Goal: Task Accomplishment & Management: Use online tool/utility

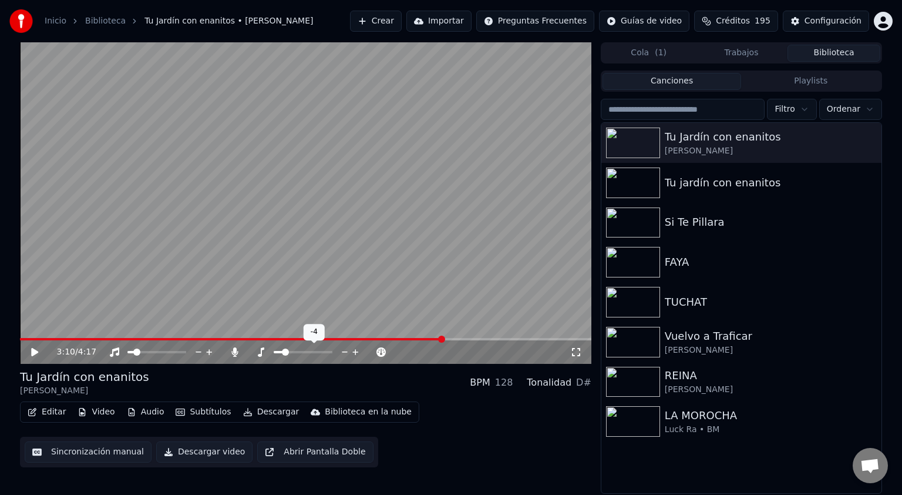
click at [285, 352] on span at bounding box center [285, 351] width 7 height 7
click at [259, 352] on icon at bounding box center [261, 351] width 12 height 9
click at [249, 352] on span at bounding box center [252, 351] width 7 height 7
click at [249, 351] on span at bounding box center [252, 351] width 7 height 7
click at [249, 353] on span at bounding box center [252, 351] width 7 height 7
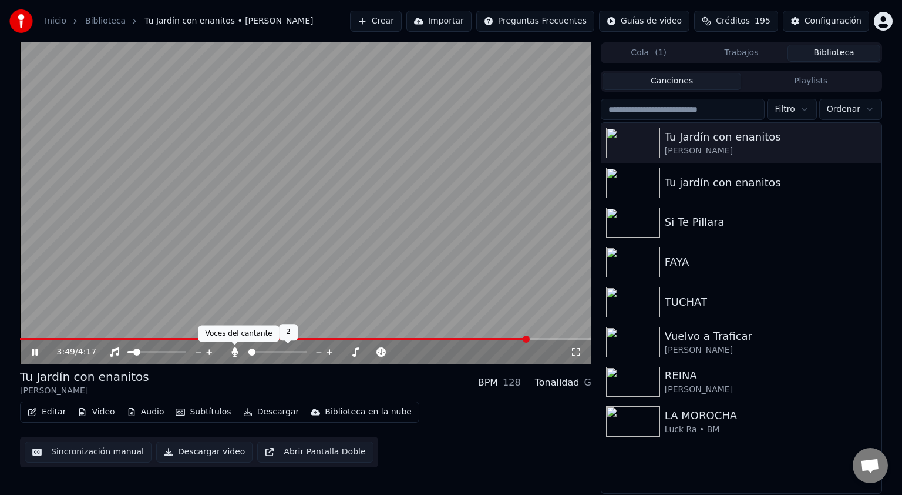
click at [234, 350] on icon at bounding box center [234, 351] width 6 height 9
click at [234, 350] on icon at bounding box center [235, 351] width 12 height 9
click at [234, 350] on icon at bounding box center [234, 351] width 6 height 9
click at [234, 350] on icon at bounding box center [235, 351] width 12 height 9
click at [233, 352] on icon at bounding box center [234, 351] width 6 height 9
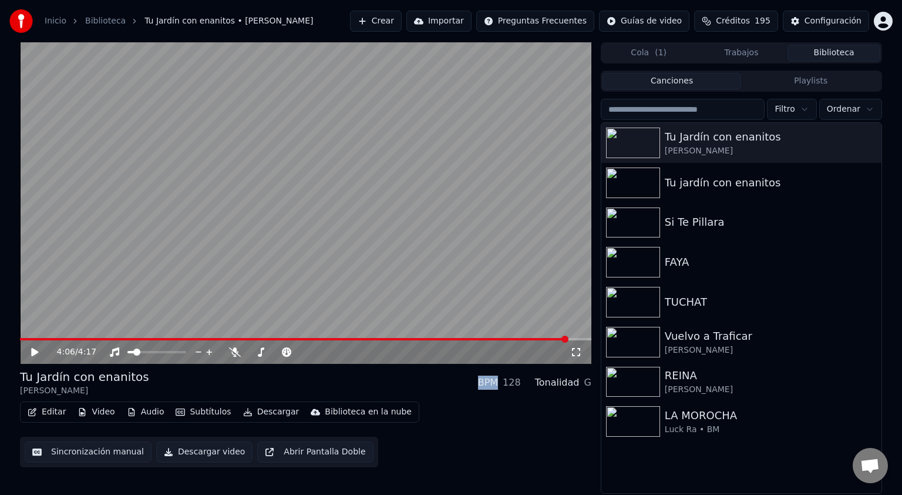
click at [141, 414] on button "Audio" at bounding box center [145, 412] width 47 height 16
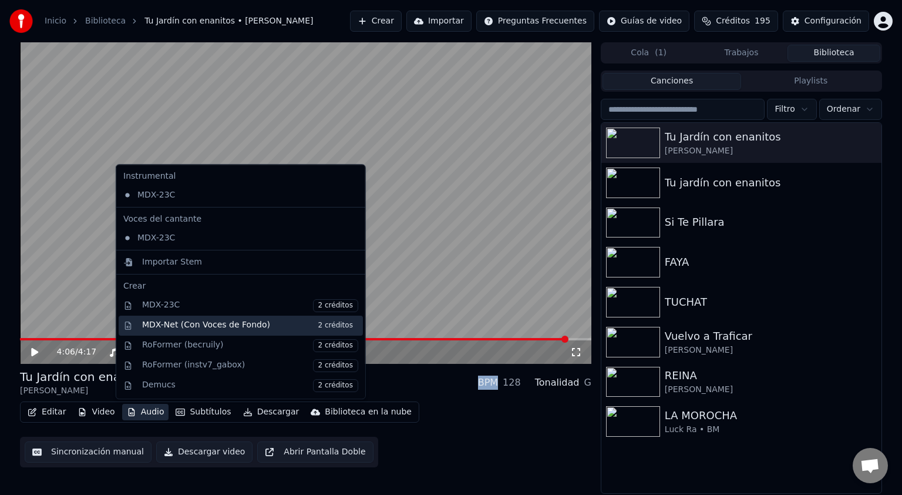
click at [210, 328] on div "MDX-Net (Con Voces de Fondo) 2 créditos" at bounding box center [250, 325] width 216 height 13
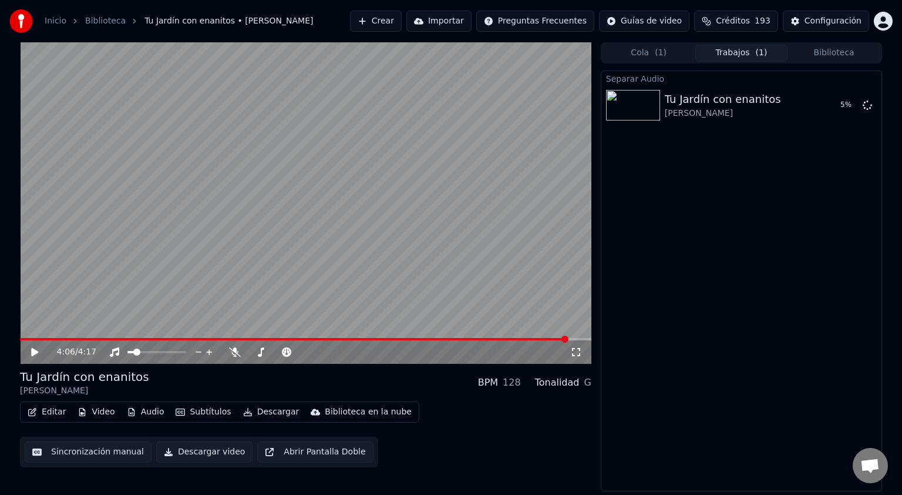
click at [573, 355] on icon at bounding box center [576, 352] width 8 height 8
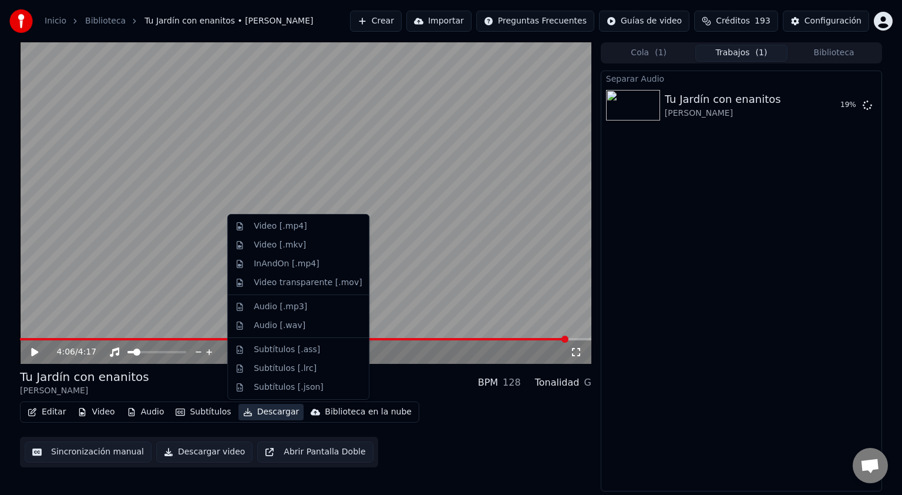
click at [267, 411] on button "Descargar" at bounding box center [272, 412] width 66 height 16
click at [670, 207] on div "Separar Audio Tu Jardín con enanitos [PERSON_NAME] 38 %" at bounding box center [741, 280] width 281 height 421
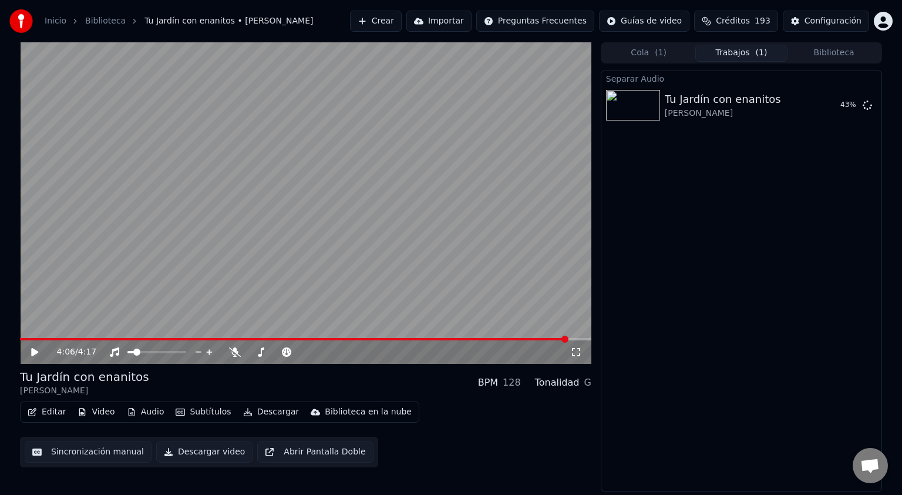
click at [90, 416] on button "Video" at bounding box center [96, 412] width 46 height 16
click at [820, 106] on button "Reproducir" at bounding box center [826, 105] width 65 height 21
click at [258, 338] on span at bounding box center [306, 339] width 572 height 2
click at [296, 337] on video at bounding box center [306, 202] width 572 height 321
click at [317, 338] on span at bounding box center [306, 339] width 572 height 2
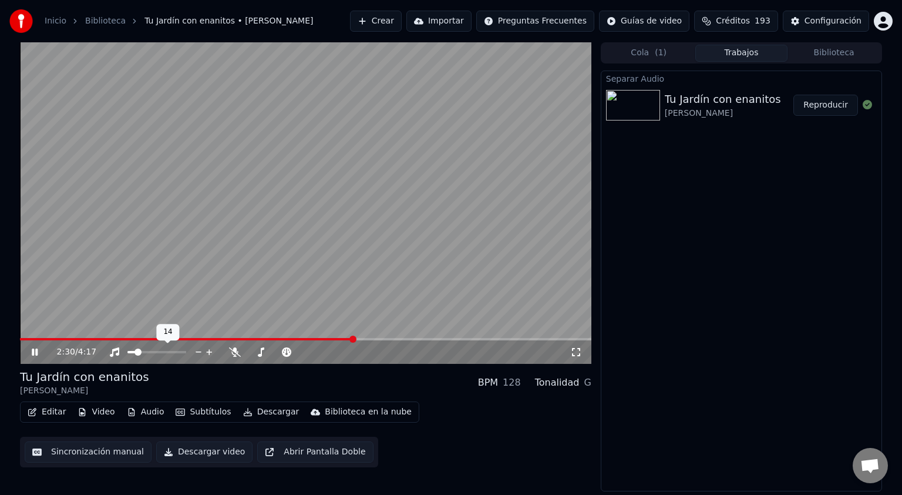
click at [135, 355] on span at bounding box center [138, 351] width 7 height 7
click at [375, 336] on video at bounding box center [306, 202] width 572 height 321
click at [374, 339] on span at bounding box center [306, 339] width 572 height 2
click at [350, 256] on video at bounding box center [306, 202] width 572 height 321
click at [427, 338] on span at bounding box center [306, 339] width 572 height 2
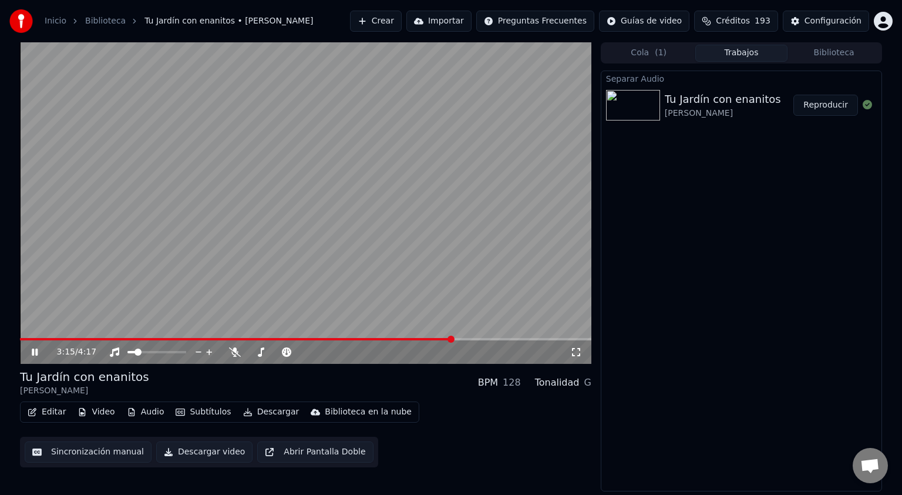
click at [453, 338] on span at bounding box center [306, 339] width 572 height 2
click at [474, 338] on span at bounding box center [306, 339] width 572 height 2
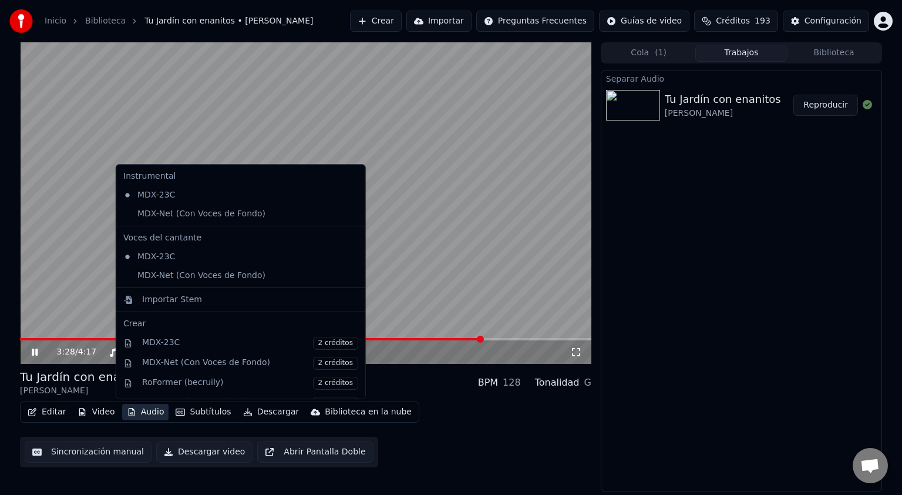
click at [151, 414] on button "Audio" at bounding box center [145, 412] width 47 height 16
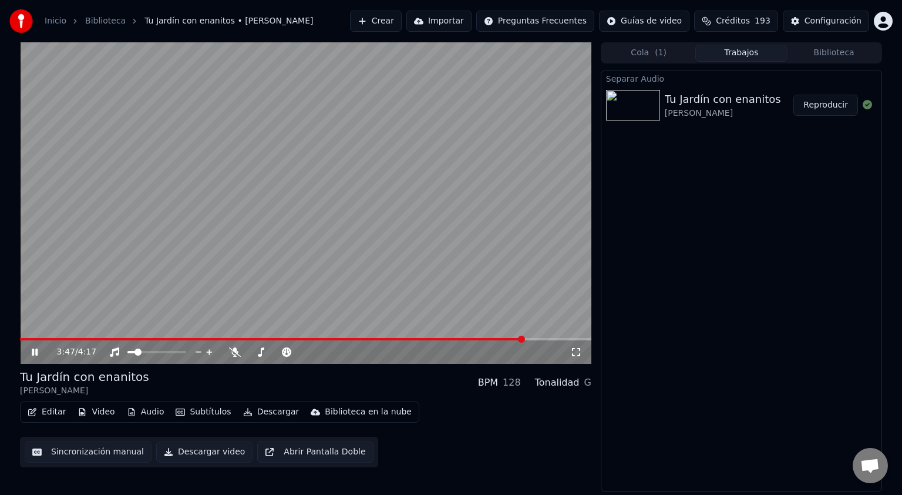
click at [525, 338] on span at bounding box center [306, 339] width 572 height 2
click at [538, 338] on span at bounding box center [306, 339] width 572 height 2
click at [549, 338] on span at bounding box center [306, 339] width 572 height 2
click at [512, 339] on span at bounding box center [266, 339] width 493 height 2
click at [505, 339] on span at bounding box center [270, 339] width 501 height 2
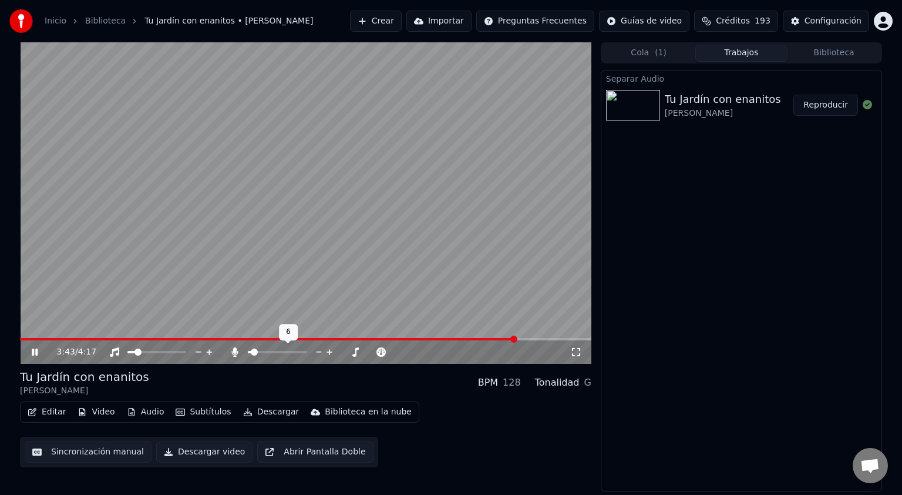
click at [251, 352] on span at bounding box center [254, 351] width 7 height 7
click at [237, 350] on icon at bounding box center [235, 351] width 12 height 9
click at [821, 107] on button "Reproducir" at bounding box center [826, 105] width 65 height 21
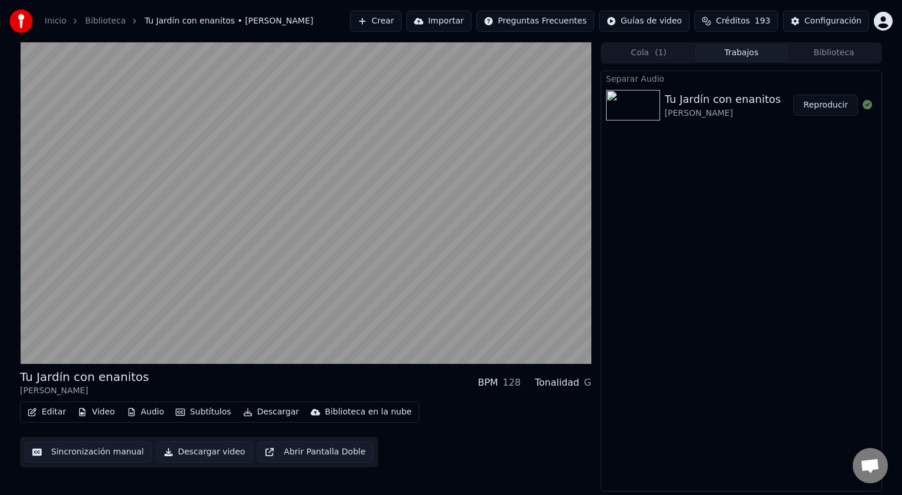
click at [649, 56] on button "Cola ( 1 )" at bounding box center [649, 53] width 93 height 17
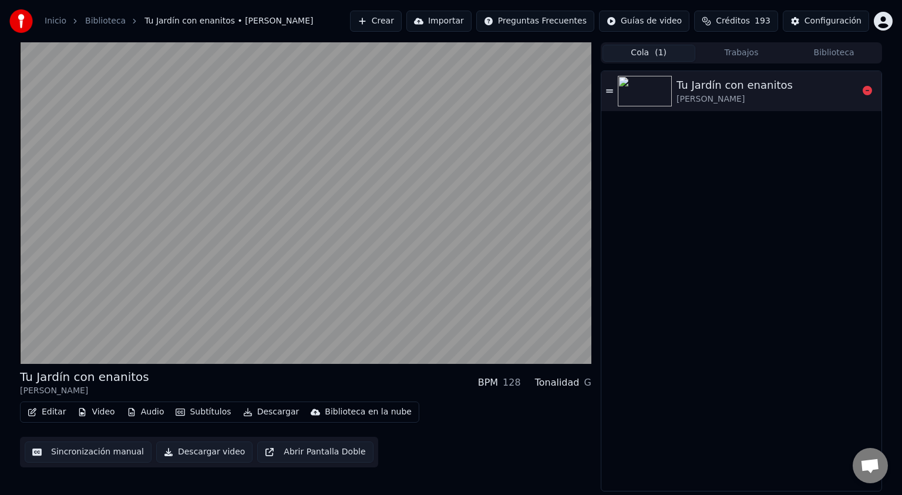
click at [816, 88] on div "Tu Jardín con enanitos [PERSON_NAME]" at bounding box center [768, 91] width 182 height 28
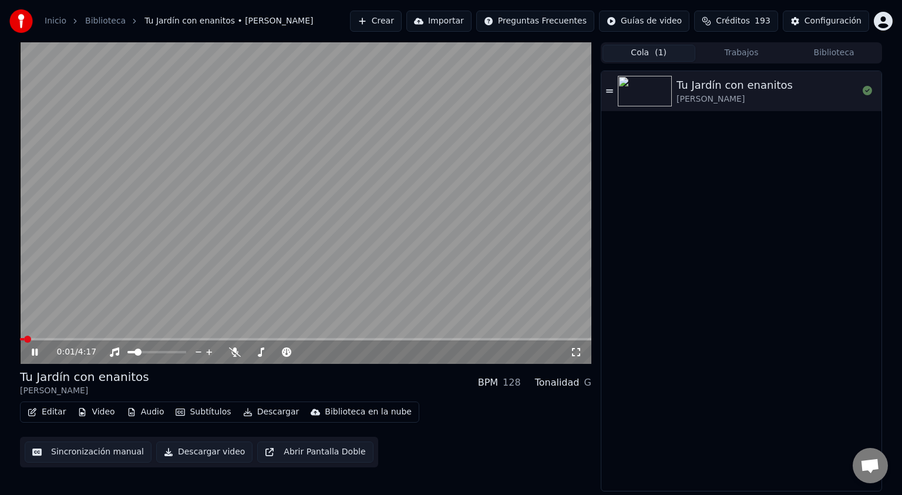
click at [182, 340] on span at bounding box center [306, 339] width 572 height 2
click at [538, 338] on span at bounding box center [306, 339] width 572 height 2
click at [821, 56] on button "Biblioteca" at bounding box center [834, 53] width 93 height 17
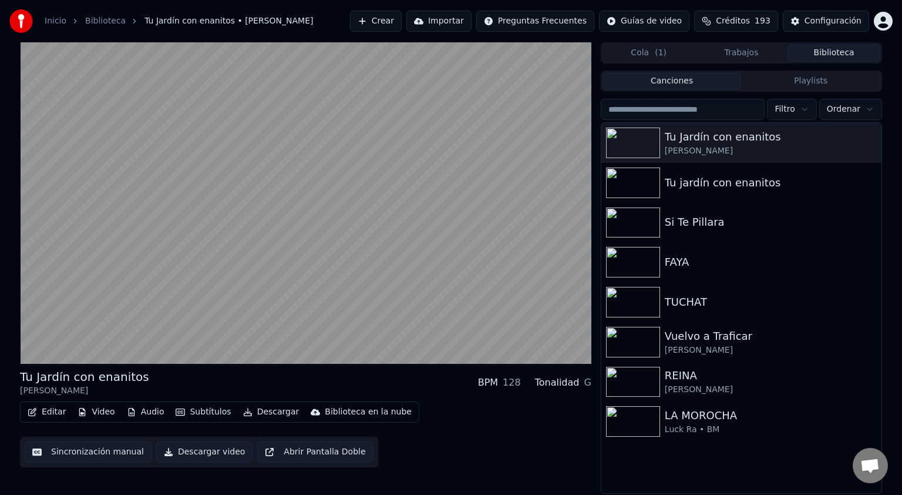
click at [743, 54] on button "Trabajos" at bounding box center [742, 53] width 93 height 17
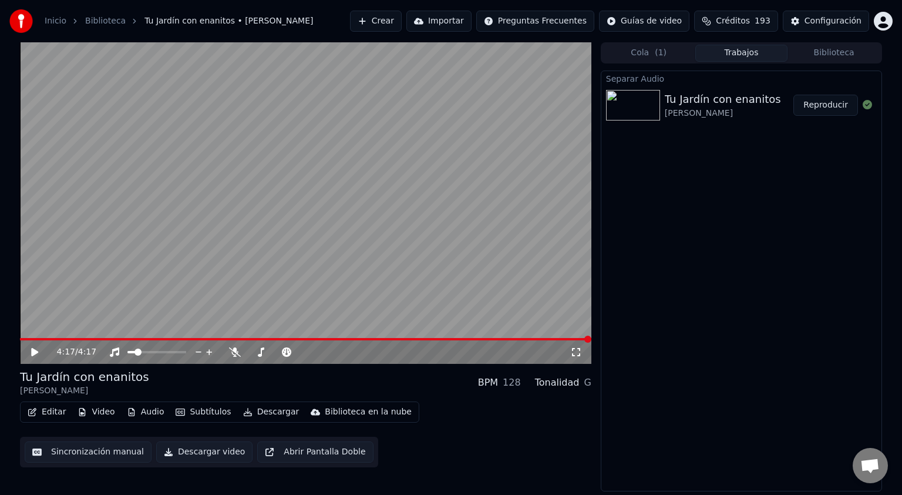
click at [826, 101] on button "Reproducir" at bounding box center [826, 105] width 65 height 21
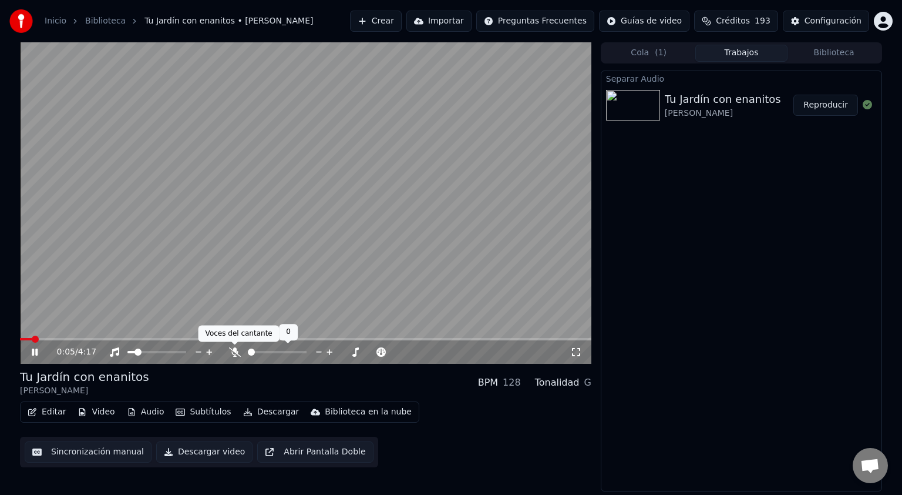
click at [233, 352] on icon at bounding box center [235, 351] width 12 height 9
click at [254, 355] on span at bounding box center [256, 351] width 7 height 7
click at [186, 341] on div "0:20 / 4:17" at bounding box center [306, 351] width 572 height 23
click at [186, 340] on span at bounding box center [306, 339] width 572 height 2
click at [132, 355] on span at bounding box center [135, 351] width 7 height 7
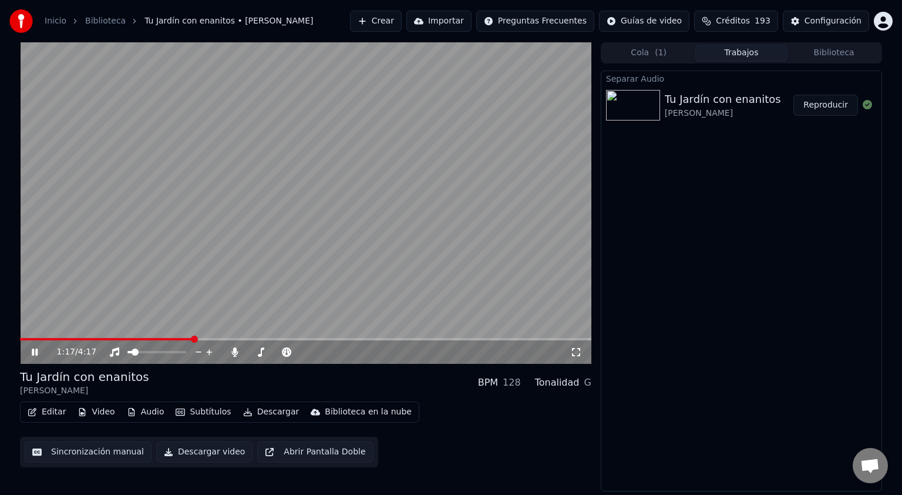
click at [350, 337] on video at bounding box center [306, 202] width 572 height 321
click at [361, 338] on span at bounding box center [306, 339] width 572 height 2
click at [260, 352] on icon at bounding box center [261, 351] width 12 height 9
click at [261, 352] on icon at bounding box center [261, 351] width 6 height 9
click at [251, 354] on span at bounding box center [254, 351] width 7 height 7
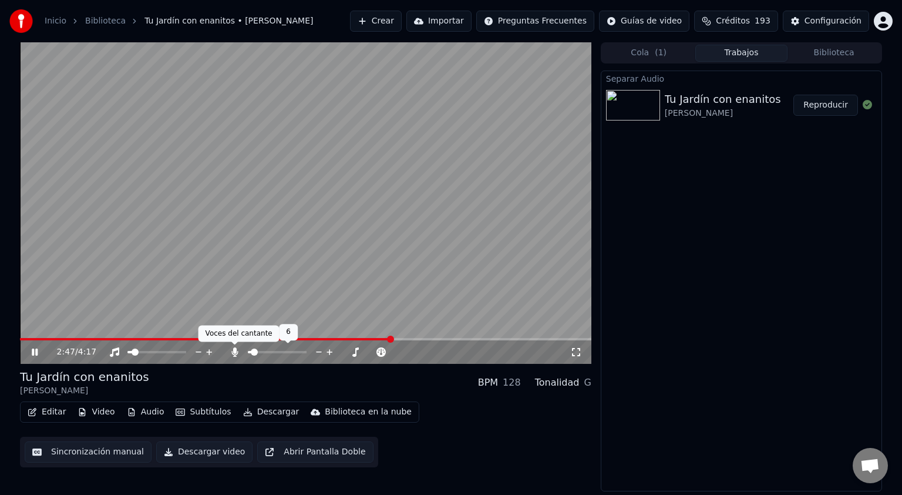
click at [233, 352] on icon at bounding box center [235, 351] width 12 height 9
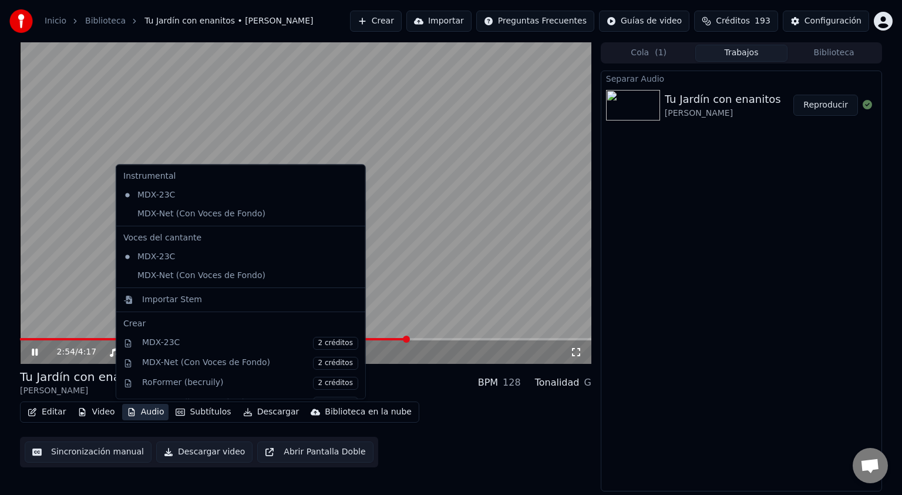
click at [141, 411] on button "Audio" at bounding box center [145, 412] width 47 height 16
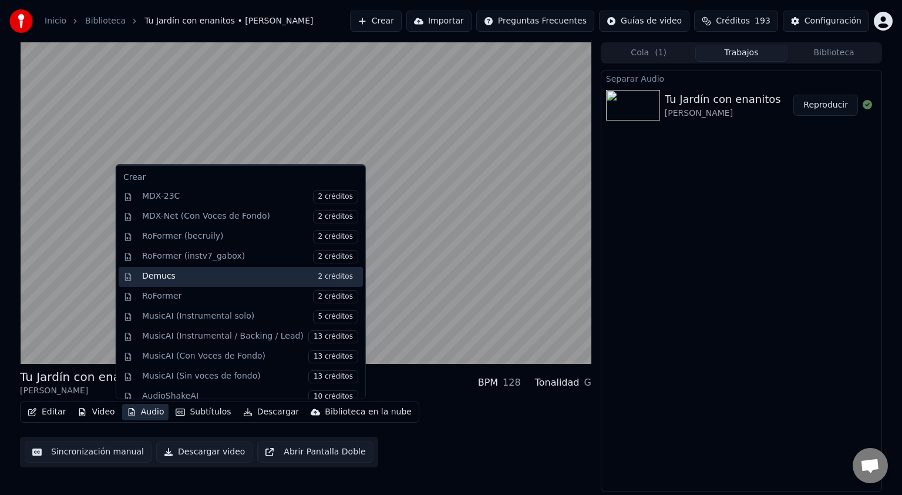
scroll to position [153, 0]
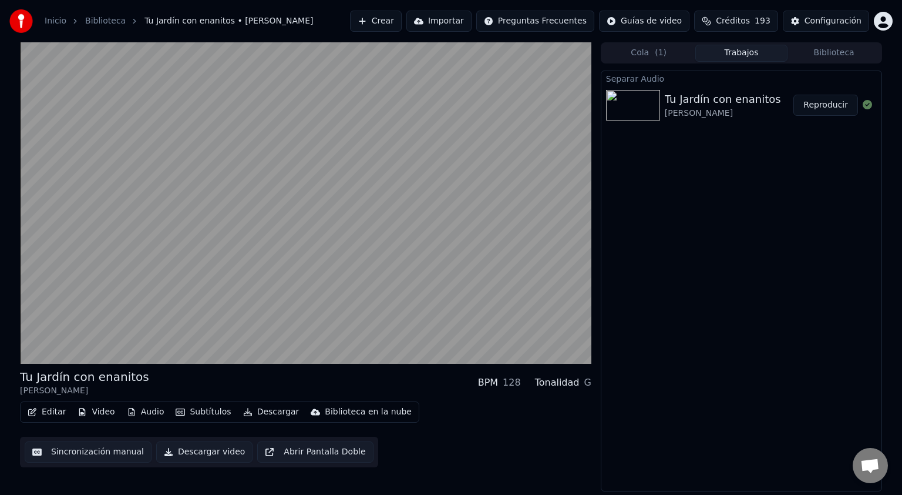
click at [263, 410] on button "Descargar" at bounding box center [272, 412] width 66 height 16
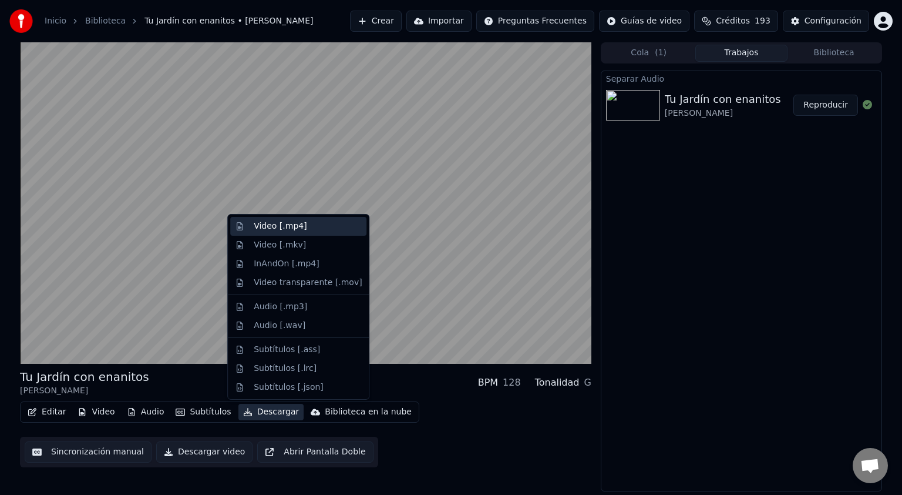
click at [262, 226] on div "Video [.mp4]" at bounding box center [280, 226] width 53 height 12
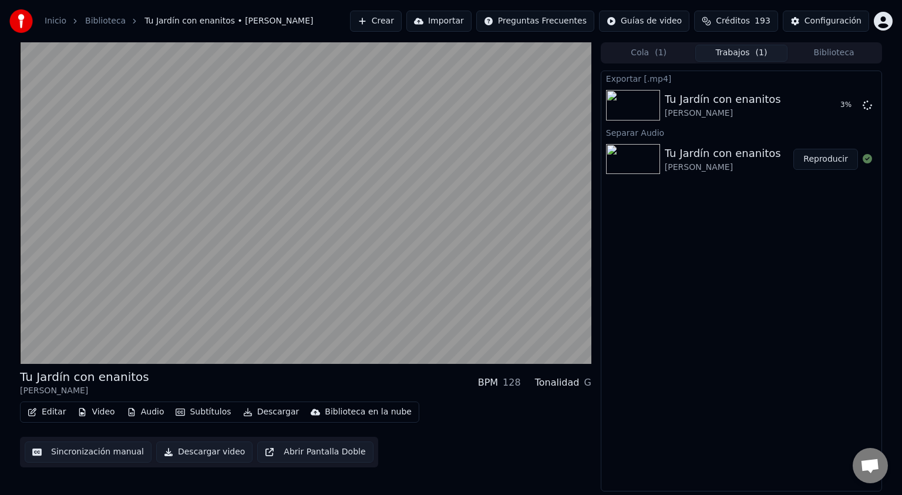
click at [178, 449] on button "Descargar video" at bounding box center [204, 451] width 96 height 21
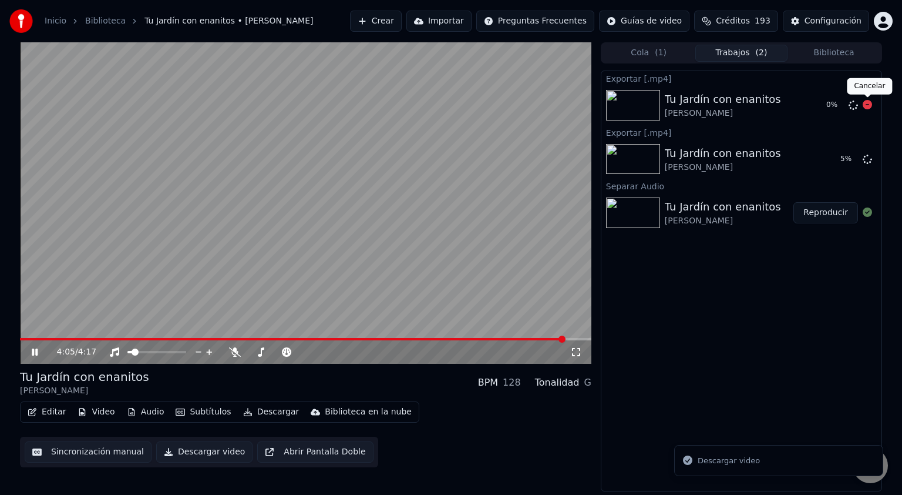
click at [865, 103] on icon at bounding box center [867, 104] width 9 height 9
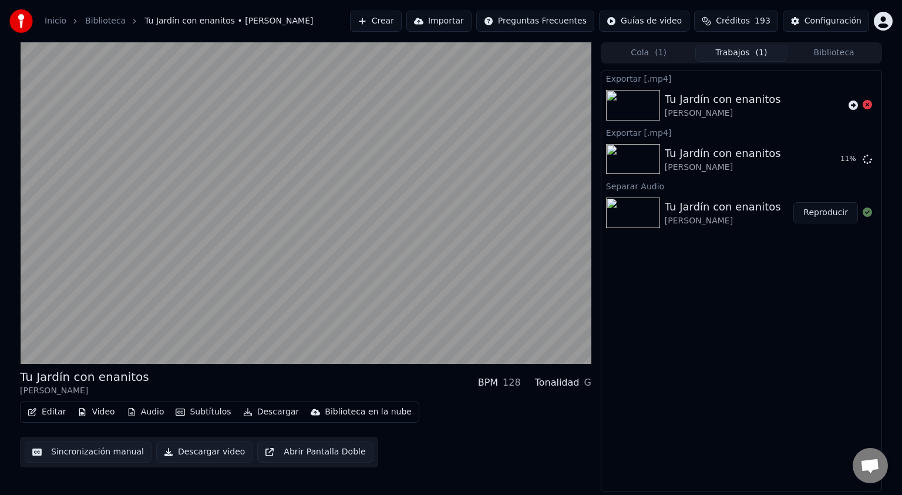
click at [563, 17] on html "Inicio Biblioteca Tu Jardín con enanitos • [PERSON_NAME] Crear Importar Pregunt…" at bounding box center [451, 247] width 902 height 495
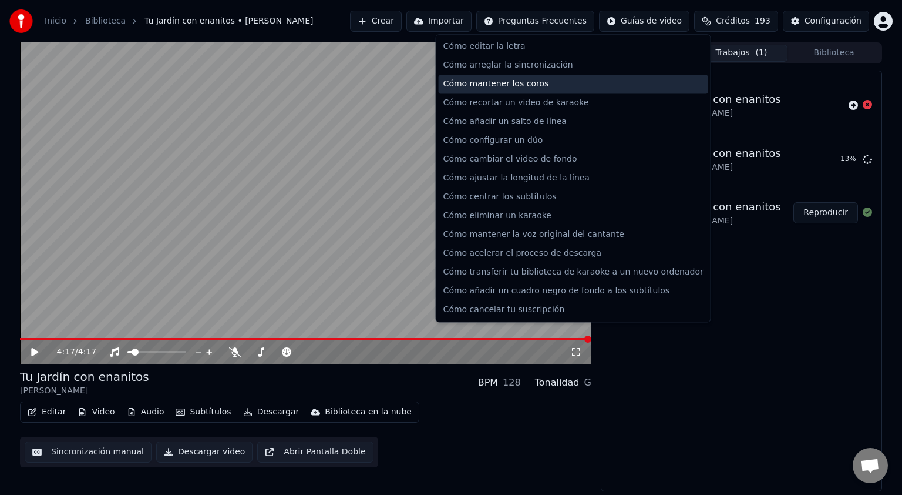
click at [492, 80] on div "Cómo mantener los coros" at bounding box center [574, 84] width 270 height 19
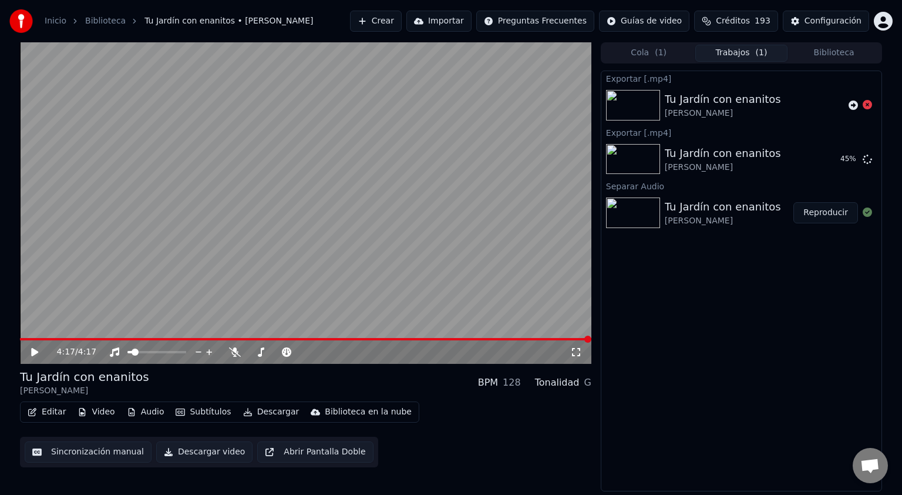
click at [147, 411] on button "Audio" at bounding box center [145, 412] width 47 height 16
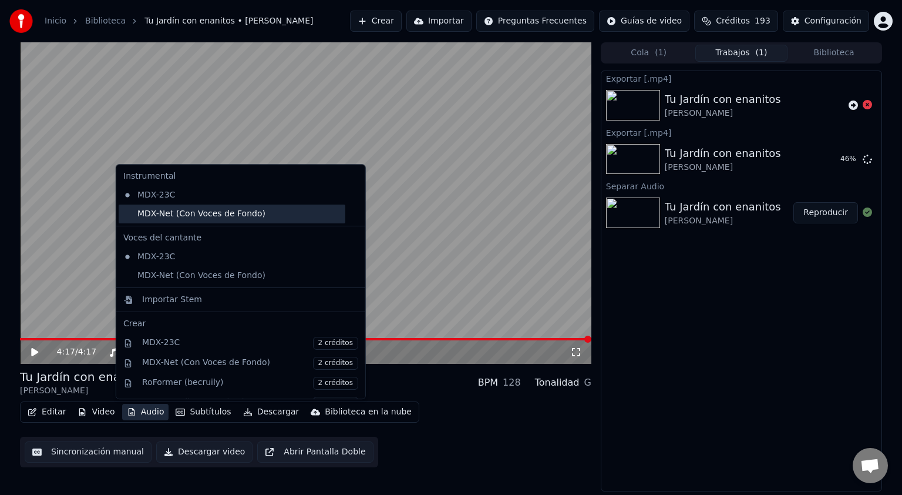
click at [179, 214] on div "MDX-Net (Con Voces de Fondo)" at bounding box center [232, 213] width 227 height 19
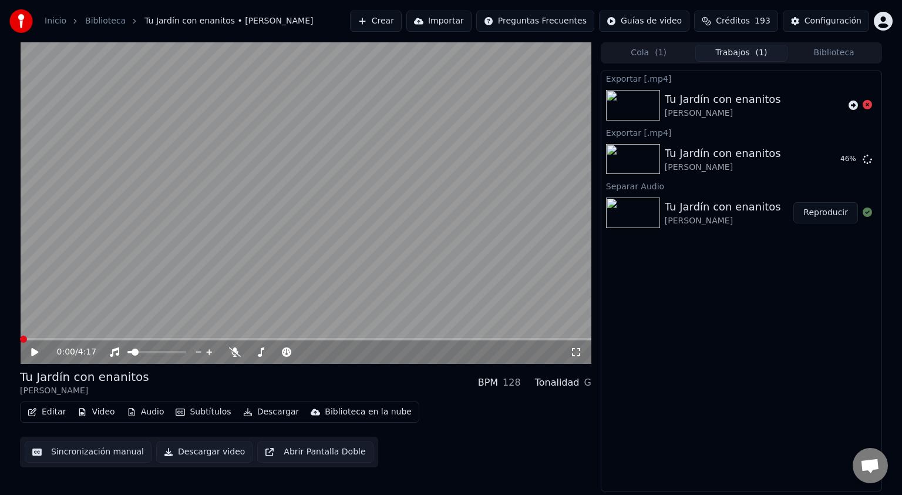
click at [31, 352] on icon at bounding box center [34, 352] width 7 height 8
click at [83, 339] on span at bounding box center [306, 339] width 572 height 2
click at [182, 340] on span at bounding box center [306, 339] width 572 height 2
click at [252, 352] on span at bounding box center [251, 351] width 7 height 7
click at [248, 353] on span at bounding box center [251, 351] width 7 height 7
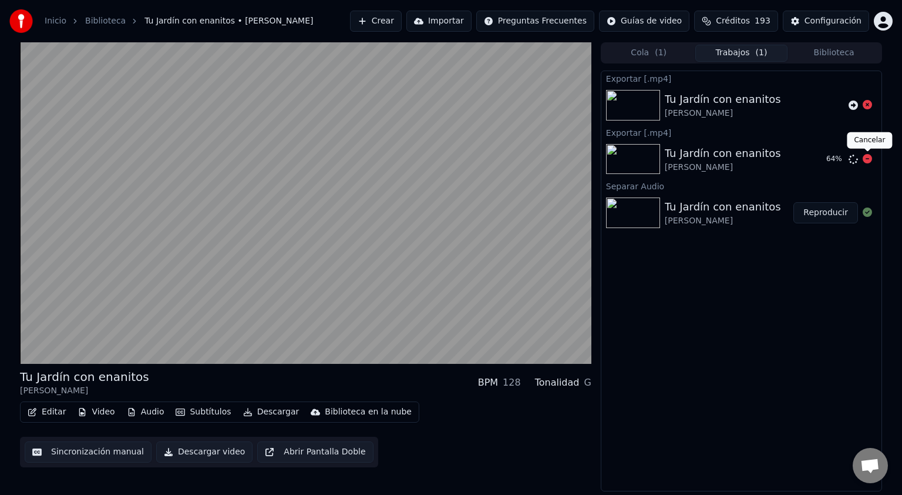
click at [871, 157] on icon at bounding box center [867, 158] width 9 height 9
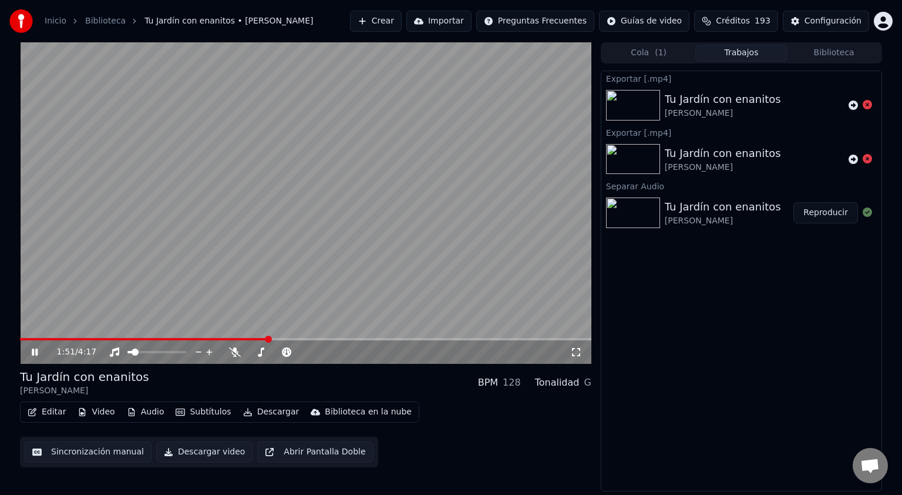
click at [197, 452] on button "Descargar video" at bounding box center [204, 451] width 96 height 21
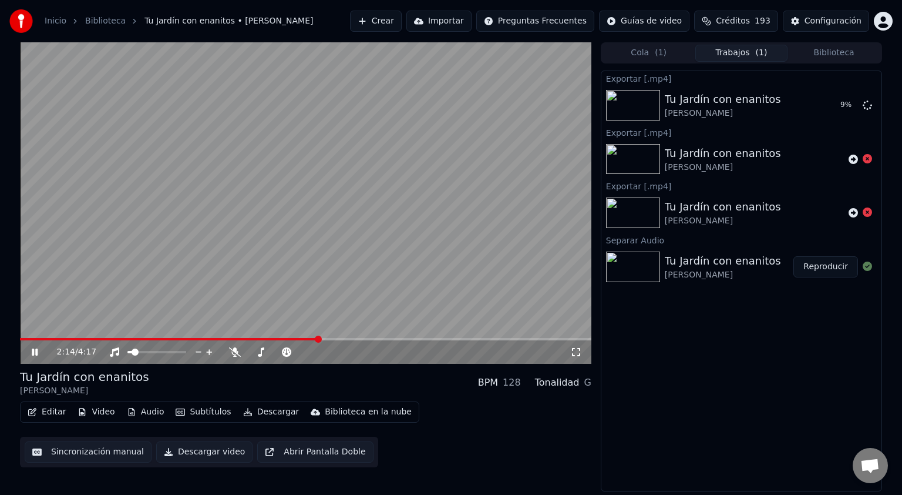
click at [435, 338] on span at bounding box center [306, 339] width 572 height 2
click at [424, 339] on span at bounding box center [222, 339] width 404 height 2
click at [400, 339] on span at bounding box center [224, 339] width 409 height 2
click at [448, 338] on span at bounding box center [306, 339] width 572 height 2
click at [473, 338] on span at bounding box center [306, 339] width 572 height 2
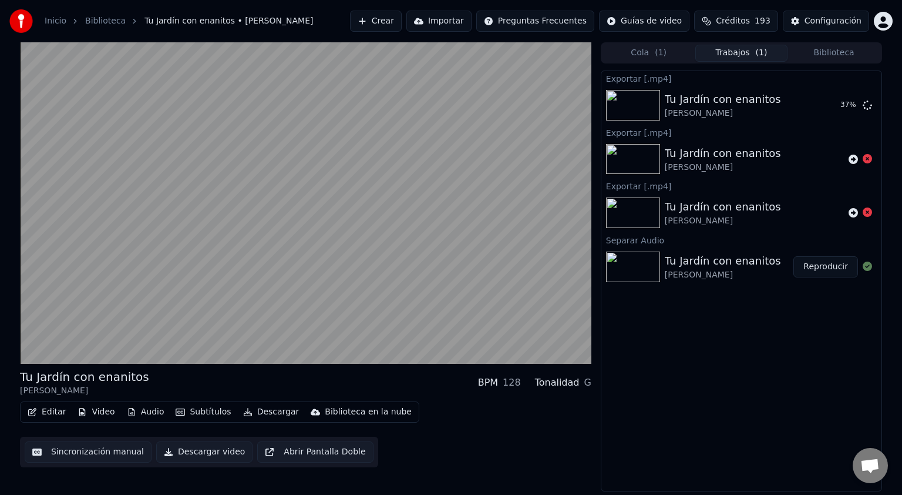
click at [472, 19] on button "Importar" at bounding box center [439, 21] width 65 height 21
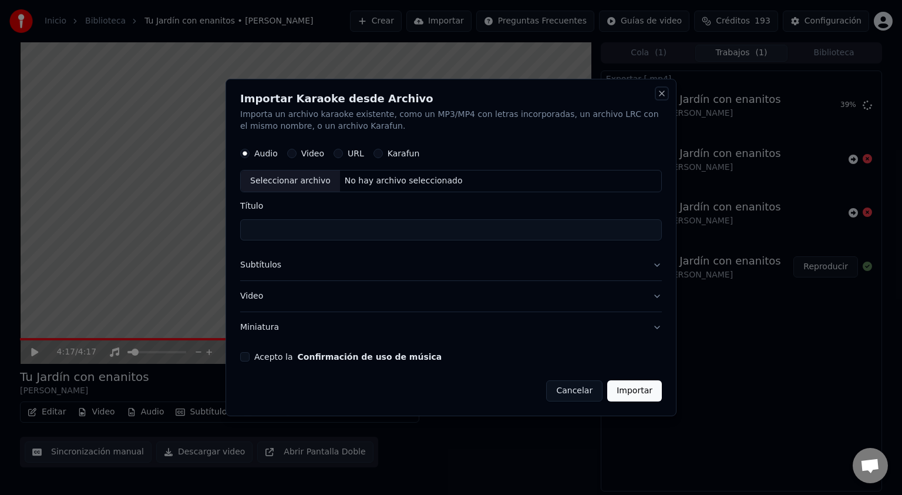
click at [660, 93] on button "Close" at bounding box center [661, 93] width 9 height 9
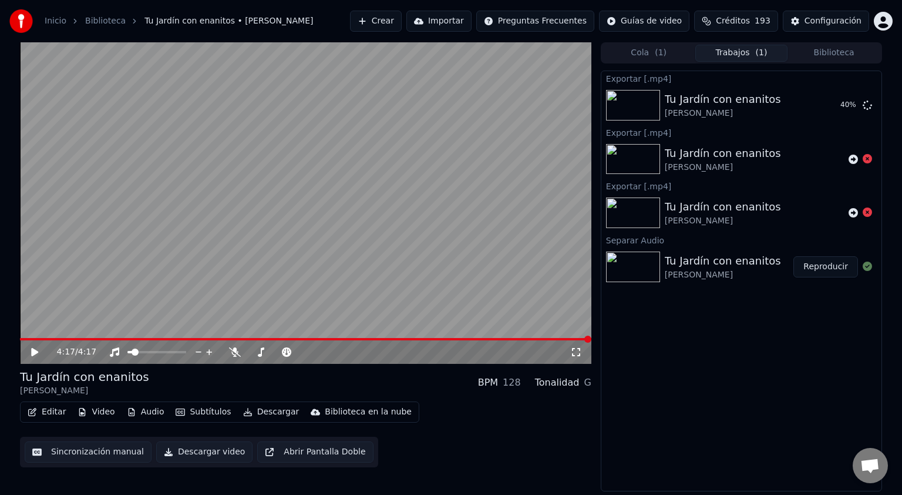
click at [402, 21] on button "Crear" at bounding box center [376, 21] width 52 height 21
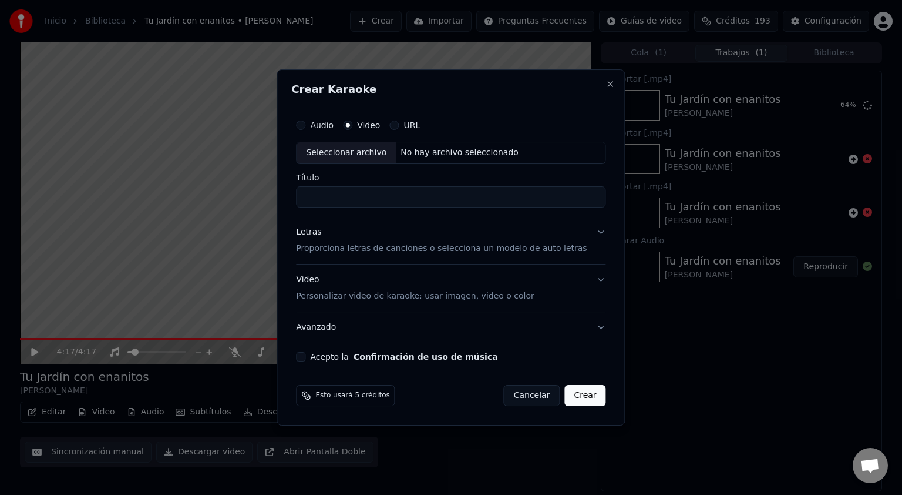
click at [362, 152] on div "Seleccionar archivo" at bounding box center [346, 152] width 99 height 21
type input "**********"
click at [425, 249] on p "Proporciona letras de canciones o selecciona un modelo de auto letras" at bounding box center [441, 249] width 291 height 12
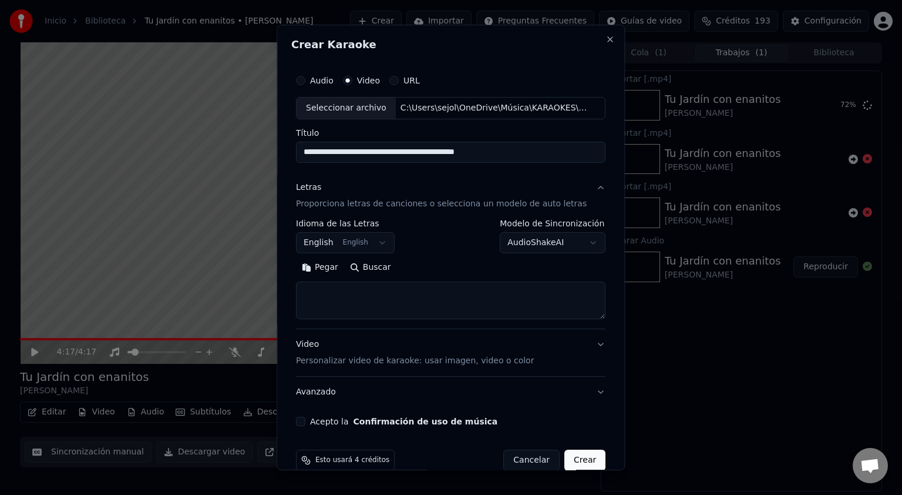
click at [362, 245] on body "**********" at bounding box center [451, 247] width 902 height 495
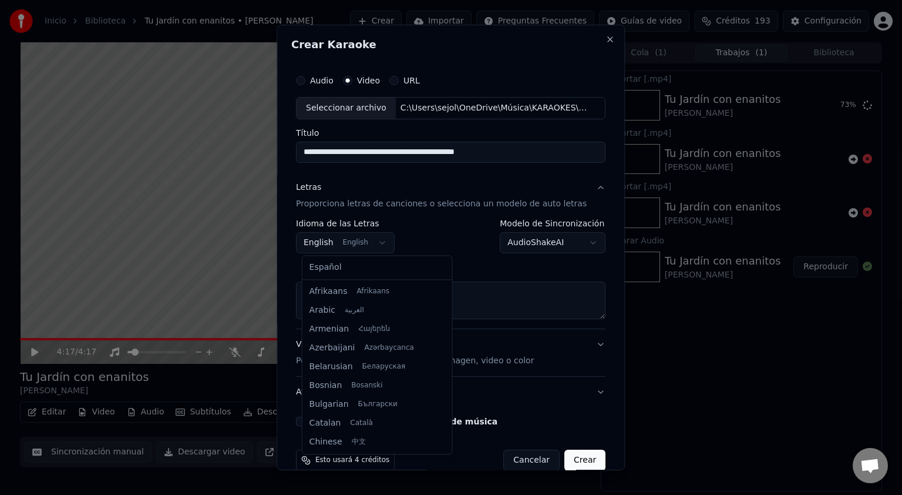
scroll to position [94, 0]
select select "**"
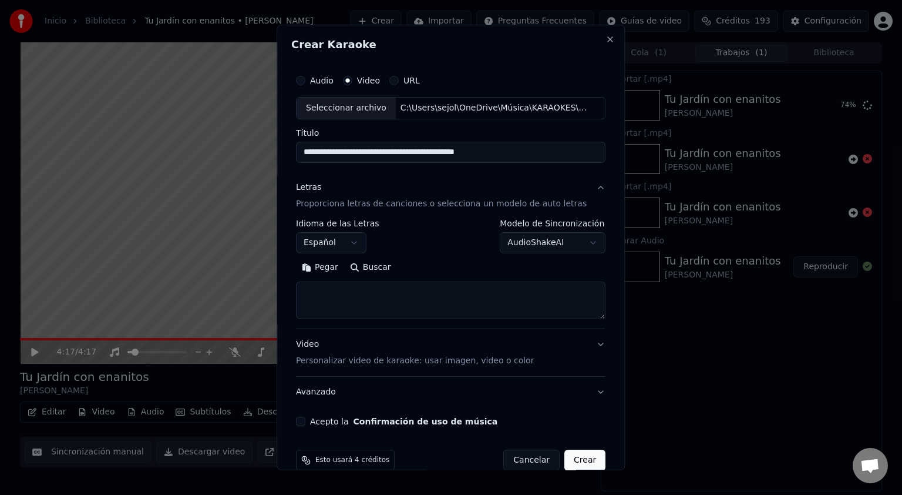
click at [337, 291] on textarea at bounding box center [451, 300] width 310 height 38
click at [512, 153] on input "**********" at bounding box center [451, 152] width 310 height 21
type input "**********"
click at [353, 360] on p "Personalizar video de karaoke: usar imagen, video o color" at bounding box center [415, 361] width 238 height 12
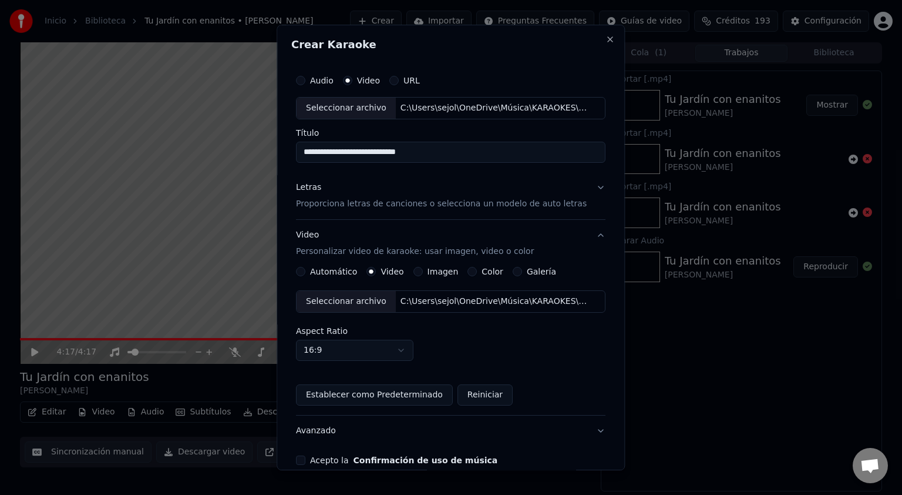
click at [315, 351] on body "**********" at bounding box center [451, 247] width 902 height 495
click at [358, 301] on div "Seleccionar archivo" at bounding box center [346, 301] width 99 height 21
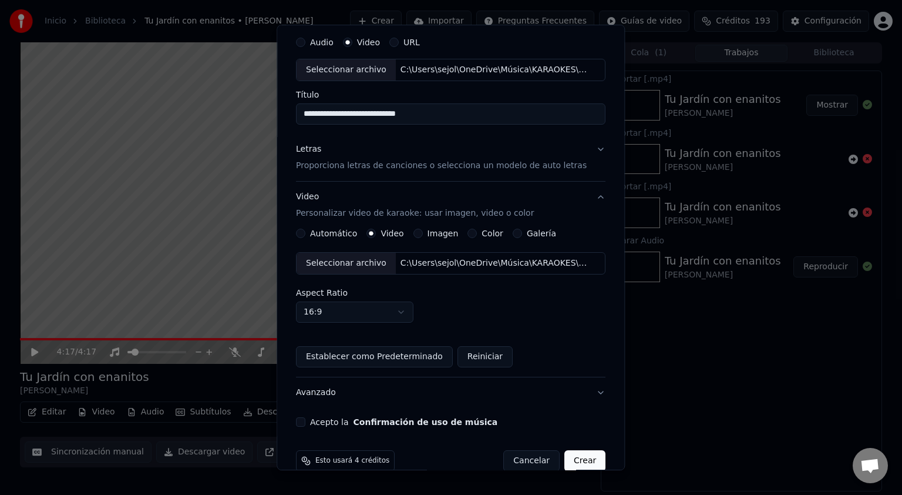
scroll to position [58, 0]
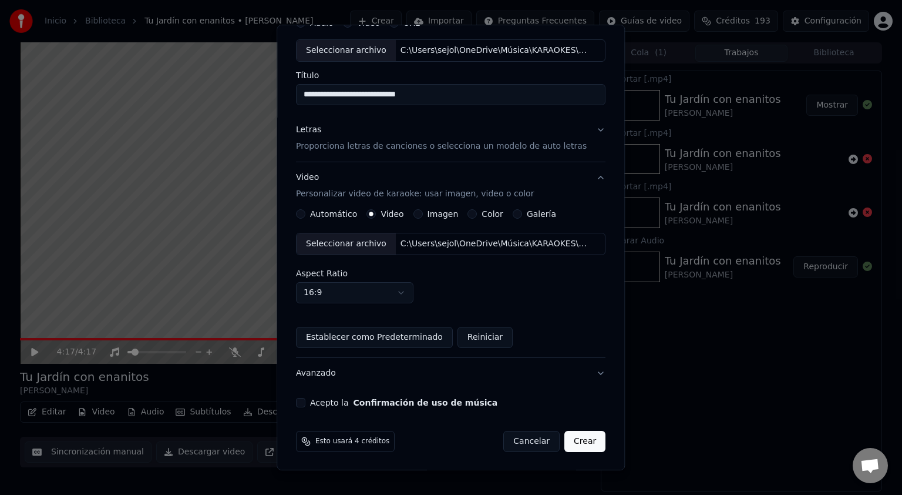
click at [305, 402] on button "Acepto la Confirmación de uso de música" at bounding box center [300, 402] width 9 height 9
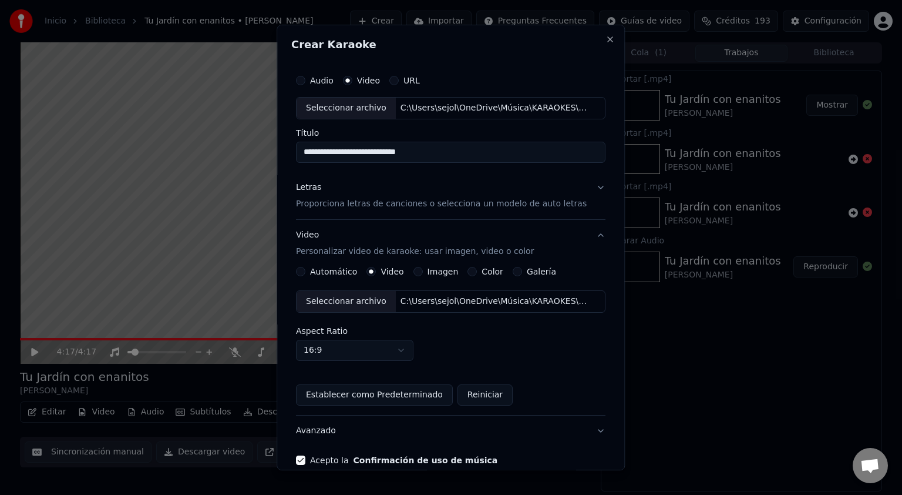
click at [304, 79] on button "Audio" at bounding box center [300, 80] width 9 height 9
click at [358, 82] on div "Video" at bounding box center [361, 80] width 37 height 9
click at [352, 80] on button "Video" at bounding box center [347, 80] width 9 height 9
click at [346, 106] on div "Seleccionar archivo" at bounding box center [346, 108] width 99 height 21
type input "**********"
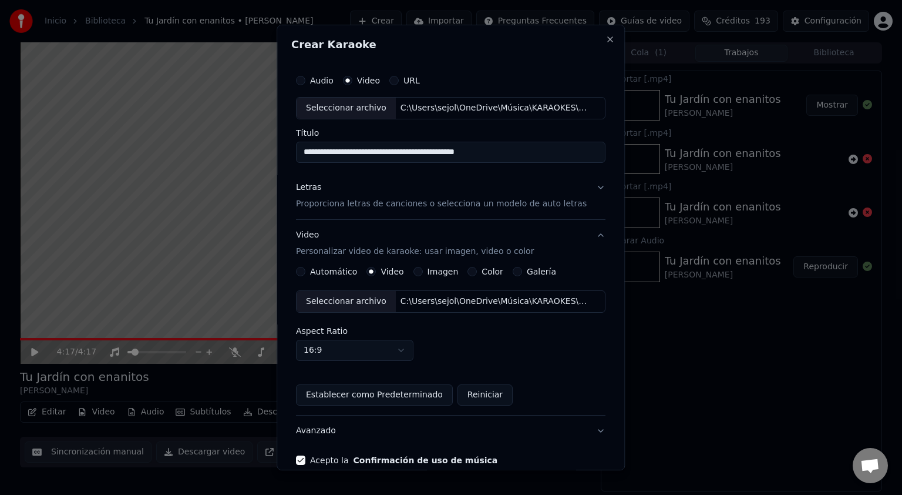
click at [427, 203] on p "Proporciona letras de canciones o selecciona un modelo de auto letras" at bounding box center [441, 204] width 291 height 12
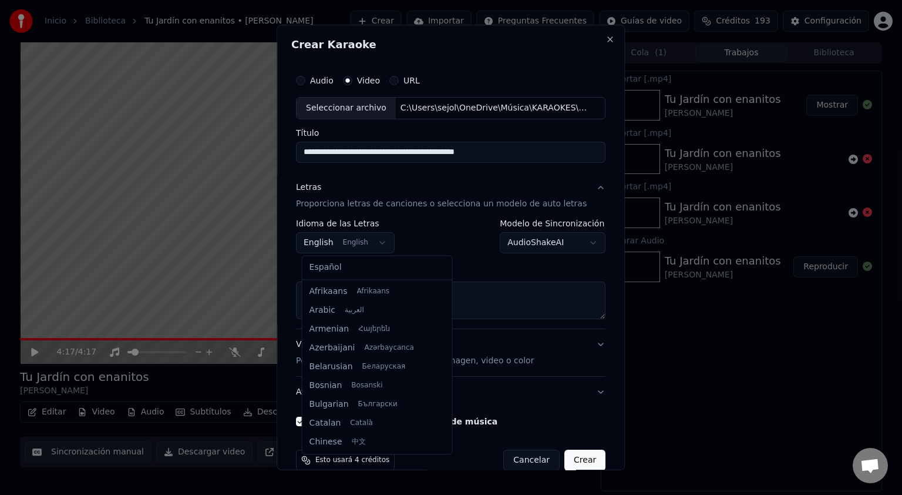
click at [333, 241] on body "**********" at bounding box center [451, 247] width 902 height 495
select select "**"
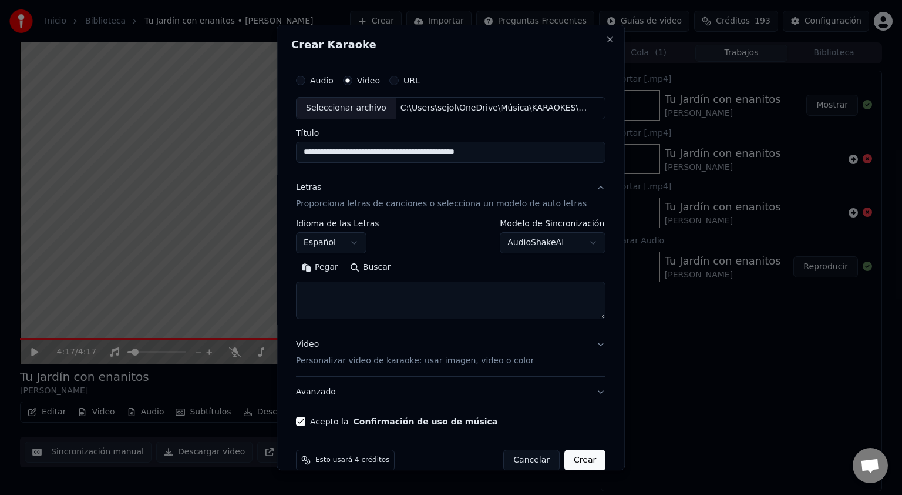
click at [337, 294] on textarea at bounding box center [451, 300] width 310 height 38
paste textarea "**********"
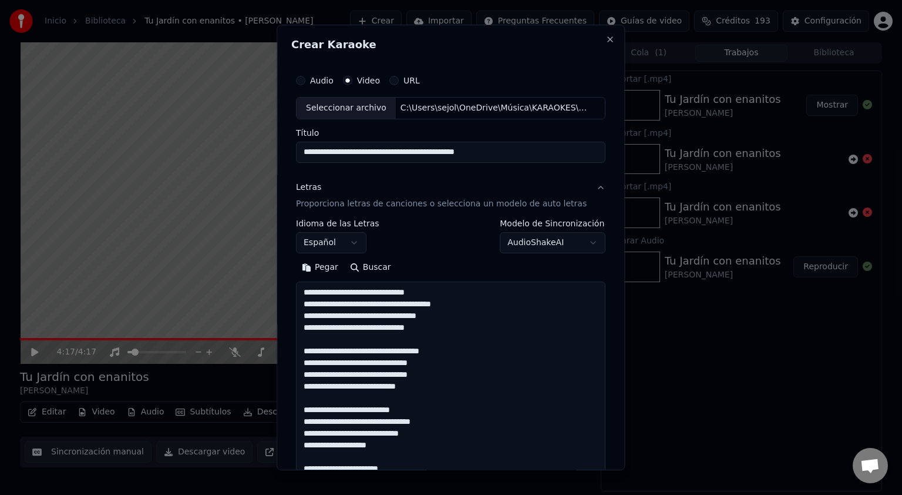
scroll to position [684, 0]
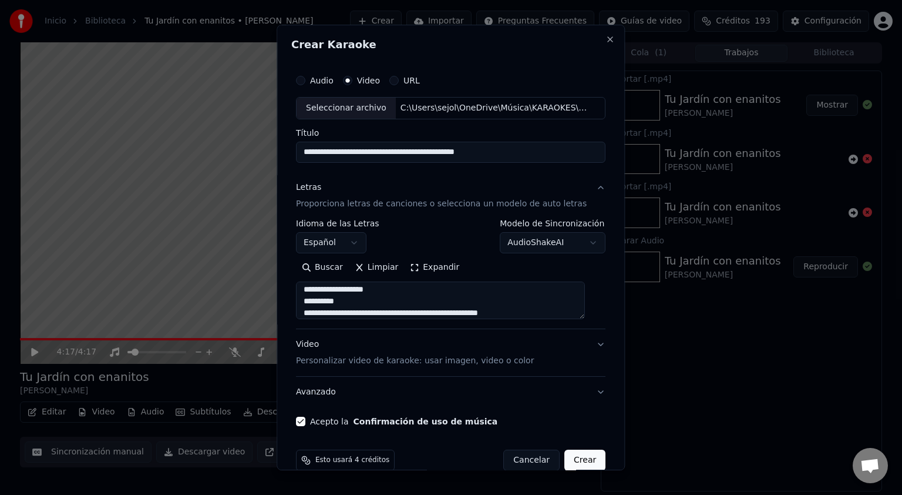
type textarea "**********"
click at [398, 359] on p "Personalizar video de karaoke: usar imagen, video o color" at bounding box center [415, 361] width 238 height 12
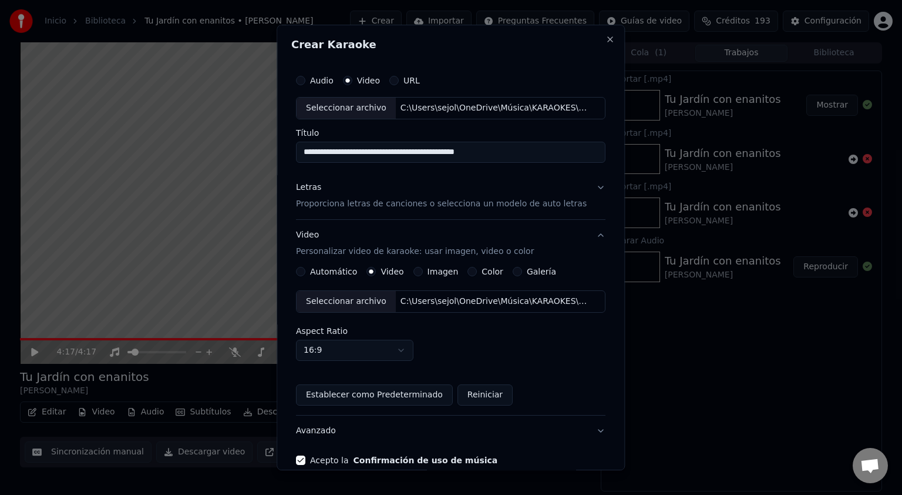
click at [341, 302] on div "Seleccionar archivo" at bounding box center [346, 301] width 99 height 21
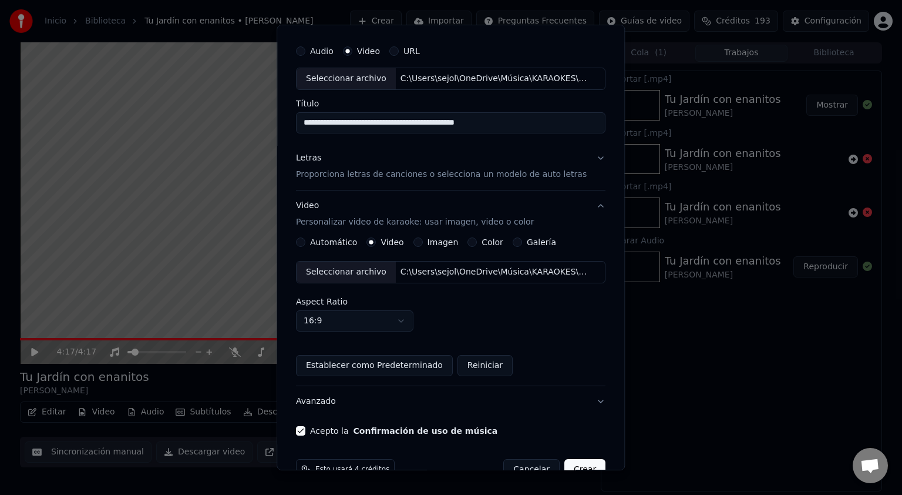
scroll to position [58, 0]
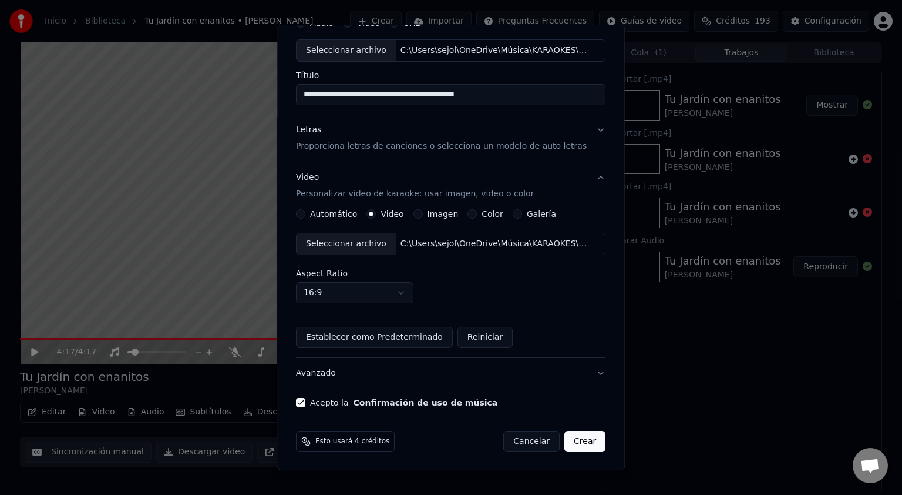
click at [581, 371] on button "Avanzado" at bounding box center [451, 373] width 310 height 31
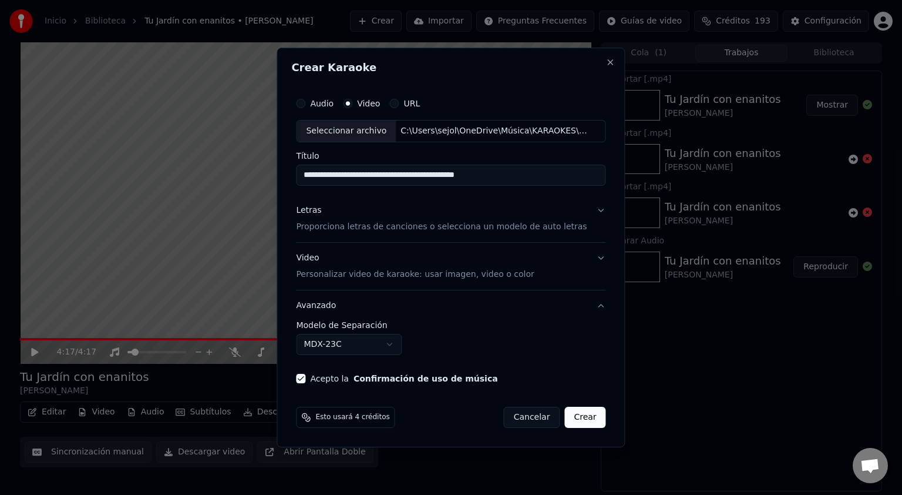
click at [397, 347] on body "**********" at bounding box center [451, 247] width 902 height 495
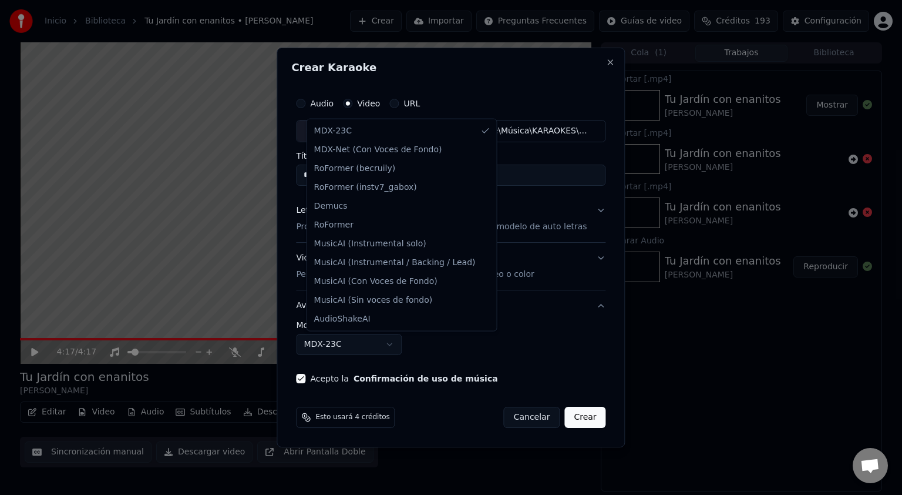
select select "**********"
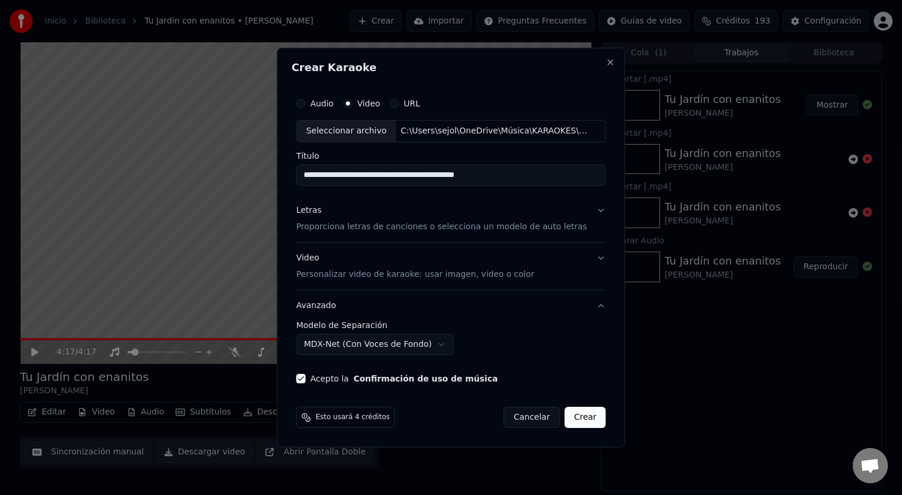
click at [375, 276] on p "Personalizar video de karaoke: usar imagen, video o color" at bounding box center [415, 274] width 238 height 12
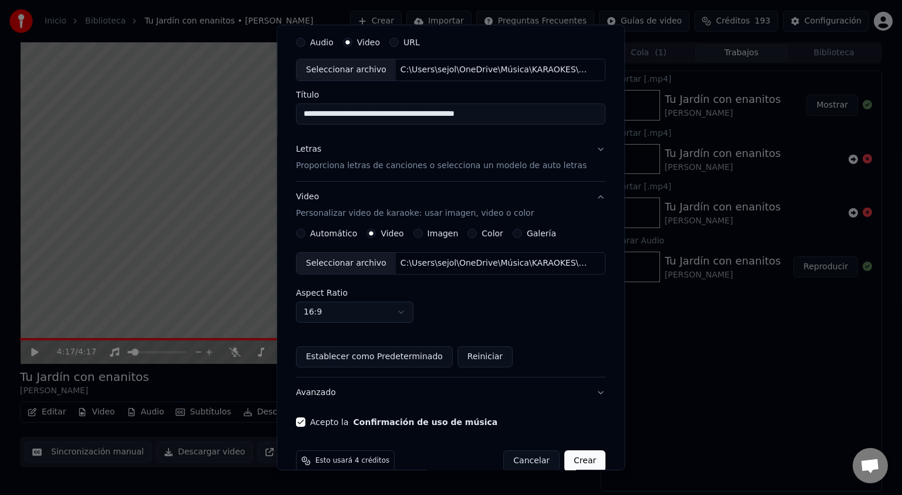
scroll to position [58, 0]
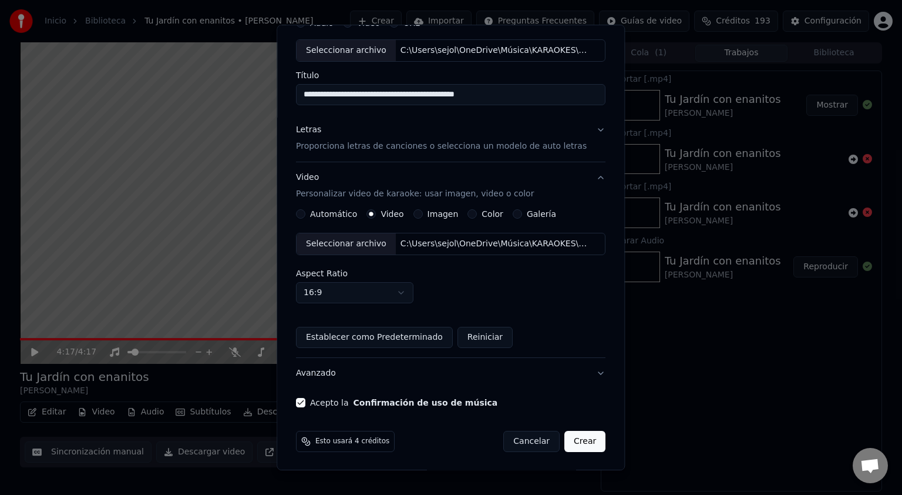
click at [587, 372] on button "Avanzado" at bounding box center [451, 373] width 310 height 31
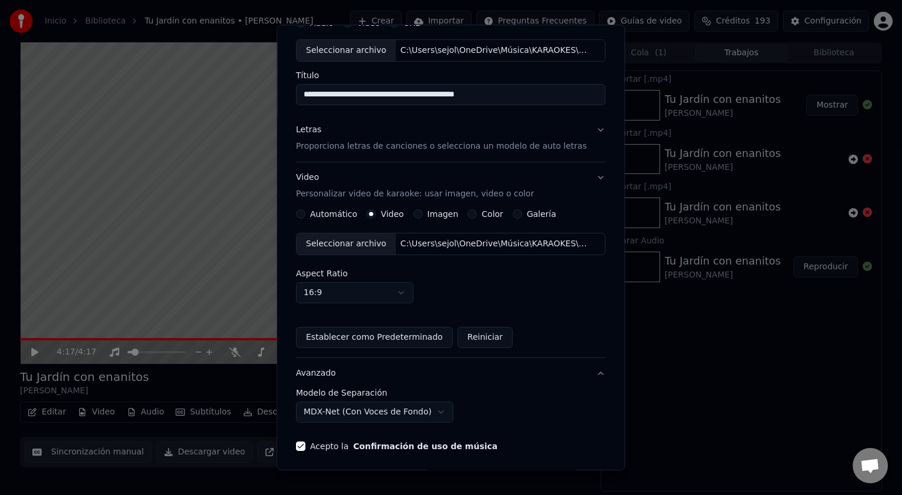
scroll to position [0, 0]
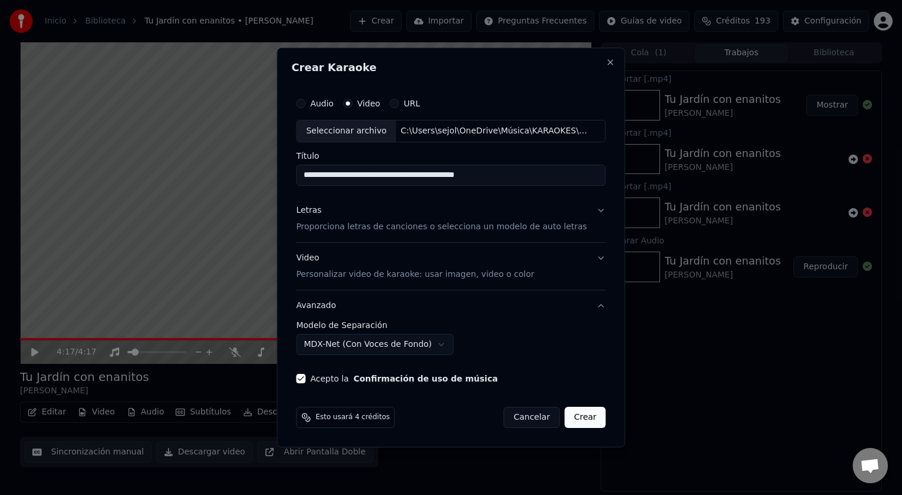
click at [590, 261] on button "Video Personalizar video de karaoke: usar imagen, video o color" at bounding box center [451, 266] width 310 height 47
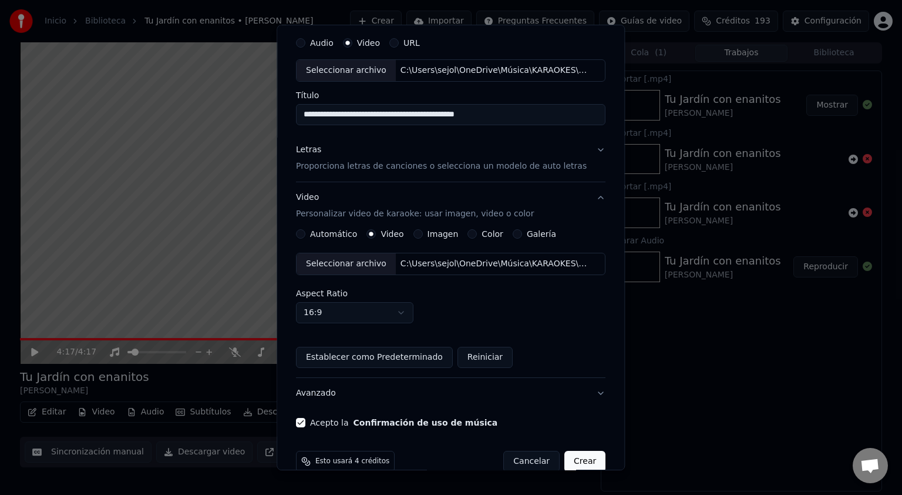
scroll to position [58, 0]
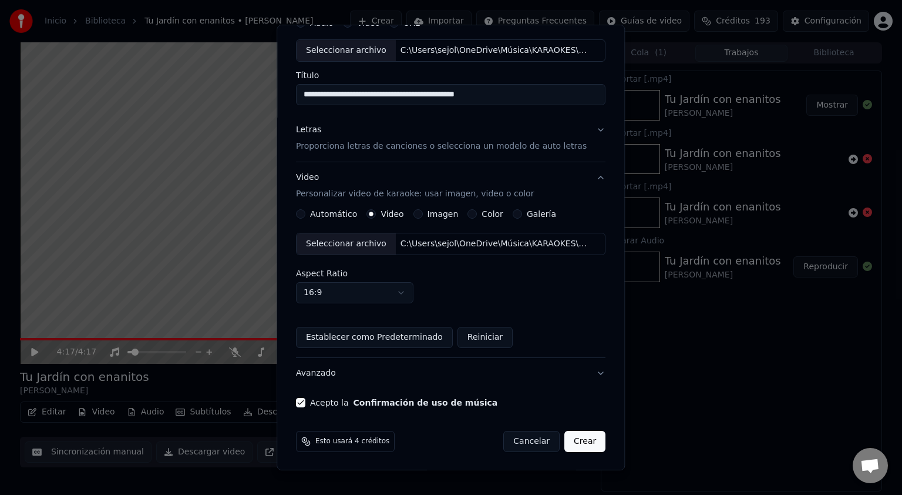
click at [402, 292] on body "**********" at bounding box center [451, 247] width 902 height 495
click at [396, 337] on button "Establecer como Predeterminado" at bounding box center [374, 337] width 157 height 21
click at [580, 370] on button "Avanzado" at bounding box center [451, 373] width 310 height 31
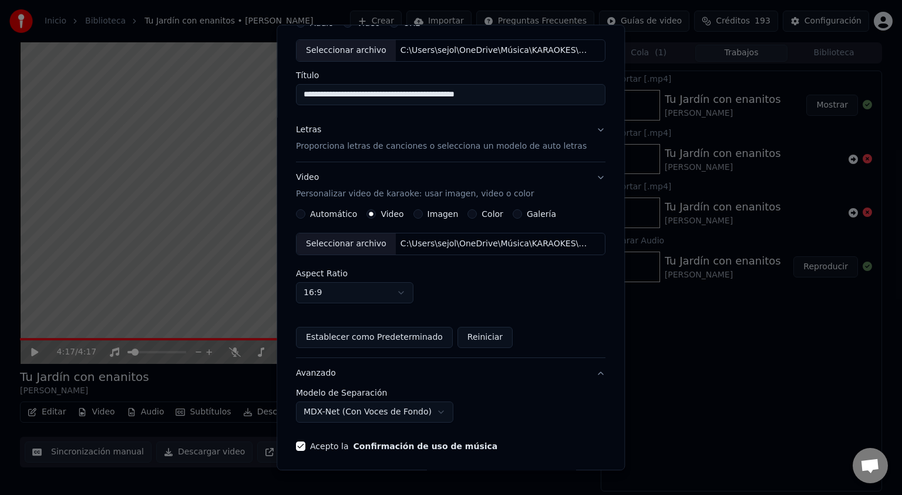
scroll to position [0, 0]
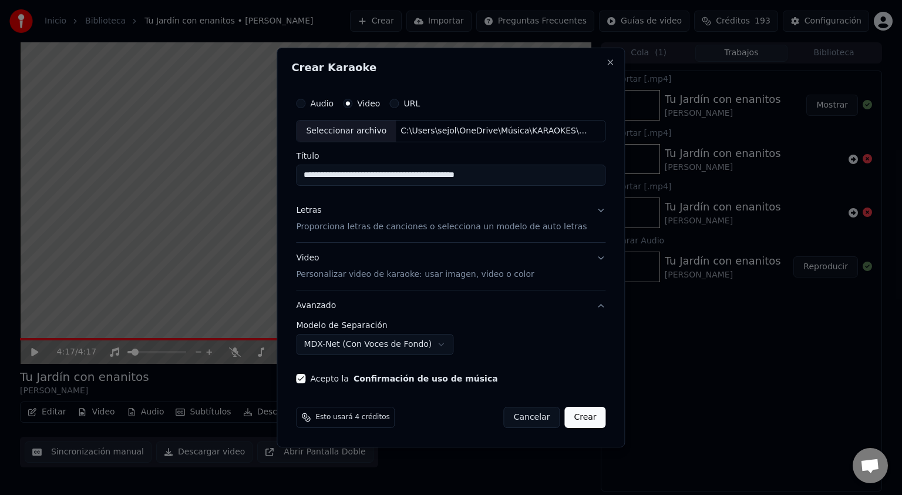
click at [461, 230] on p "Proporciona letras de canciones o selecciona un modelo de auto letras" at bounding box center [441, 227] width 291 height 12
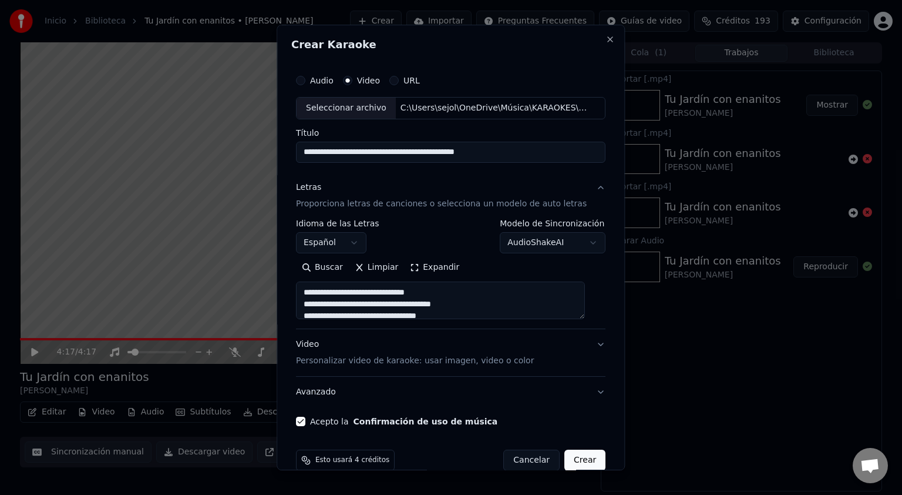
click at [570, 460] on button "Crear" at bounding box center [585, 459] width 41 height 21
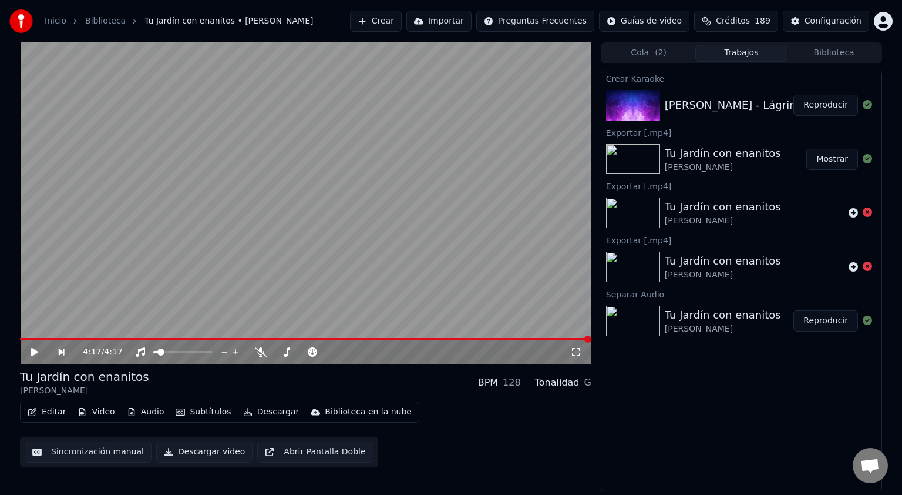
click at [840, 104] on button "Reproducir" at bounding box center [826, 105] width 65 height 21
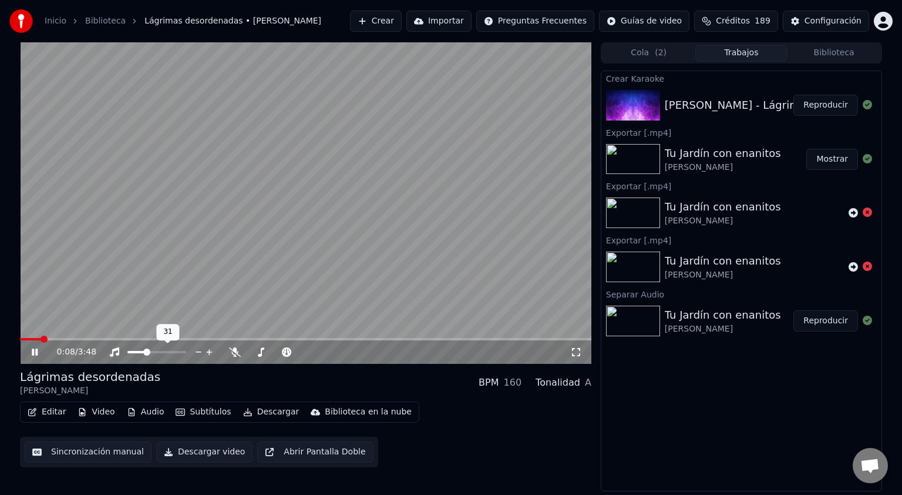
click at [146, 351] on span at bounding box center [146, 351] width 7 height 7
click at [89, 338] on span at bounding box center [306, 339] width 572 height 2
click at [152, 340] on span at bounding box center [306, 339] width 572 height 2
click at [140, 339] on span at bounding box center [89, 339] width 139 height 2
click at [250, 339] on span at bounding box center [306, 339] width 572 height 2
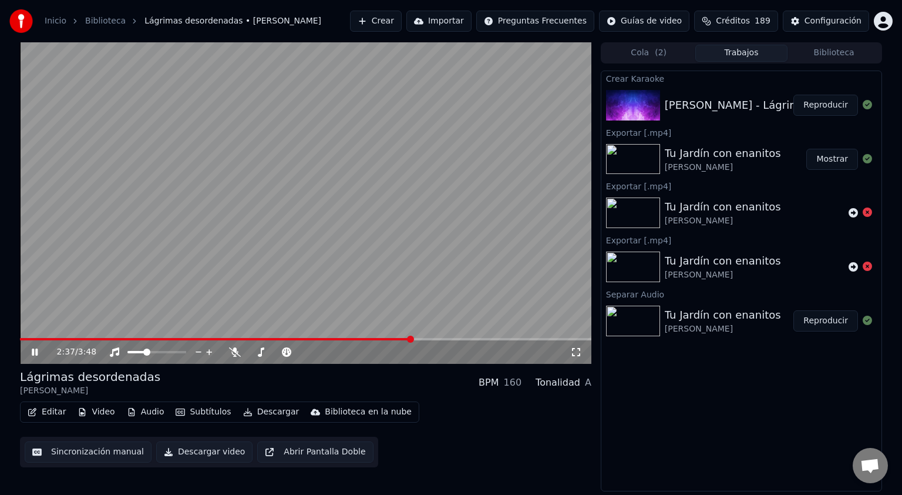
click at [411, 339] on span at bounding box center [306, 339] width 572 height 2
click at [577, 352] on icon at bounding box center [576, 351] width 12 height 9
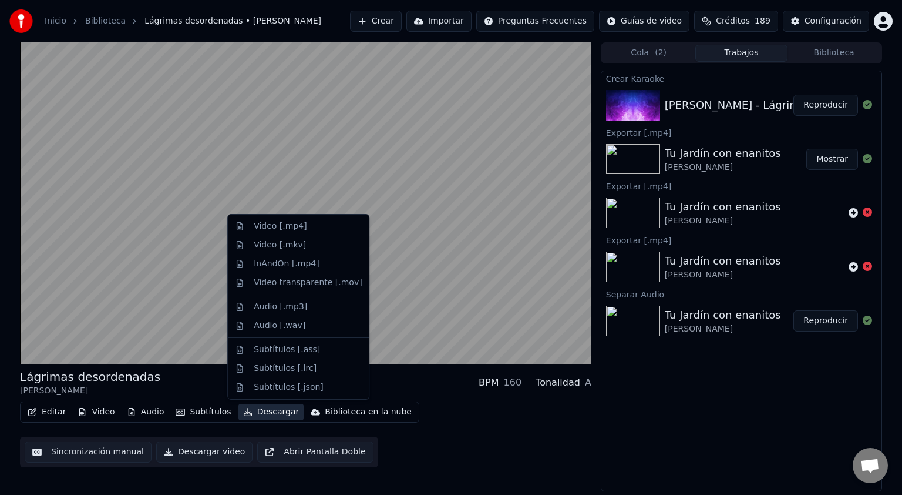
click at [266, 415] on button "Descargar" at bounding box center [272, 412] width 66 height 16
click at [193, 452] on button "Descargar video" at bounding box center [204, 451] width 96 height 21
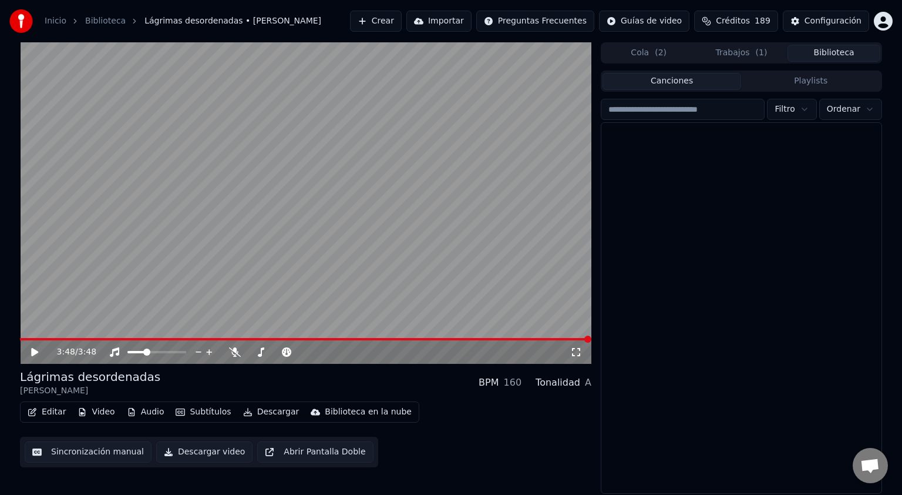
click at [822, 54] on button "Biblioteca" at bounding box center [834, 53] width 93 height 17
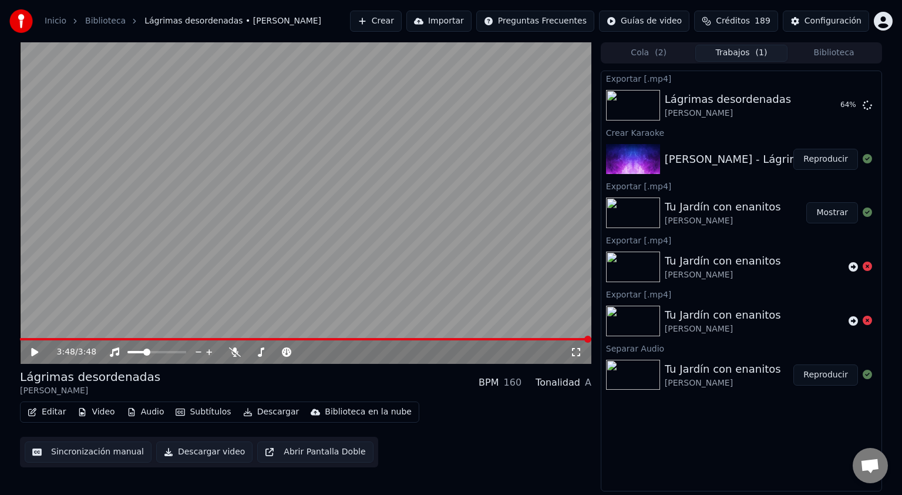
click at [752, 55] on button "Trabajos ( 1 )" at bounding box center [742, 53] width 93 height 17
click at [839, 107] on button "Mostrar" at bounding box center [833, 105] width 52 height 21
click at [402, 26] on button "Crear" at bounding box center [376, 21] width 52 height 21
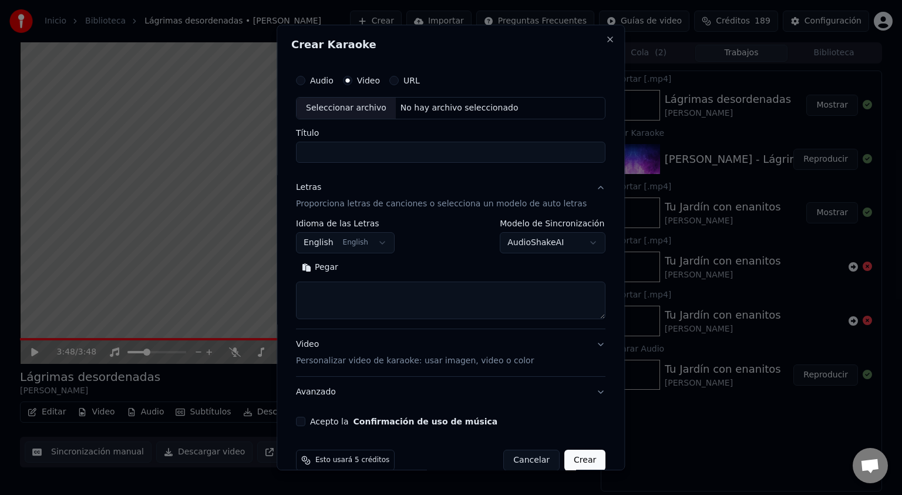
click at [341, 112] on div "Seleccionar archivo" at bounding box center [346, 108] width 99 height 21
type input "**********"
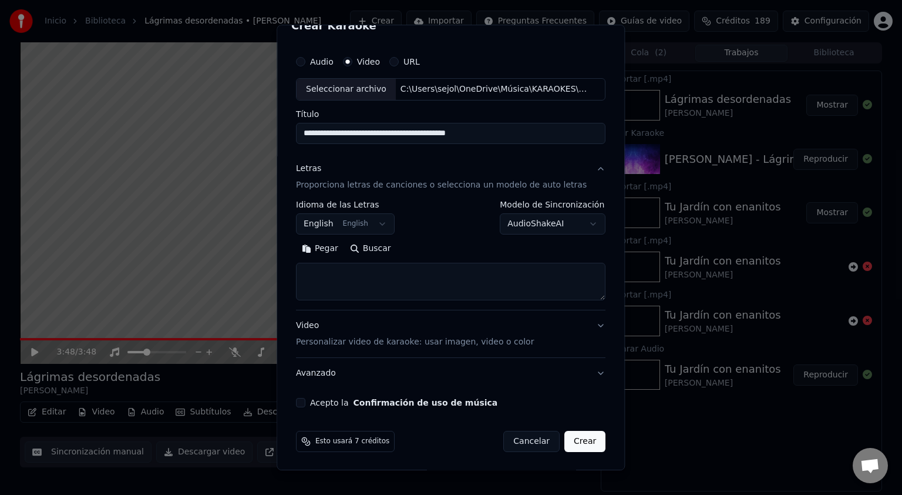
click at [429, 370] on button "Avanzado" at bounding box center [451, 373] width 310 height 31
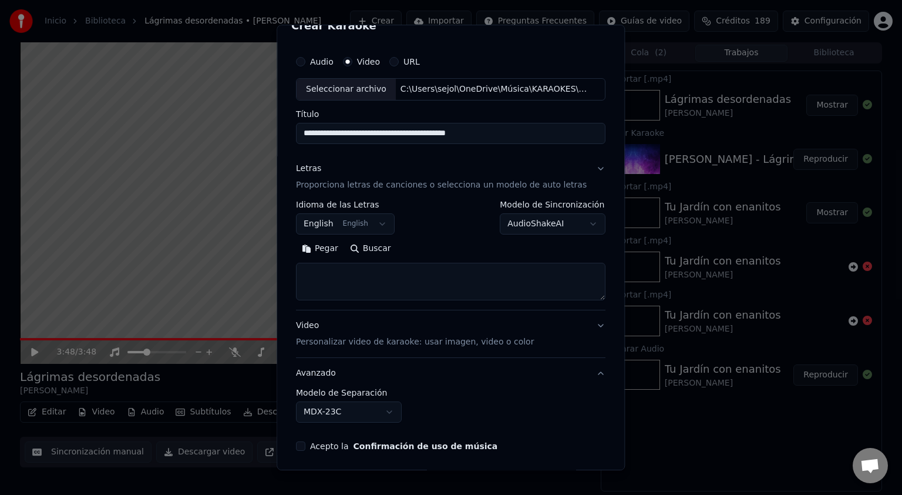
scroll to position [0, 0]
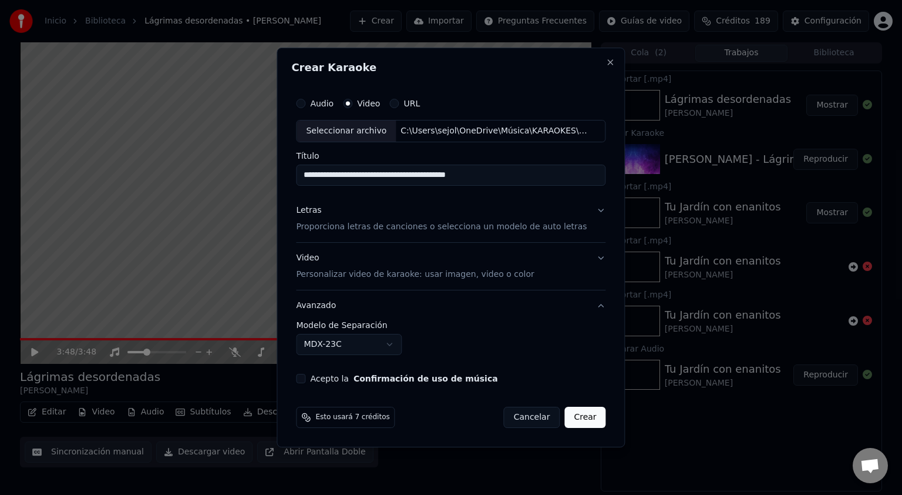
click at [398, 345] on body "**********" at bounding box center [451, 247] width 902 height 495
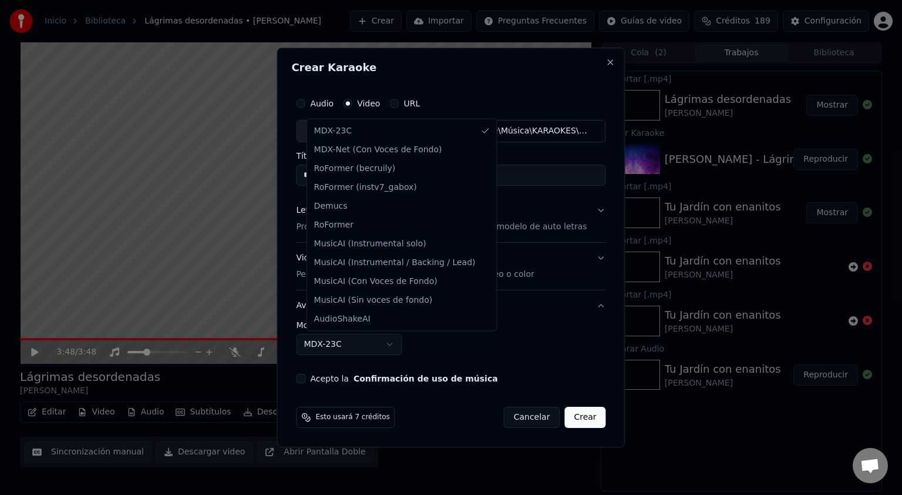
select select "**********"
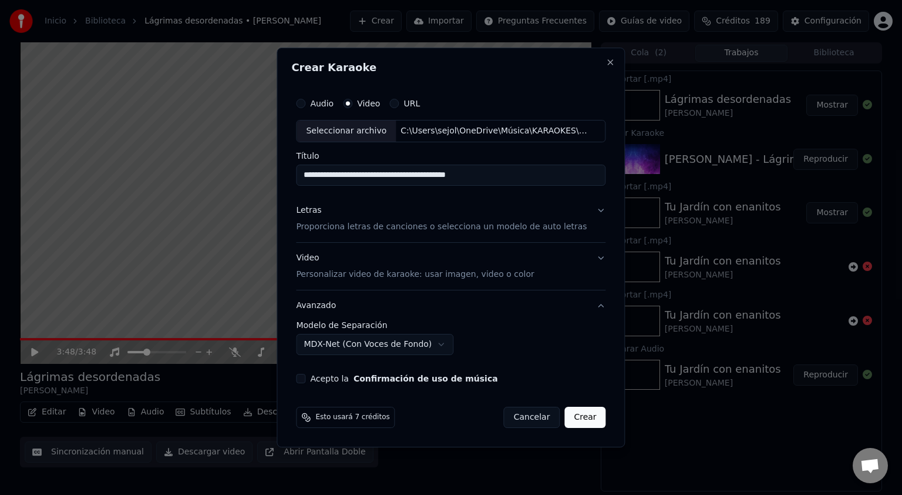
click at [345, 225] on p "Proporciona letras de canciones o selecciona un modelo de auto letras" at bounding box center [441, 227] width 291 height 12
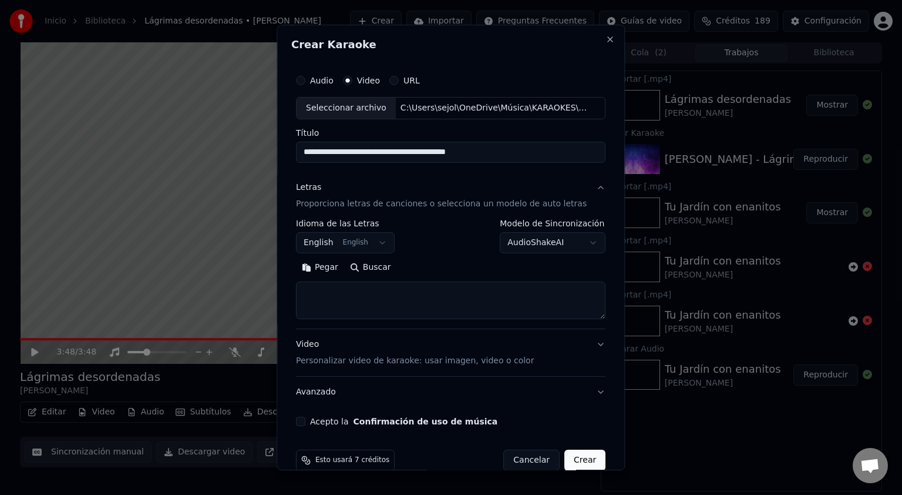
click at [347, 240] on body "**********" at bounding box center [451, 247] width 902 height 495
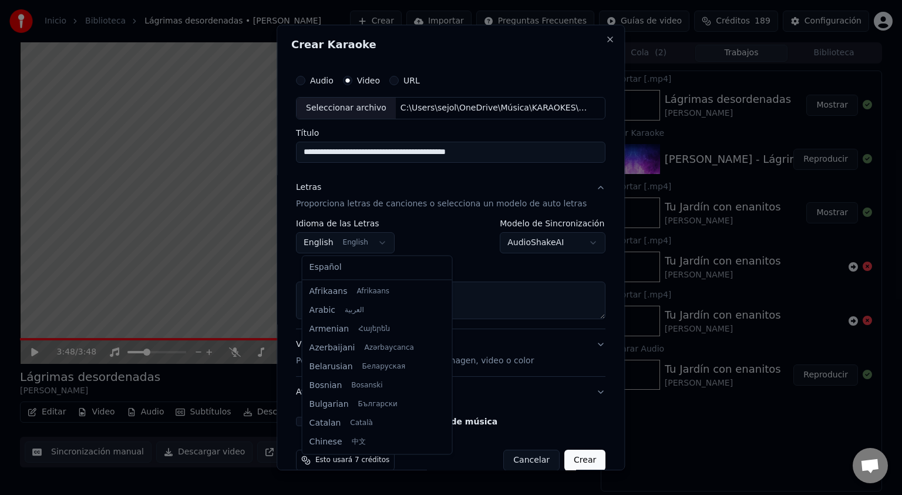
scroll to position [94, 0]
select select "**"
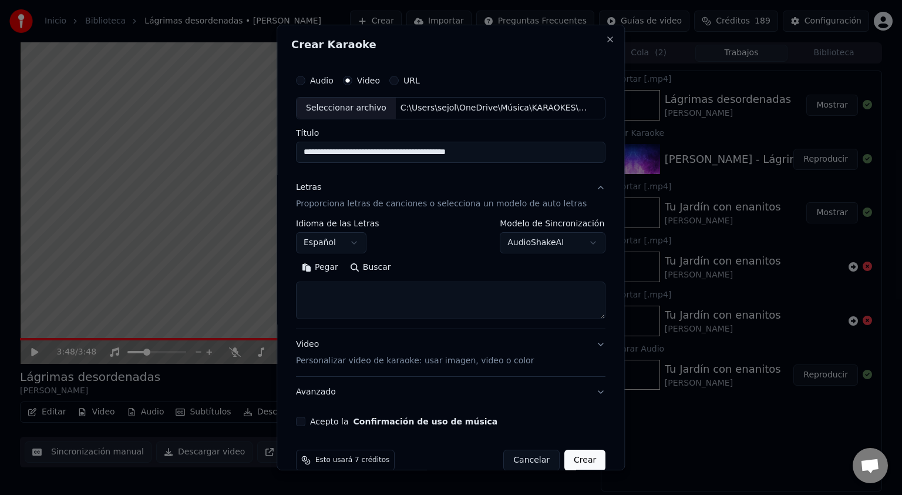
click at [336, 296] on textarea at bounding box center [451, 300] width 310 height 38
paste textarea "**********"
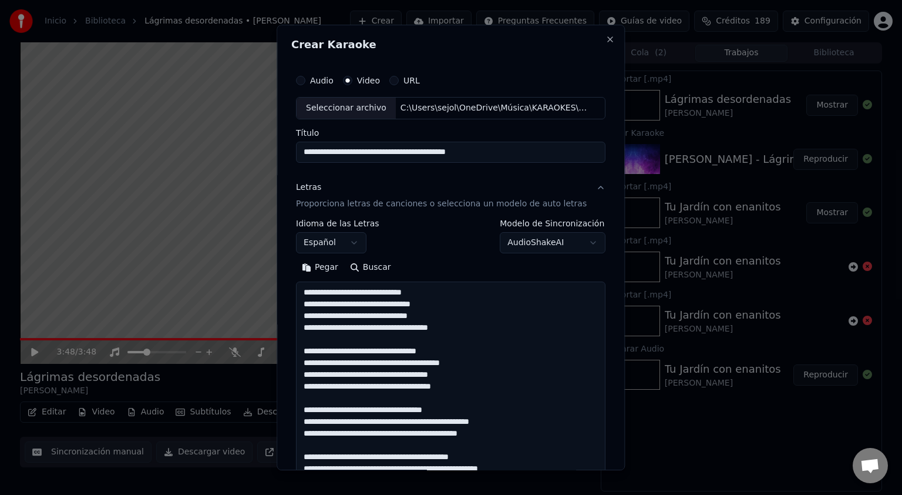
scroll to position [578, 0]
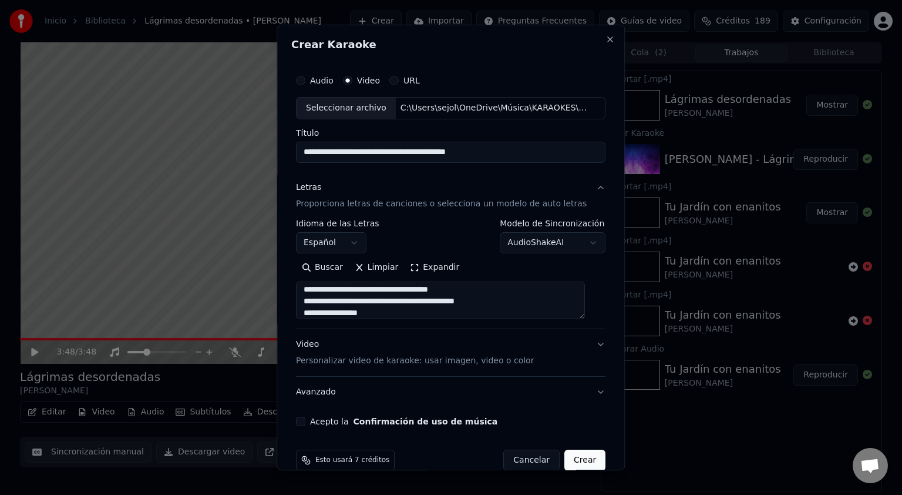
type textarea "**********"
click at [383, 367] on button "Video Personalizar video de karaoke: usar imagen, video o color" at bounding box center [451, 352] width 310 height 47
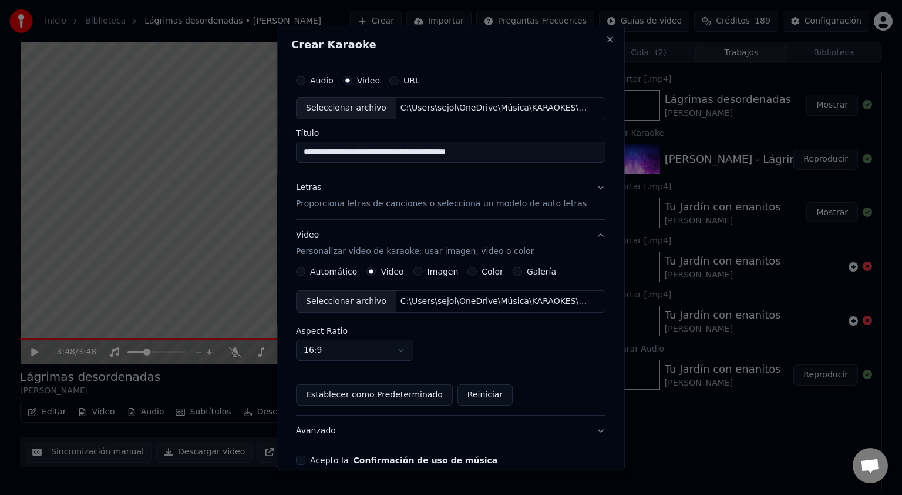
click at [323, 301] on div "Seleccionar archivo" at bounding box center [346, 301] width 99 height 21
click at [360, 344] on body "**********" at bounding box center [451, 247] width 902 height 495
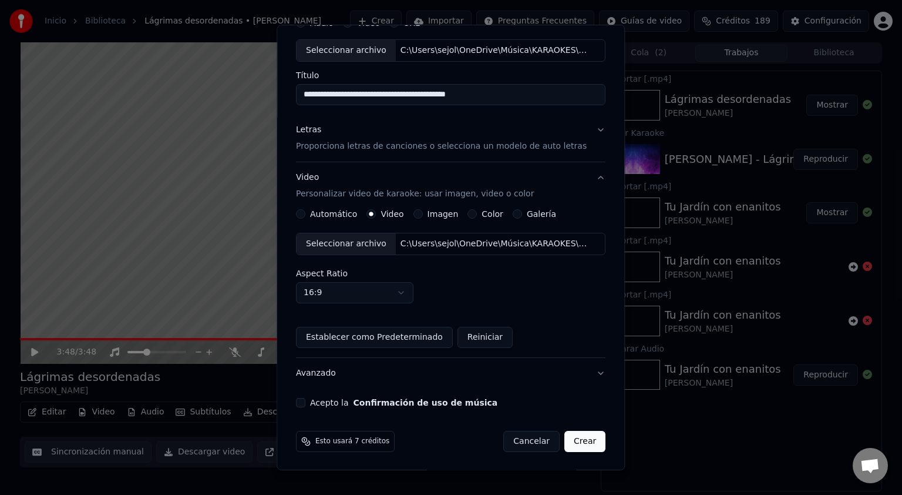
click at [305, 401] on button "Acepto la Confirmación de uso de música" at bounding box center [300, 402] width 9 height 9
click at [576, 371] on button "Avanzado" at bounding box center [451, 373] width 310 height 31
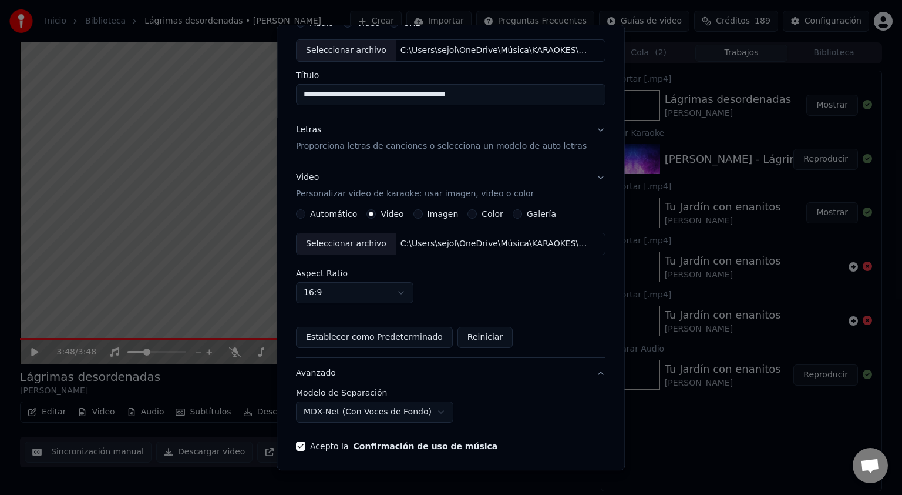
scroll to position [0, 0]
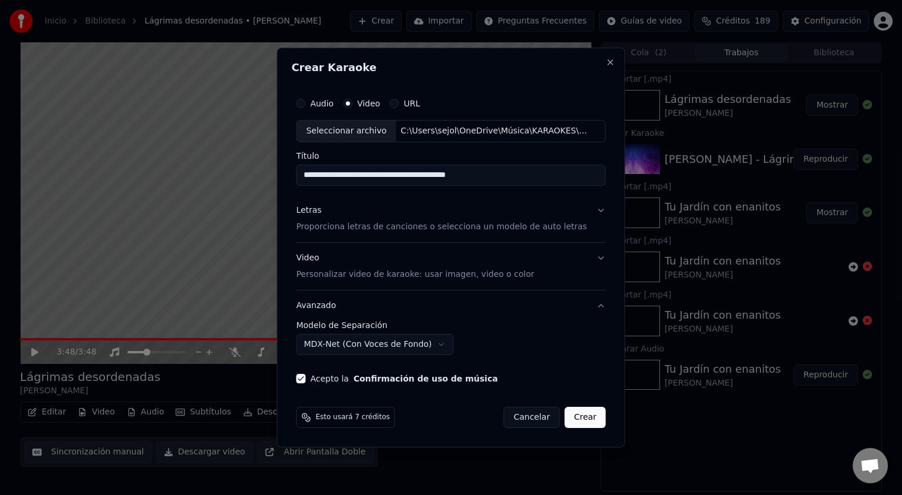
click at [495, 172] on input "**********" at bounding box center [451, 174] width 310 height 21
type input "**********"
click at [579, 414] on button "Crear" at bounding box center [585, 417] width 41 height 21
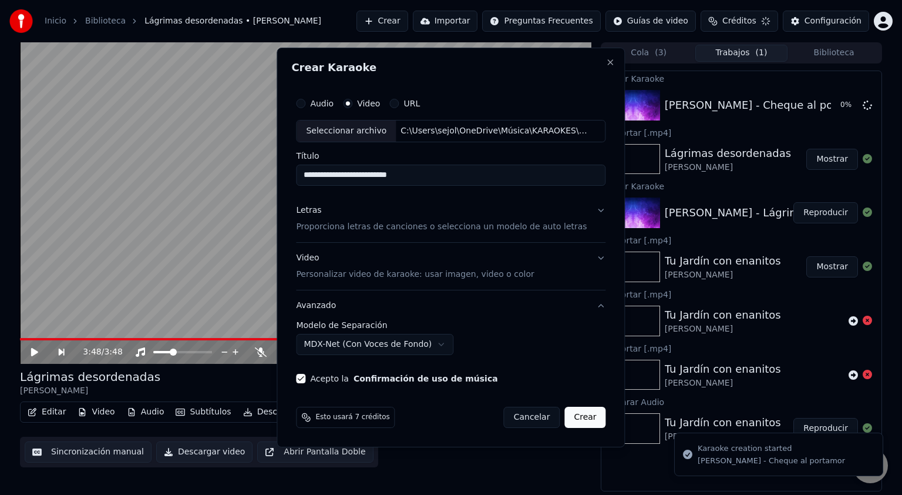
select select "******"
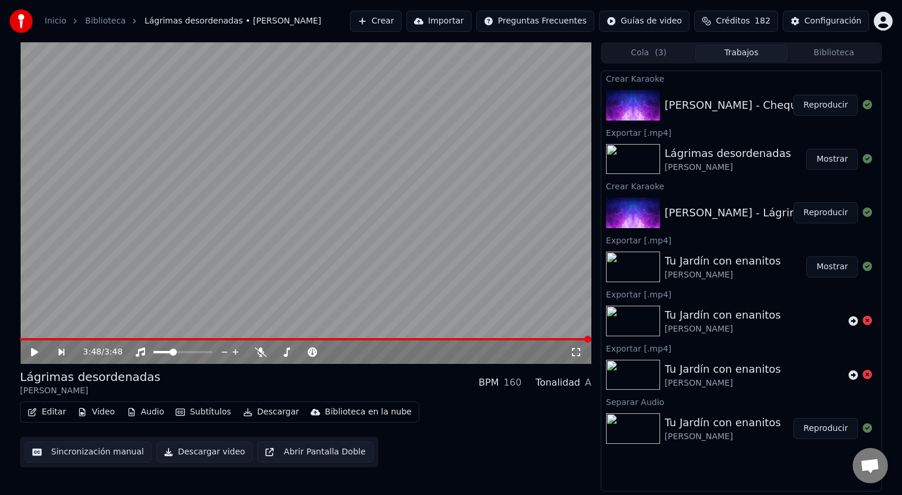
click at [818, 100] on button "Reproducir" at bounding box center [826, 105] width 65 height 21
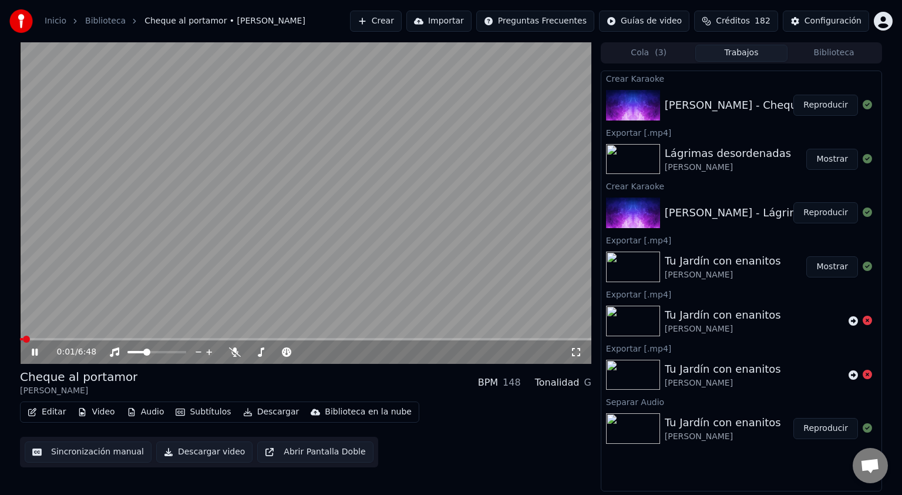
click at [572, 352] on icon at bounding box center [576, 351] width 12 height 9
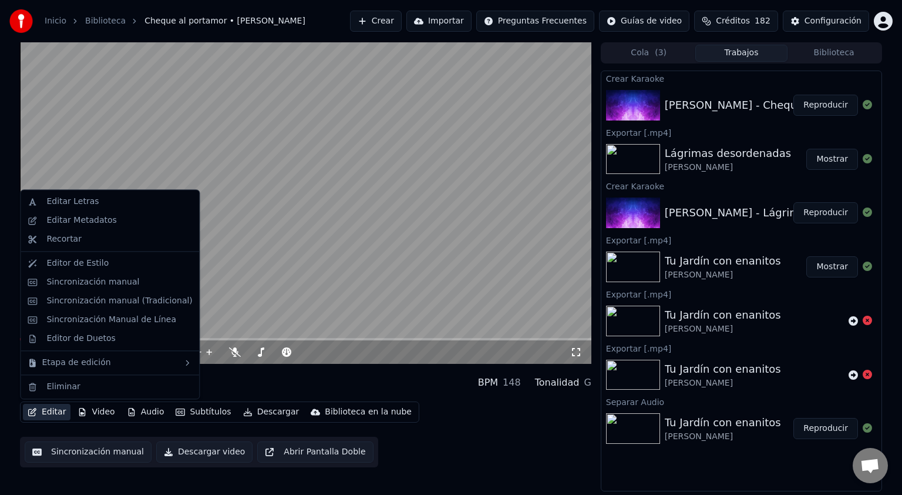
click at [52, 414] on button "Editar" at bounding box center [47, 412] width 48 height 16
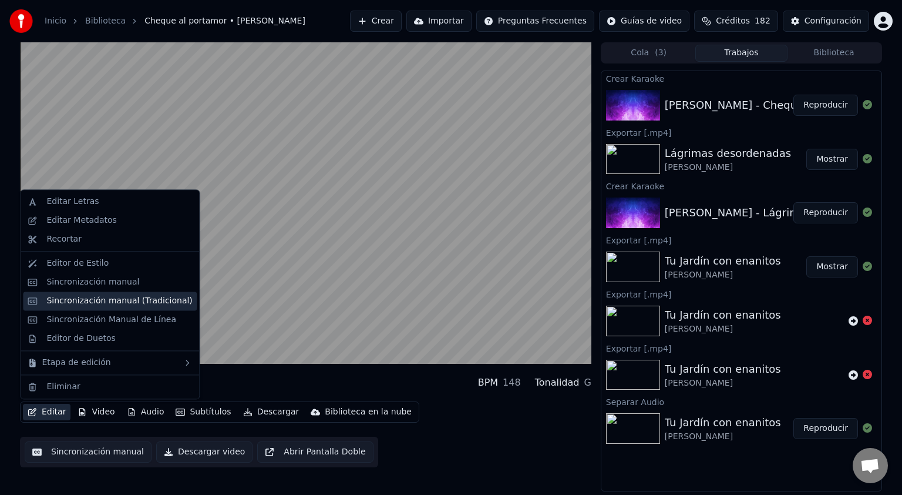
click at [101, 297] on div "Sincronización manual (Tradicional)" at bounding box center [119, 301] width 146 height 12
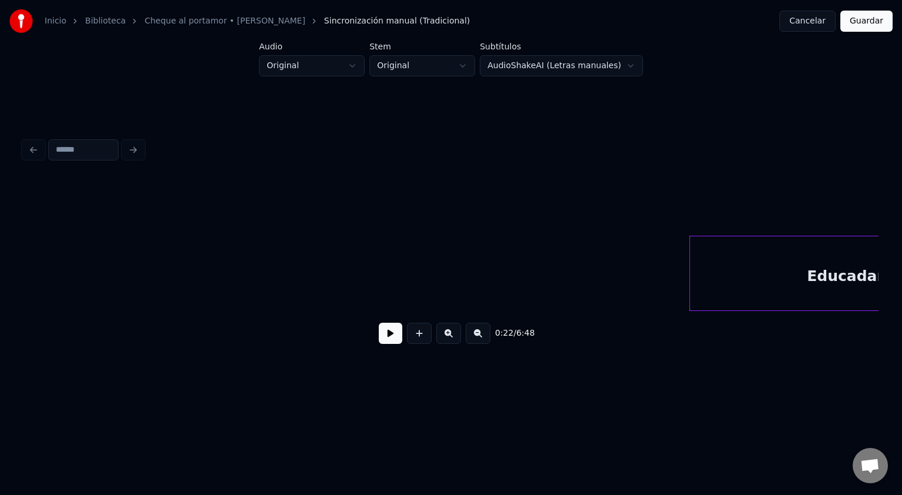
click at [397, 341] on button at bounding box center [390, 333] width 23 height 21
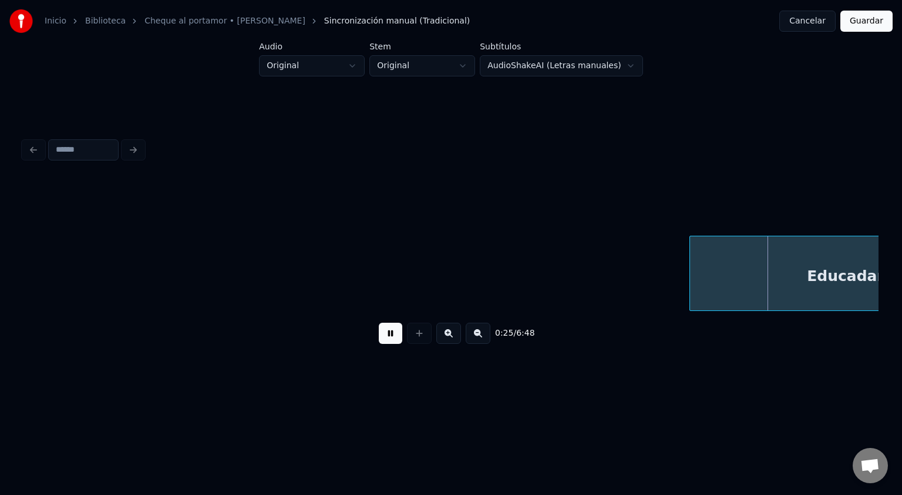
click at [379, 323] on button at bounding box center [390, 333] width 23 height 21
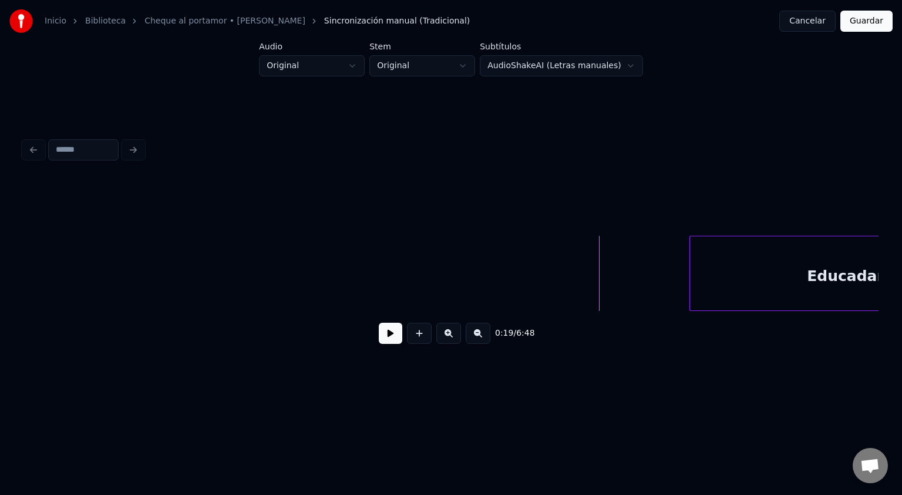
drag, startPoint x: 582, startPoint y: 275, endPoint x: 543, endPoint y: 274, distance: 38.8
click at [414, 338] on button at bounding box center [419, 333] width 25 height 21
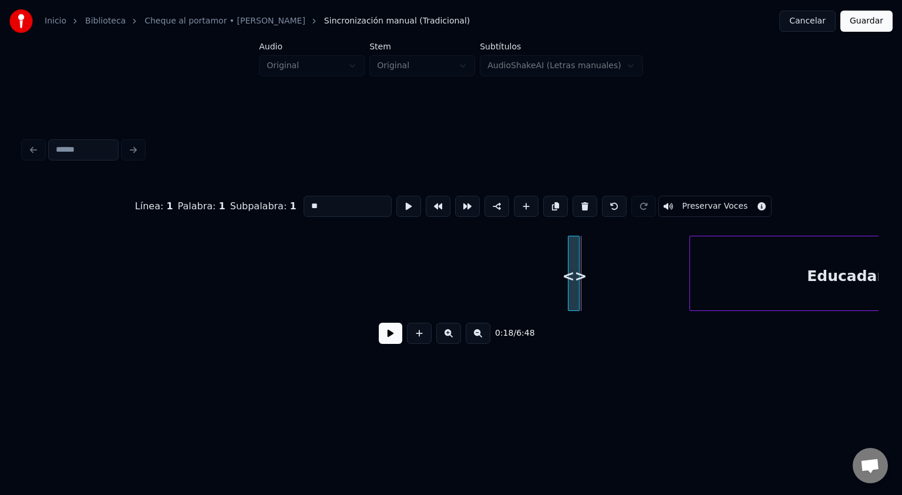
click at [580, 274] on div "<>" at bounding box center [575, 276] width 12 height 80
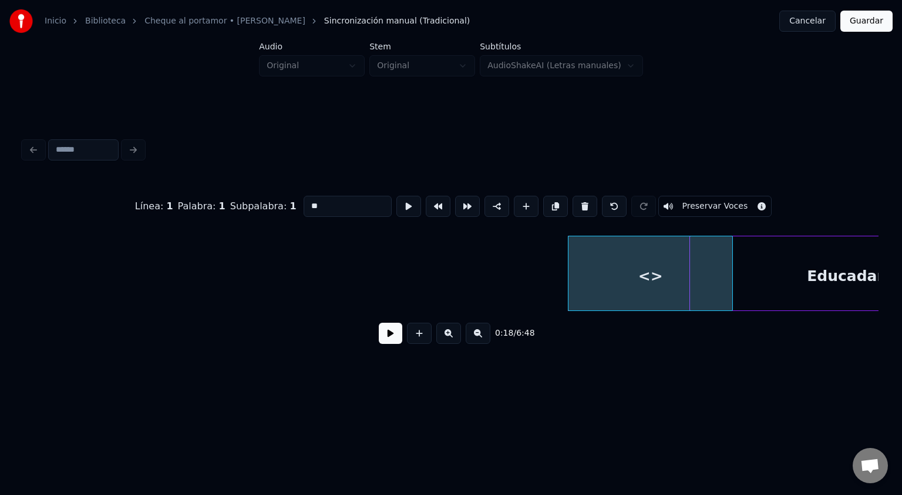
click at [731, 278] on div at bounding box center [731, 273] width 4 height 74
click at [476, 337] on button at bounding box center [478, 333] width 25 height 21
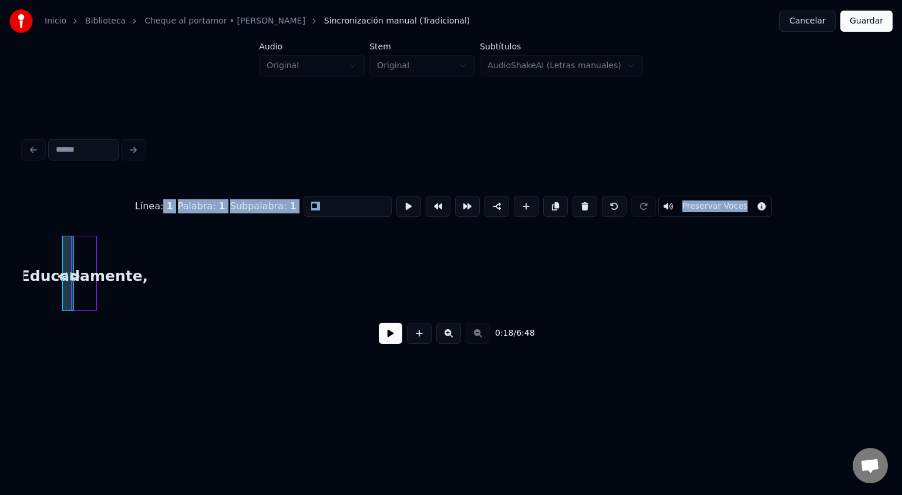
click at [291, 261] on div "Línea : 1 Palabra : 1 Subpalabra : 1 ** Preservar Voces 0:18 / 6:48" at bounding box center [450, 266] width 855 height 179
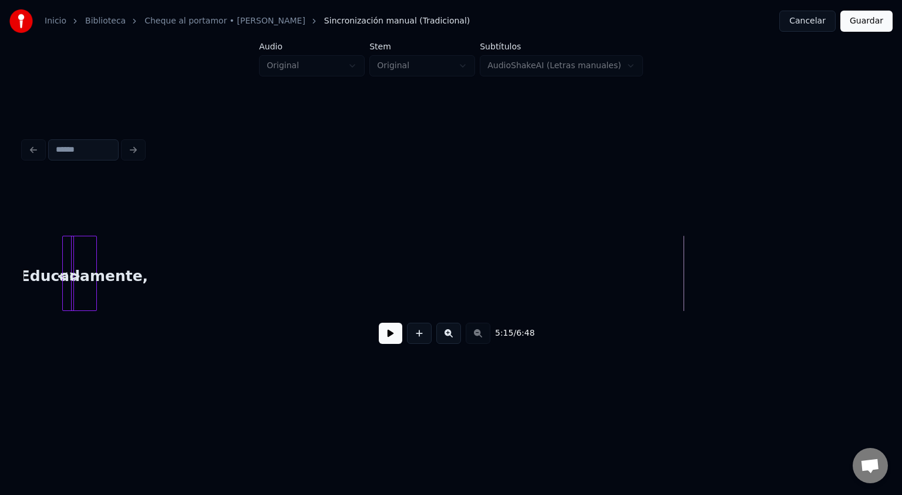
click at [49, 230] on div at bounding box center [450, 206] width 855 height 59
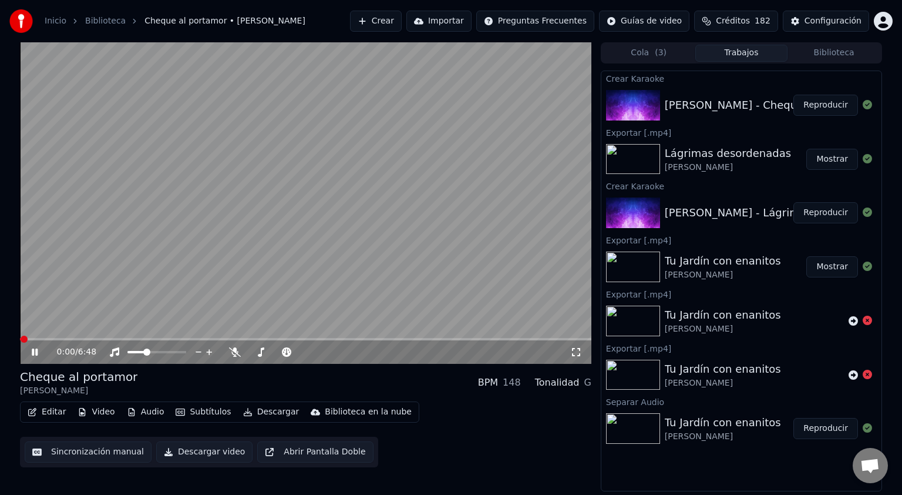
click at [56, 415] on button "Editar" at bounding box center [47, 412] width 48 height 16
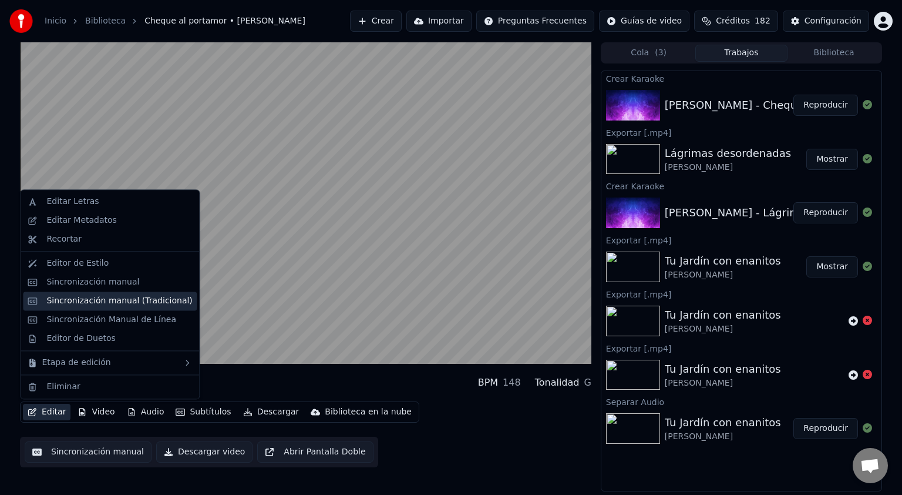
click at [100, 298] on div "Sincronización manual (Tradicional)" at bounding box center [119, 301] width 146 height 12
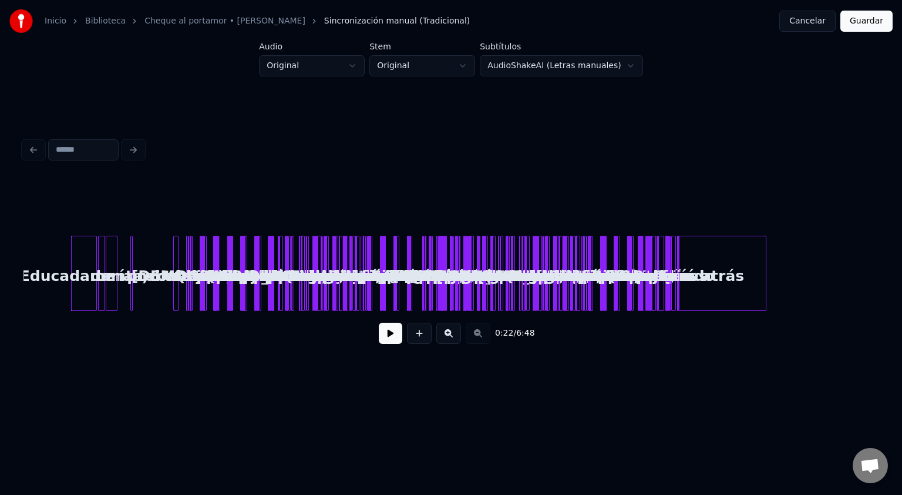
click at [41, 263] on div "Educadamente, te daría un consejo Que, probablemente, todavía no sabes El demon…" at bounding box center [450, 273] width 855 height 75
click at [427, 334] on button at bounding box center [419, 333] width 25 height 21
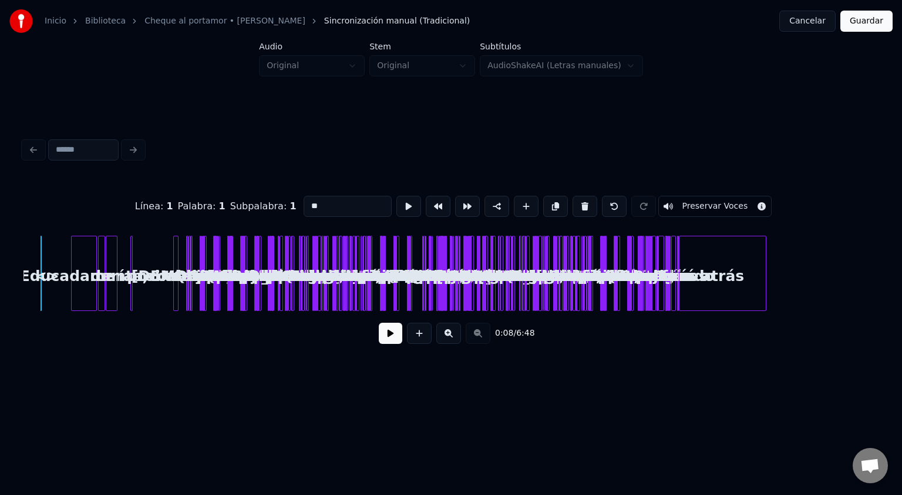
click at [427, 334] on button at bounding box center [419, 333] width 25 height 21
click at [423, 334] on button at bounding box center [419, 333] width 25 height 21
click at [420, 334] on button at bounding box center [419, 333] width 25 height 21
click at [417, 335] on button at bounding box center [419, 333] width 25 height 21
click at [456, 335] on button at bounding box center [448, 333] width 25 height 21
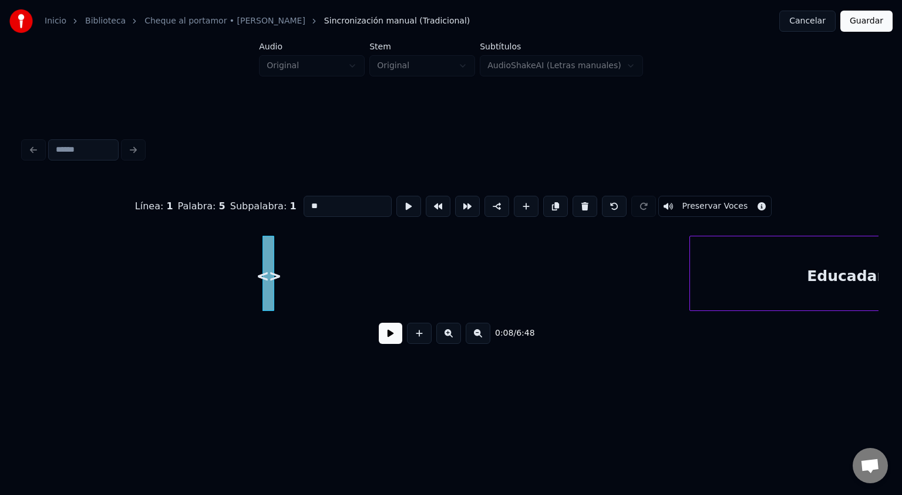
scroll to position [0, 222]
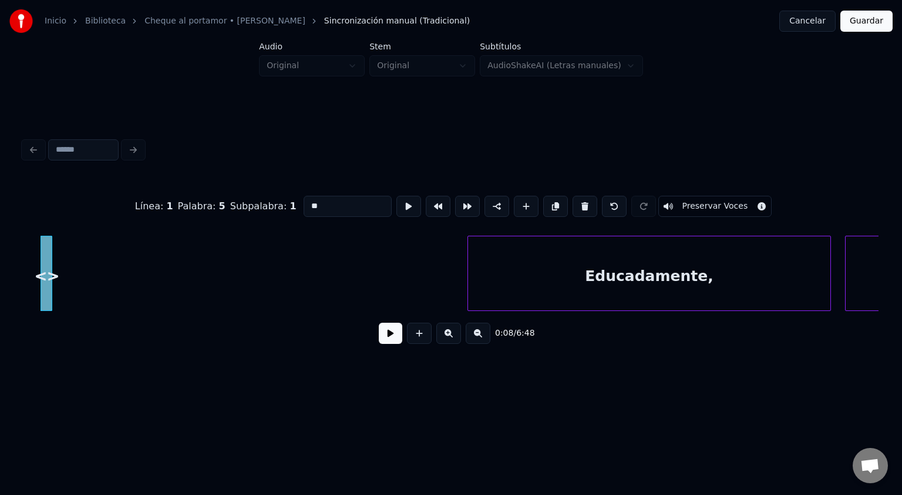
click at [436, 323] on button at bounding box center [448, 333] width 25 height 21
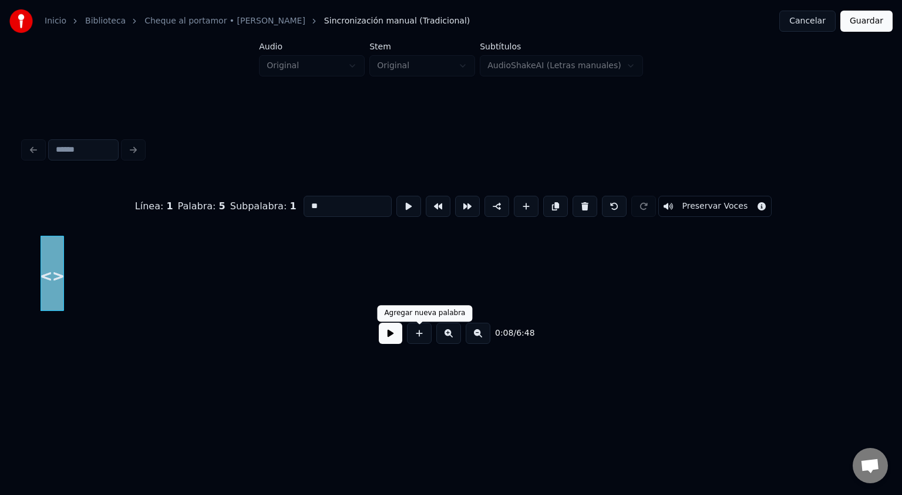
click at [446, 342] on button at bounding box center [448, 333] width 25 height 21
click at [446, 341] on button at bounding box center [448, 333] width 25 height 21
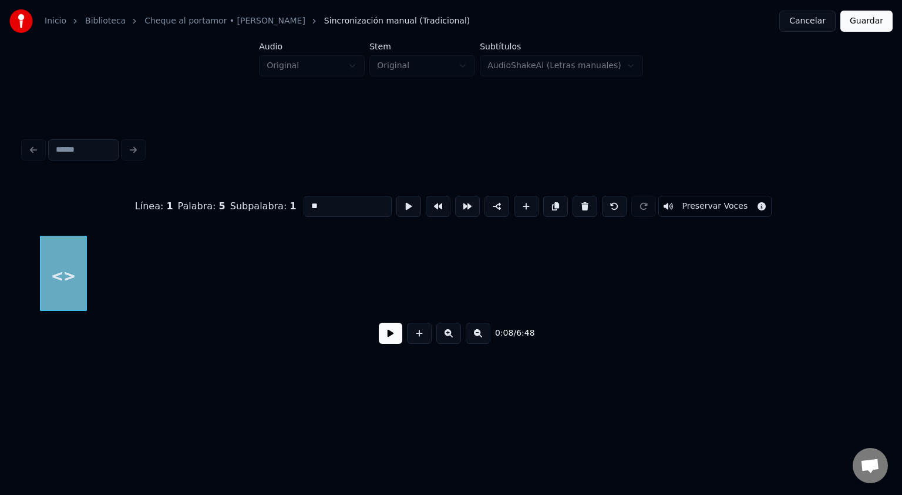
click at [446, 341] on button at bounding box center [448, 333] width 25 height 21
click at [436, 323] on button at bounding box center [448, 333] width 25 height 21
click at [476, 337] on button at bounding box center [478, 333] width 25 height 21
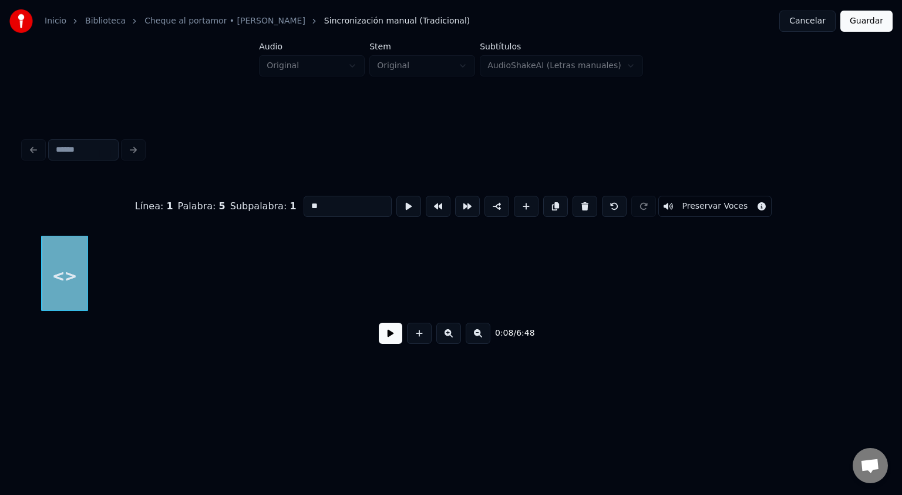
click at [476, 337] on button at bounding box center [478, 333] width 25 height 21
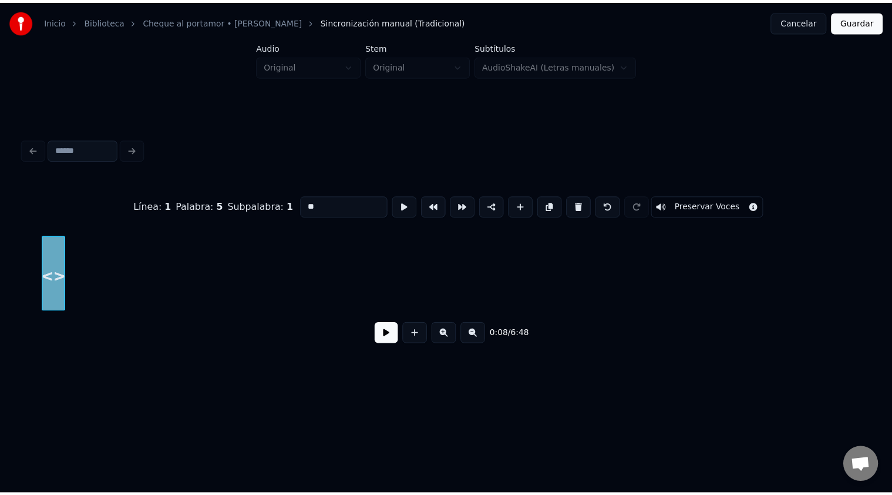
scroll to position [0, 220]
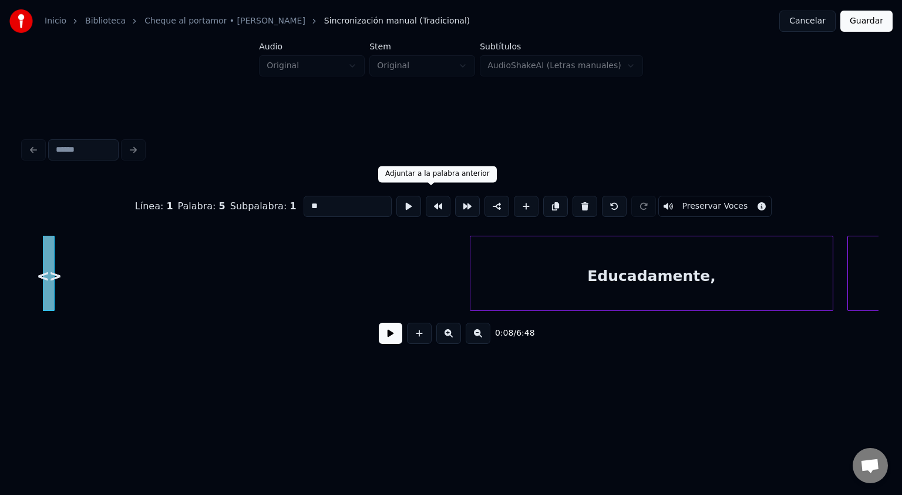
click at [431, 200] on button at bounding box center [438, 206] width 25 height 21
click at [602, 207] on button at bounding box center [614, 206] width 25 height 21
click at [611, 200] on button at bounding box center [614, 206] width 25 height 21
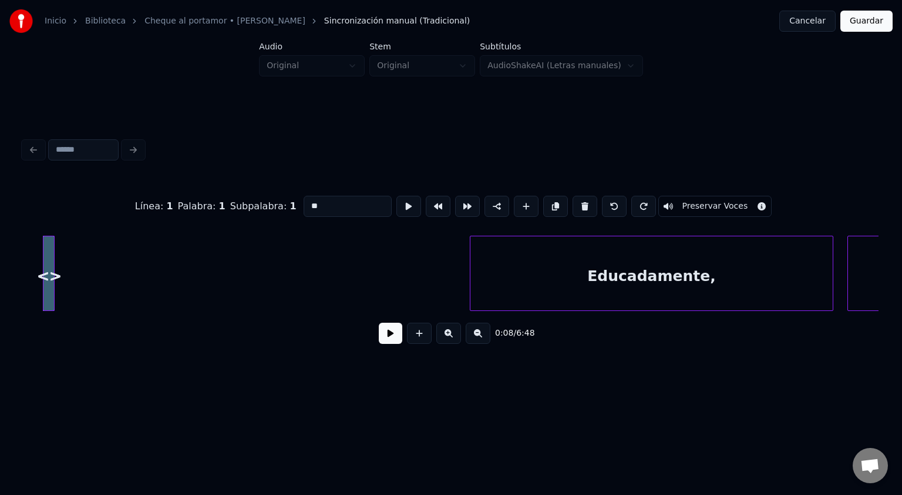
click at [605, 202] on button at bounding box center [614, 206] width 25 height 21
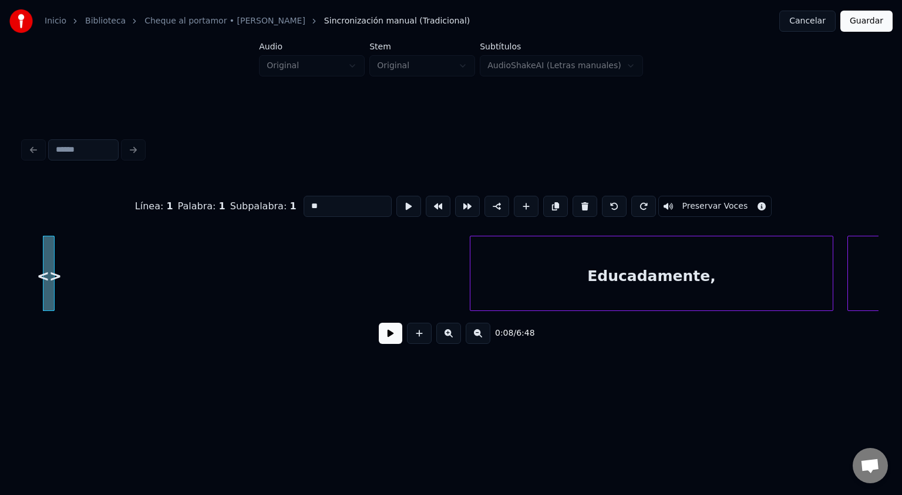
click at [605, 202] on button at bounding box center [614, 206] width 25 height 21
type input "**********"
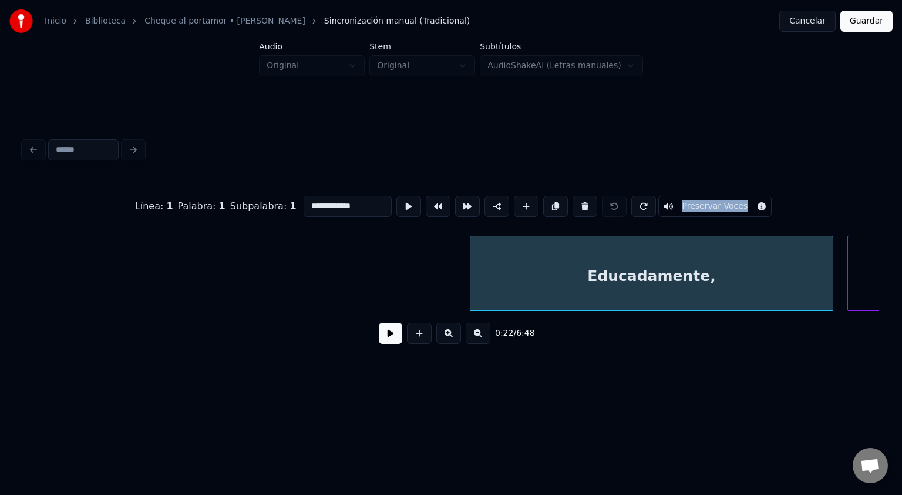
click at [605, 202] on div at bounding box center [614, 206] width 29 height 26
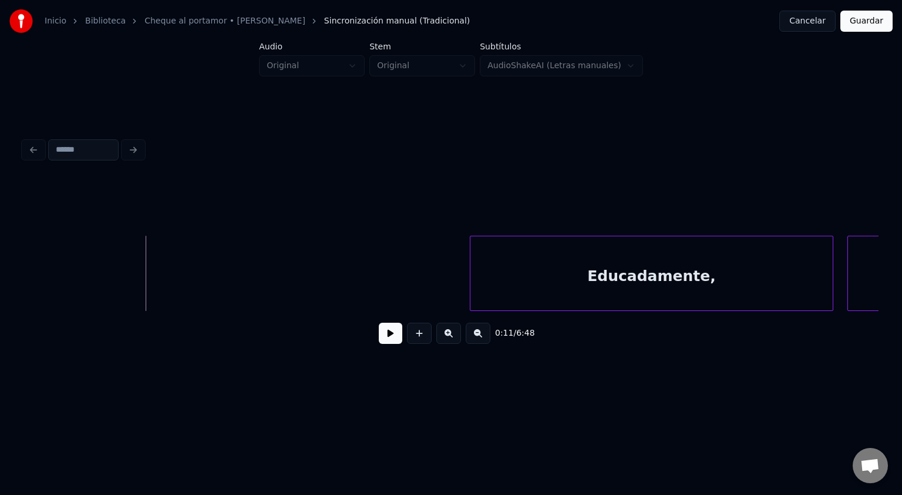
click at [399, 338] on button at bounding box center [390, 333] width 23 height 21
click at [379, 323] on button at bounding box center [390, 333] width 23 height 21
drag, startPoint x: 469, startPoint y: 207, endPoint x: 711, endPoint y: 274, distance: 251.1
click at [711, 274] on div "0:13 / 6:48" at bounding box center [450, 266] width 855 height 179
click at [428, 343] on button at bounding box center [419, 333] width 25 height 21
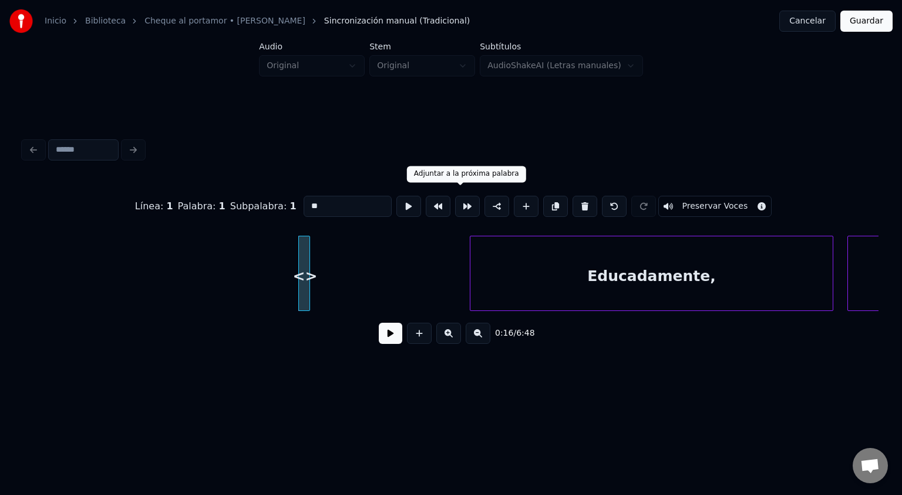
click at [458, 203] on button at bounding box center [467, 206] width 25 height 21
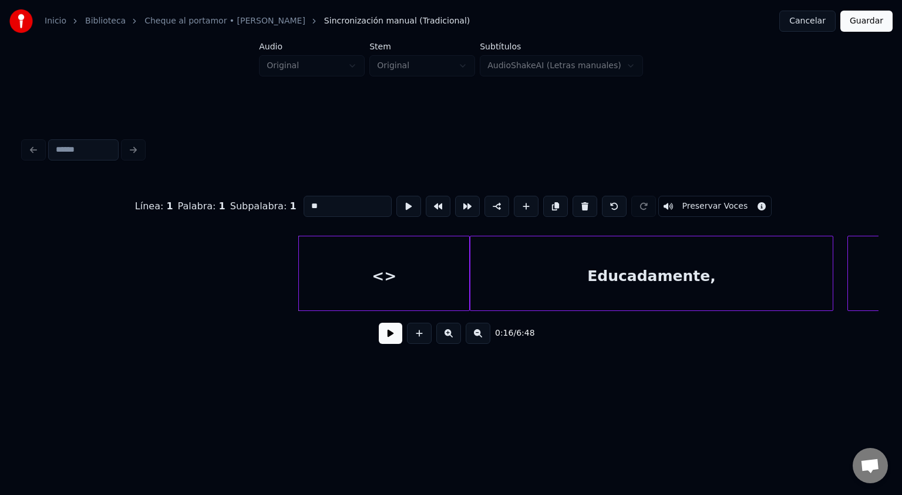
click at [458, 203] on button at bounding box center [467, 206] width 25 height 21
click at [428, 203] on button at bounding box center [438, 206] width 25 height 21
click at [435, 203] on button at bounding box center [438, 206] width 25 height 21
click at [498, 257] on div at bounding box center [496, 273] width 4 height 74
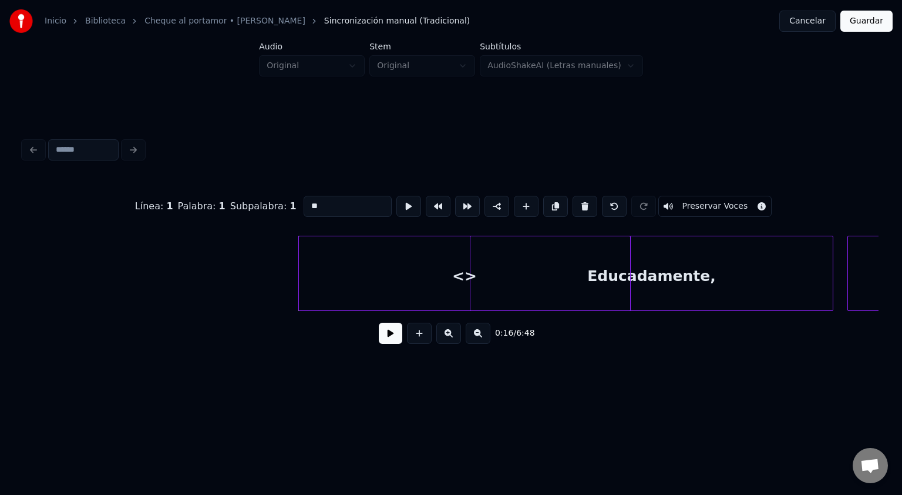
click at [630, 260] on div at bounding box center [629, 273] width 4 height 74
click at [462, 202] on button at bounding box center [467, 206] width 25 height 21
click at [401, 284] on div "<>" at bounding box center [384, 276] width 170 height 80
click at [574, 203] on button at bounding box center [585, 206] width 25 height 21
type input "**********"
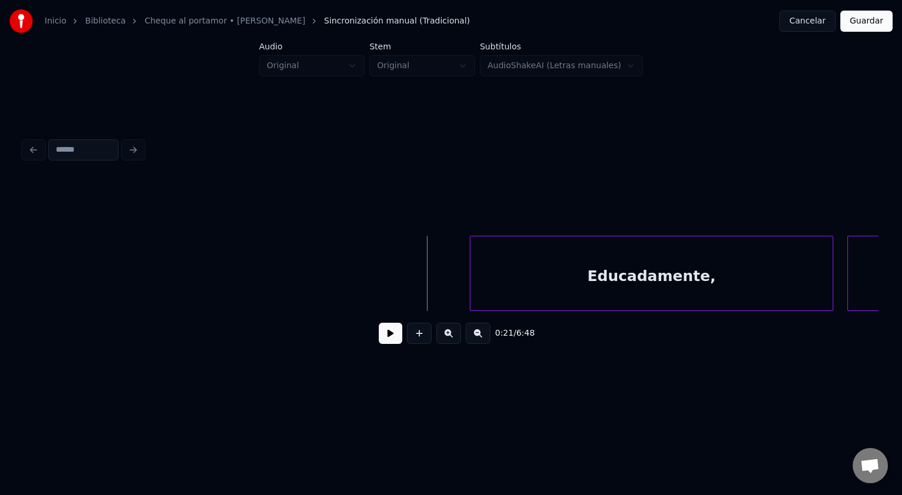
click at [815, 28] on button "Cancelar" at bounding box center [808, 21] width 56 height 21
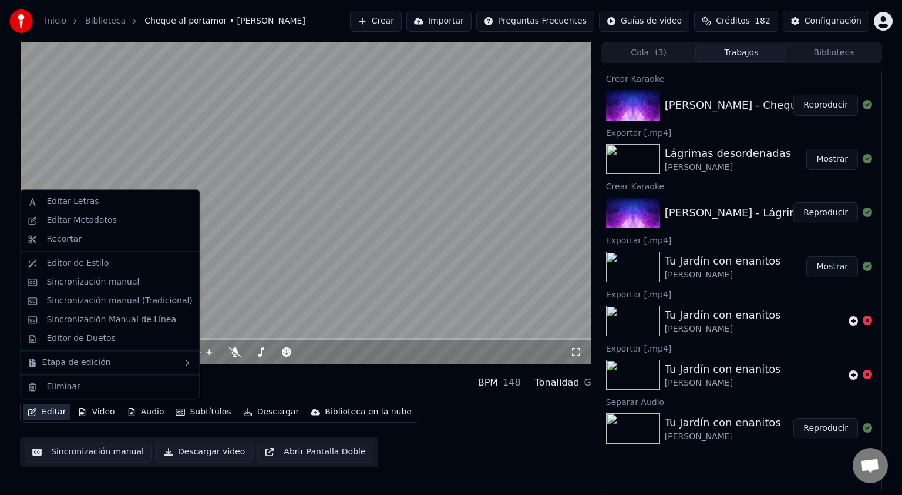
click at [48, 409] on button "Editar" at bounding box center [47, 412] width 48 height 16
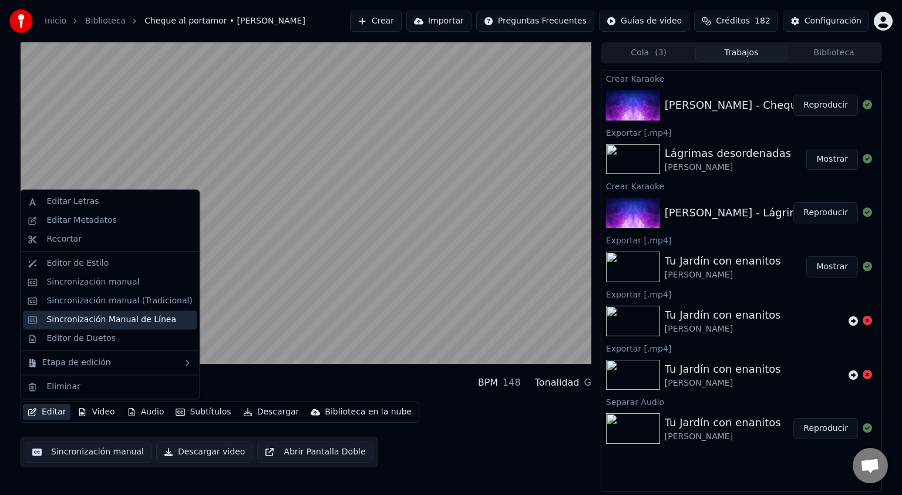
click at [78, 324] on div "Sincronización Manual de Línea" at bounding box center [111, 320] width 130 height 12
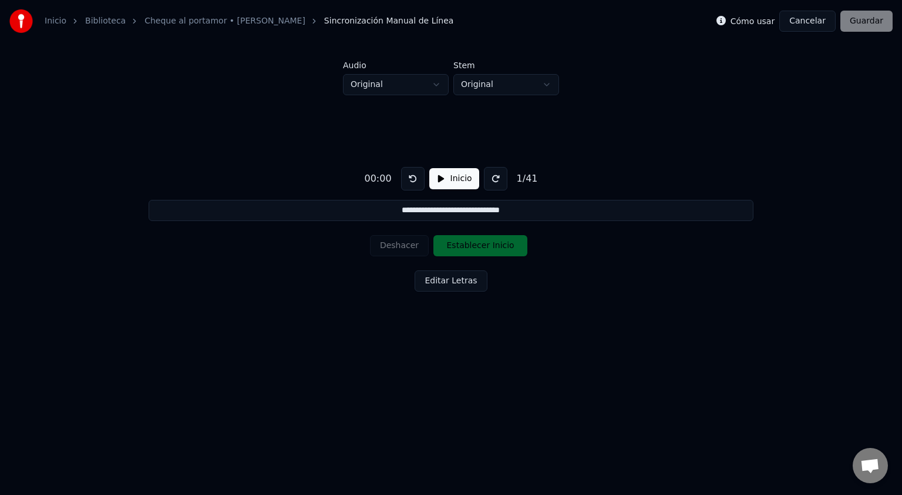
click at [448, 186] on button "Inicio" at bounding box center [454, 178] width 50 height 21
click at [804, 19] on button "Cancelar" at bounding box center [808, 21] width 56 height 21
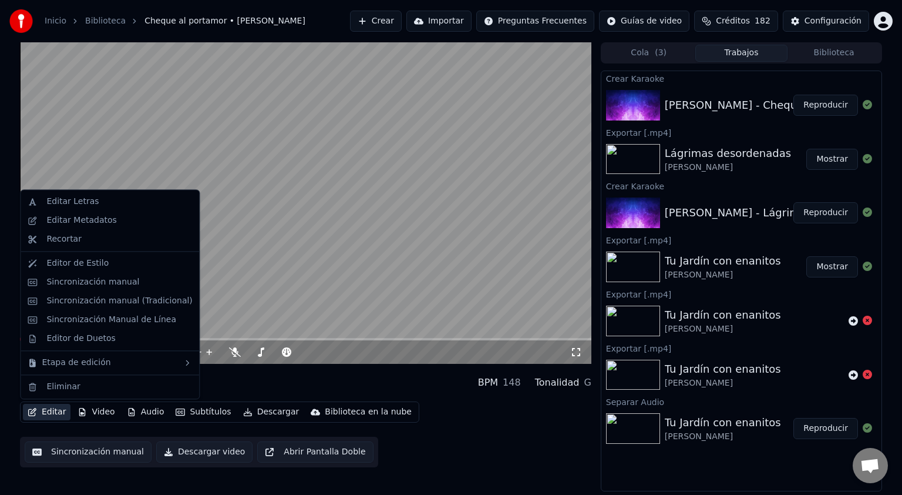
click at [38, 413] on button "Editar" at bounding box center [47, 412] width 48 height 16
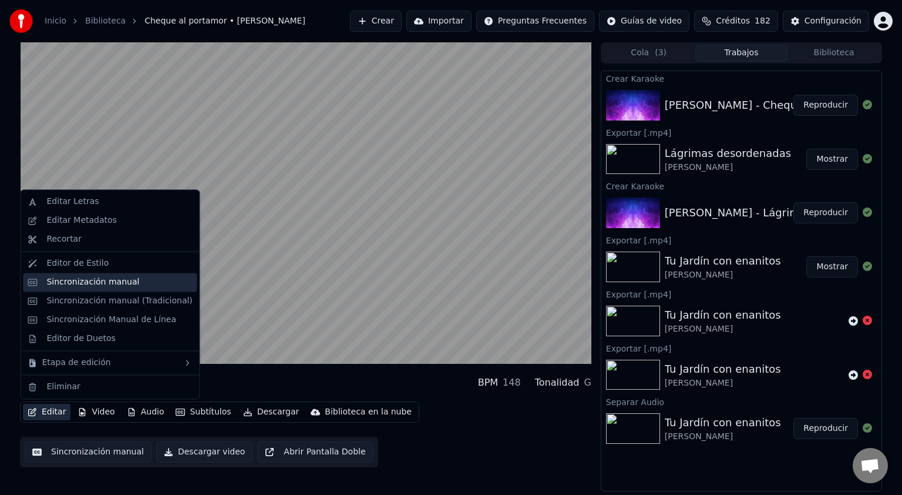
click at [69, 283] on div "Sincronización manual" at bounding box center [92, 282] width 93 height 12
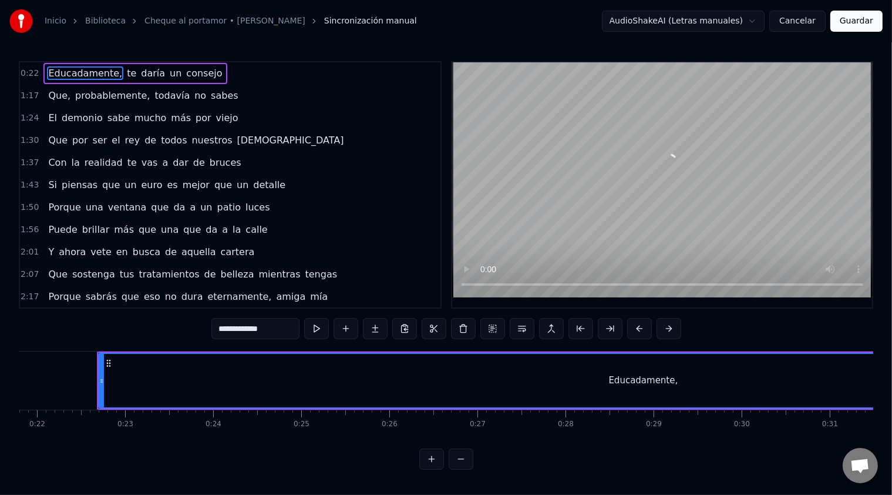
scroll to position [0, 1939]
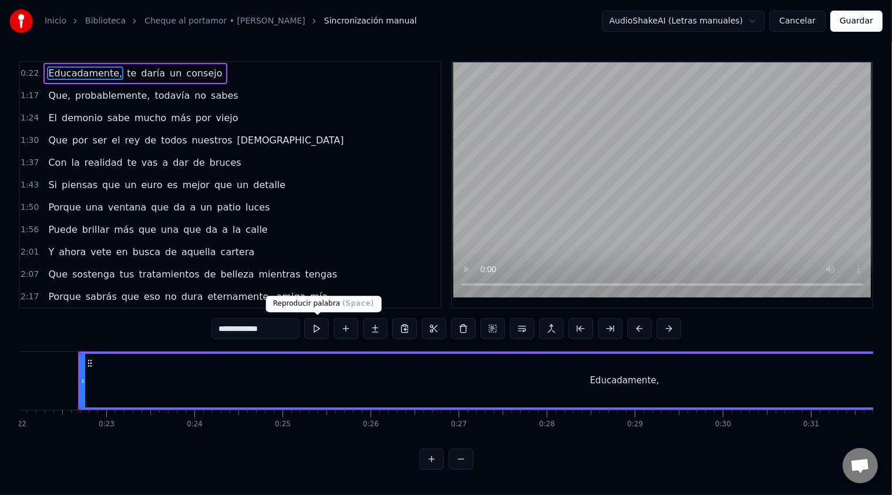
click at [322, 331] on button at bounding box center [316, 328] width 25 height 21
click at [304, 318] on button at bounding box center [316, 328] width 25 height 21
click at [454, 382] on div "Educadamente," at bounding box center [624, 380] width 1089 height 53
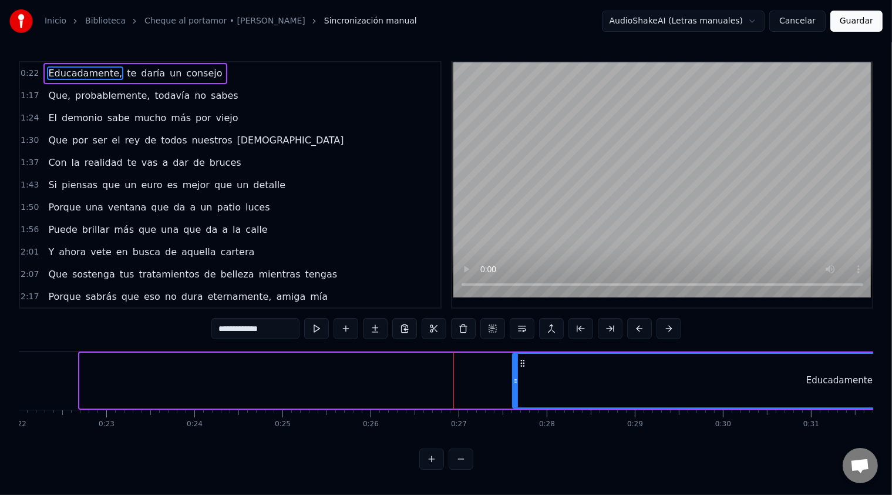
drag, startPoint x: 82, startPoint y: 379, endPoint x: 515, endPoint y: 395, distance: 433.3
click at [515, 395] on div at bounding box center [515, 380] width 5 height 53
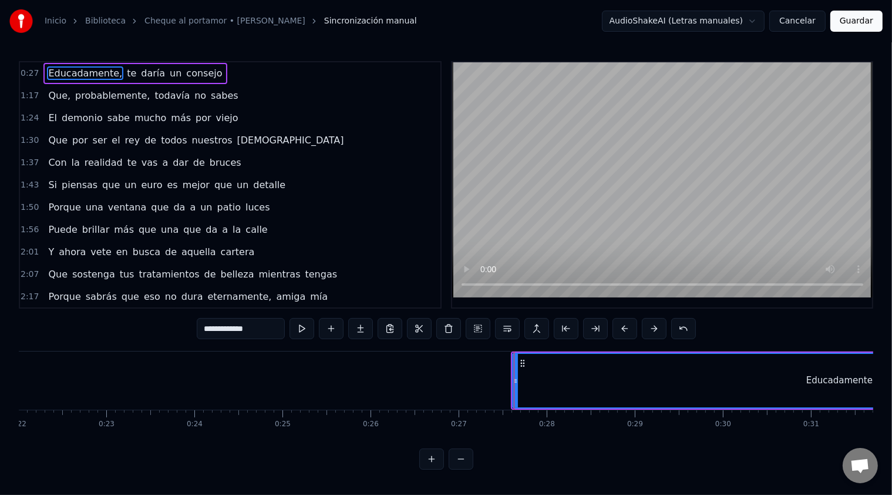
scroll to position [4, 0]
click at [466, 465] on button at bounding box center [461, 458] width 25 height 21
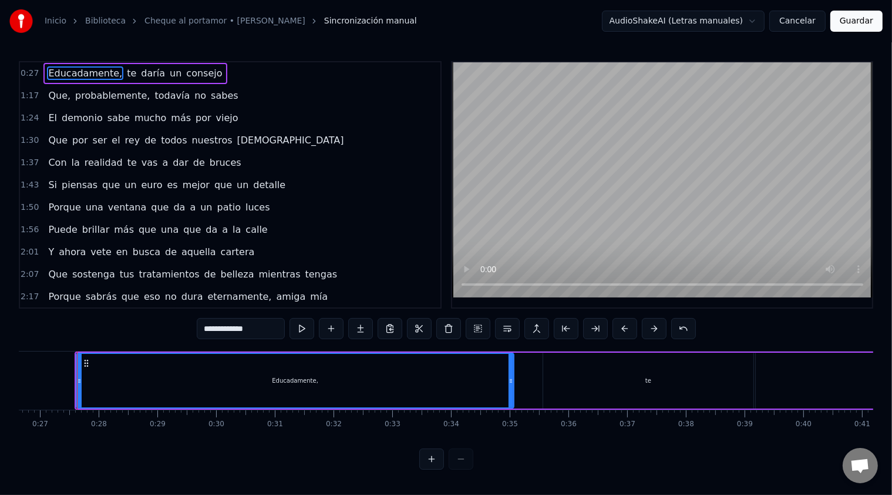
scroll to position [0, 1564]
click at [59, 92] on span "Que," at bounding box center [59, 96] width 25 height 14
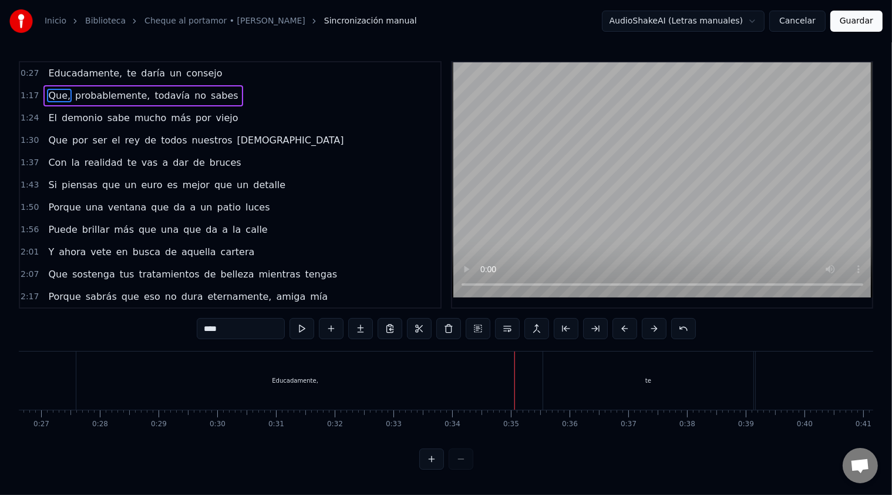
click at [52, 75] on span "Educadamente," at bounding box center [85, 73] width 76 height 14
type input "**********"
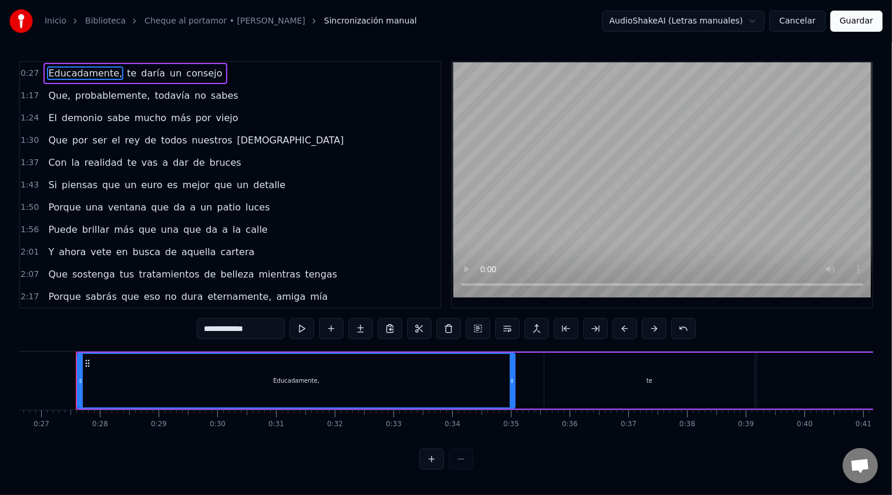
scroll to position [0, 1562]
drag, startPoint x: 52, startPoint y: 75, endPoint x: 52, endPoint y: 95, distance: 20.0
click at [52, 95] on div "0:27 Educadamente, te daría un consejo 1:17 Que, probablemente, todavía no sabe…" at bounding box center [230, 184] width 423 height 247
click at [28, 72] on span "0:27" at bounding box center [30, 74] width 18 height 12
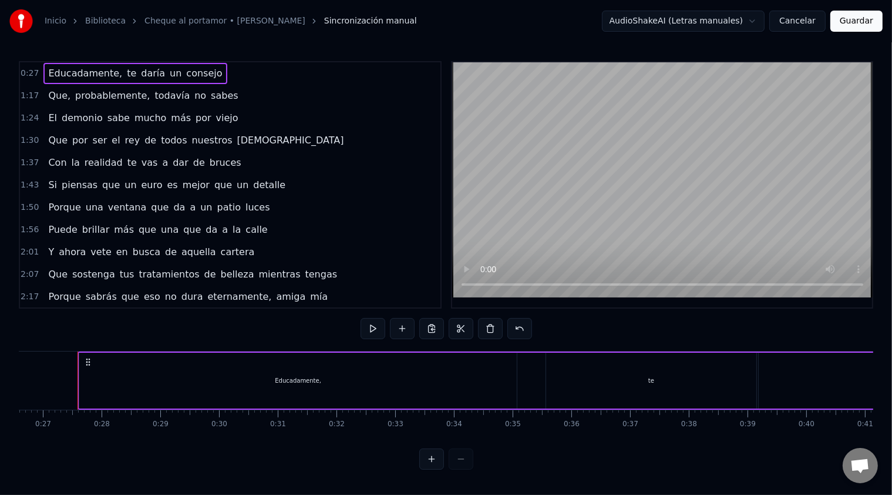
click at [28, 72] on span "0:27" at bounding box center [30, 74] width 18 height 12
click at [28, 91] on span "1:17" at bounding box center [30, 96] width 18 height 12
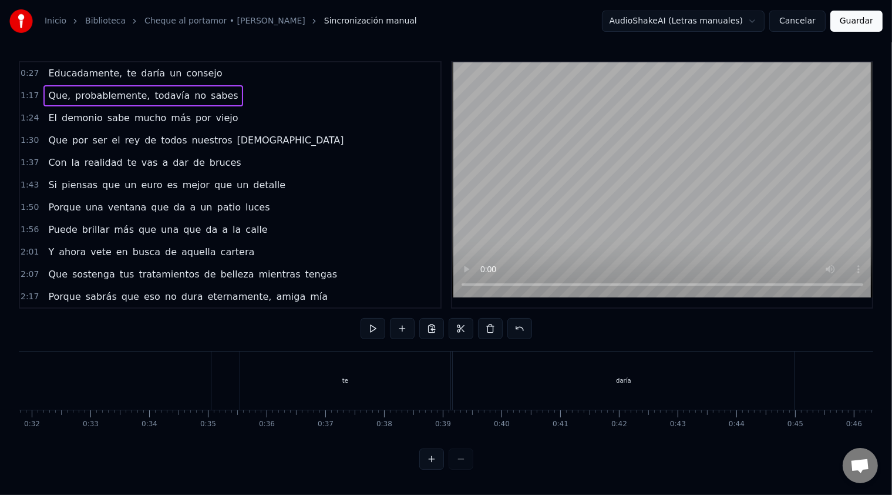
click at [28, 91] on span "1:17" at bounding box center [30, 96] width 18 height 12
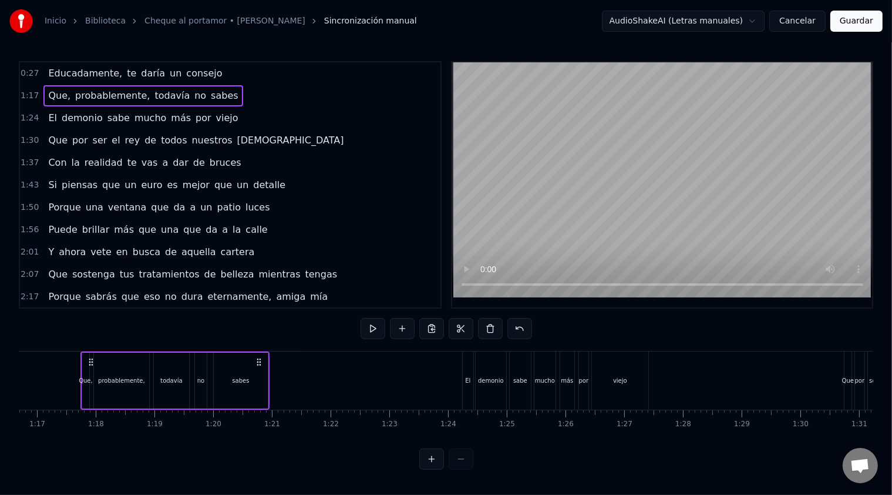
scroll to position [0, 4508]
click at [52, 70] on span "Educadamente," at bounding box center [85, 73] width 76 height 14
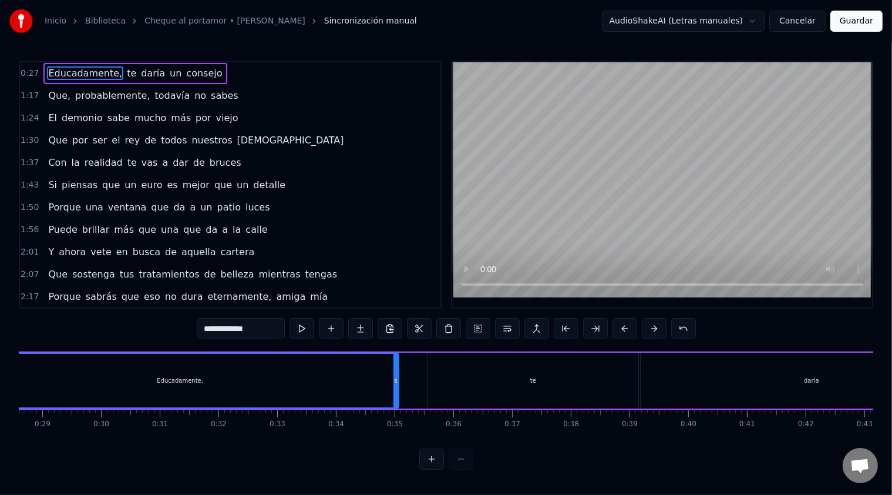
scroll to position [0, 1562]
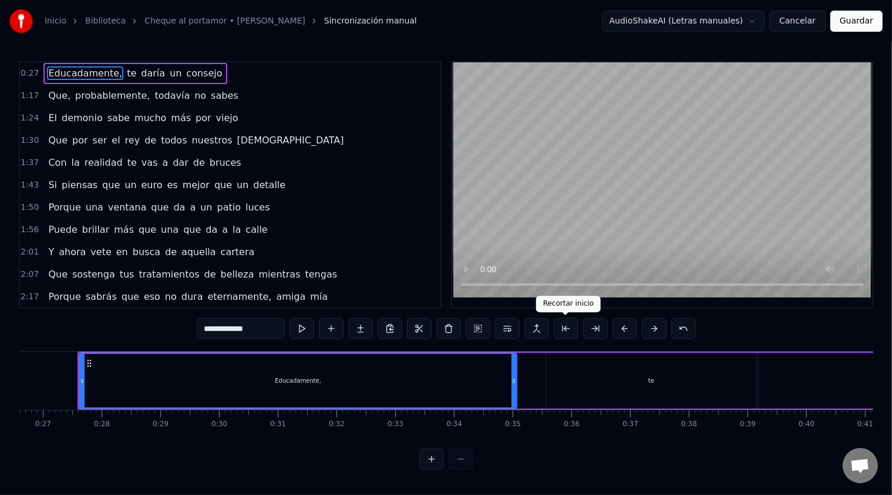
click at [567, 330] on button at bounding box center [566, 328] width 25 height 21
click at [554, 318] on button at bounding box center [566, 328] width 25 height 21
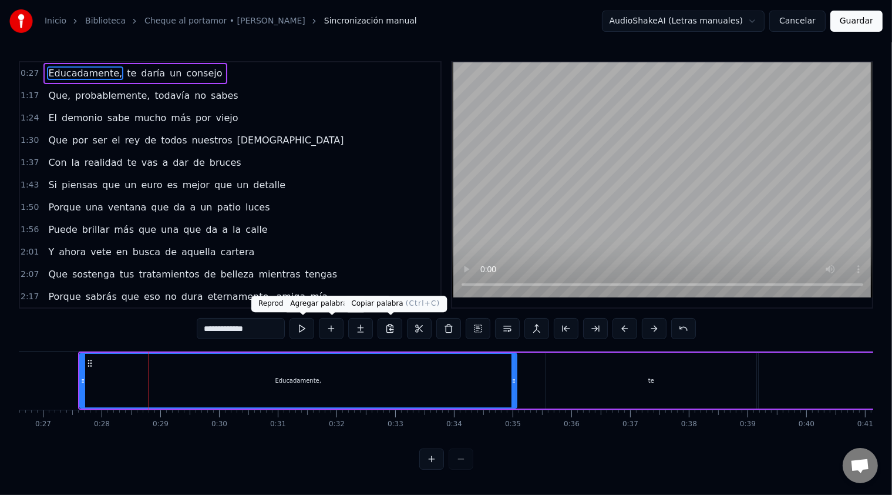
click at [554, 318] on button at bounding box center [566, 328] width 25 height 21
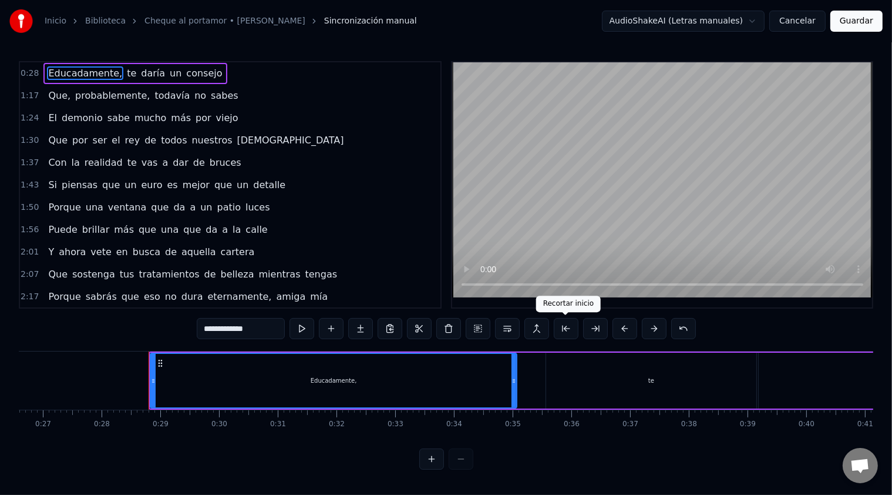
click at [569, 331] on button at bounding box center [566, 328] width 25 height 21
click at [554, 318] on button at bounding box center [566, 328] width 25 height 21
click at [563, 331] on button at bounding box center [566, 328] width 25 height 21
click at [554, 318] on button at bounding box center [566, 328] width 25 height 21
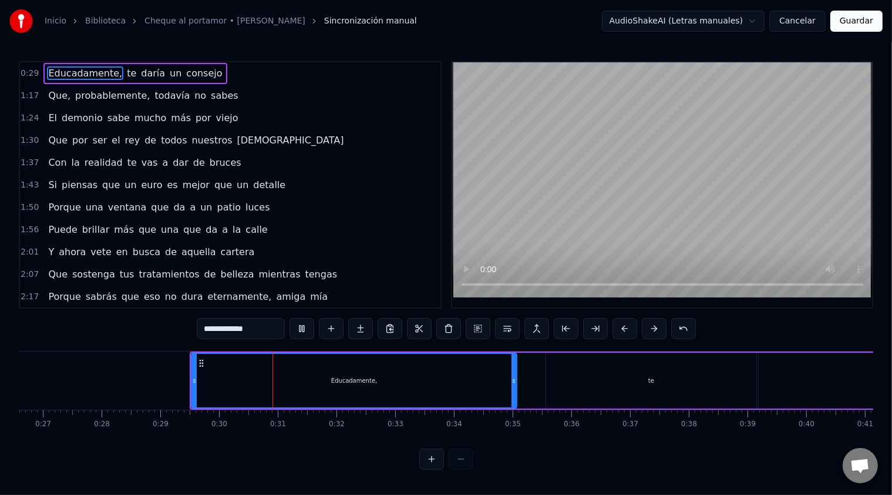
click at [554, 318] on button at bounding box center [566, 328] width 25 height 21
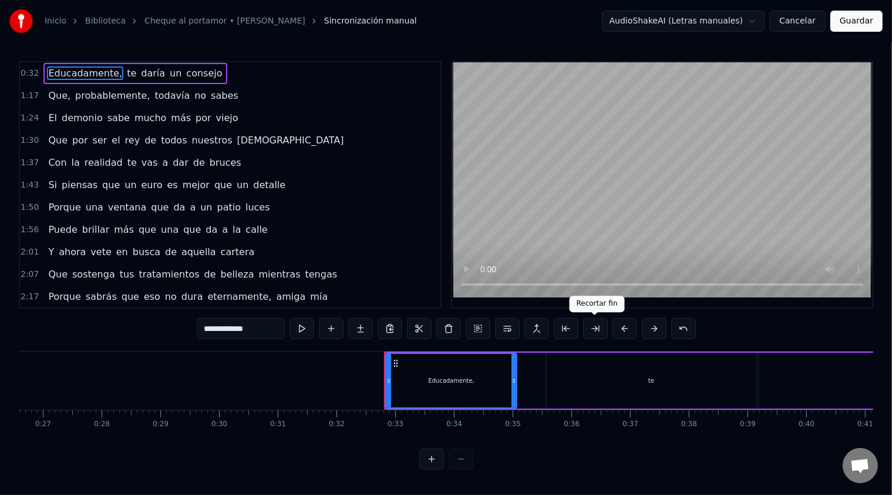
click at [585, 325] on button at bounding box center [595, 328] width 25 height 21
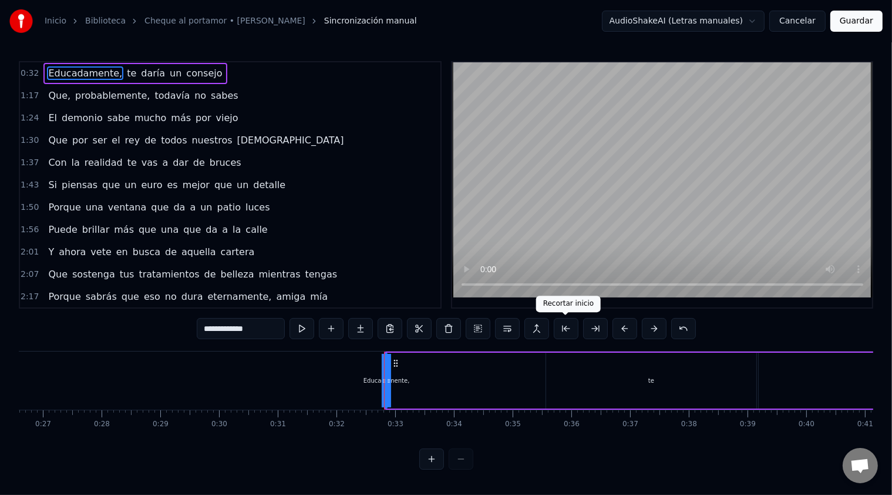
click at [571, 326] on button at bounding box center [566, 328] width 25 height 21
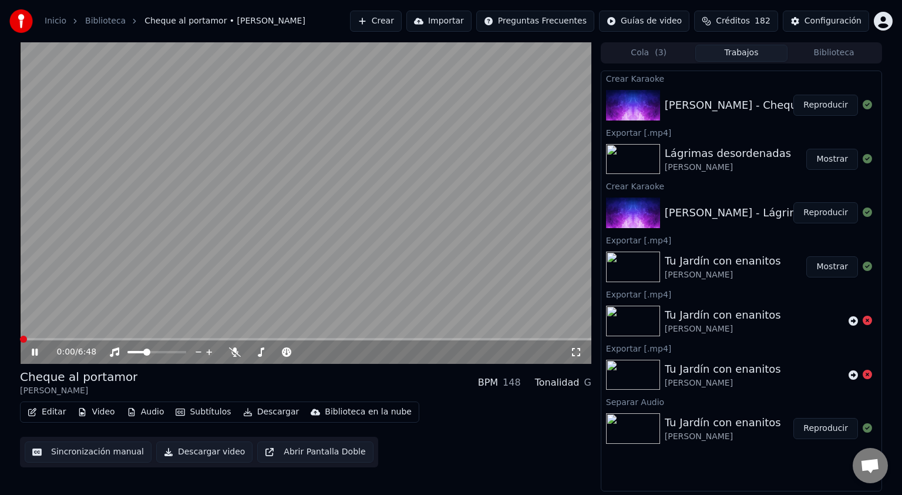
drag, startPoint x: 258, startPoint y: 176, endPoint x: 249, endPoint y: 173, distance: 9.8
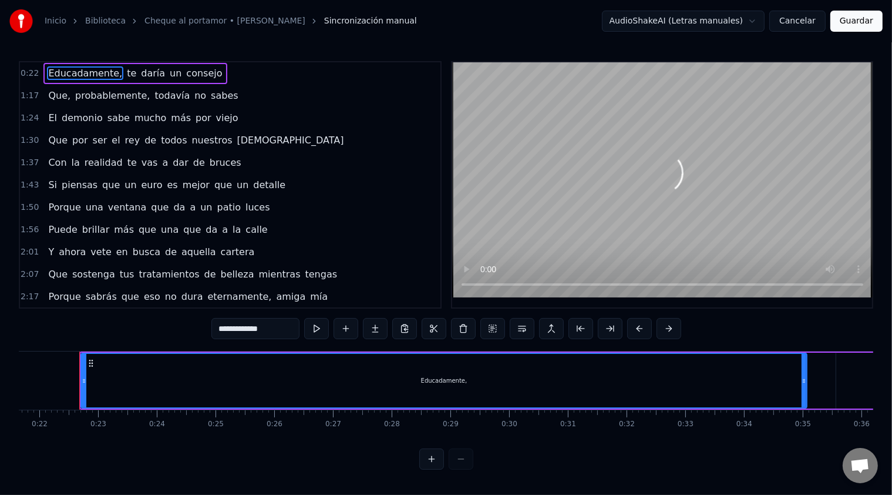
scroll to position [0, 1273]
click at [498, 330] on button at bounding box center [493, 328] width 25 height 21
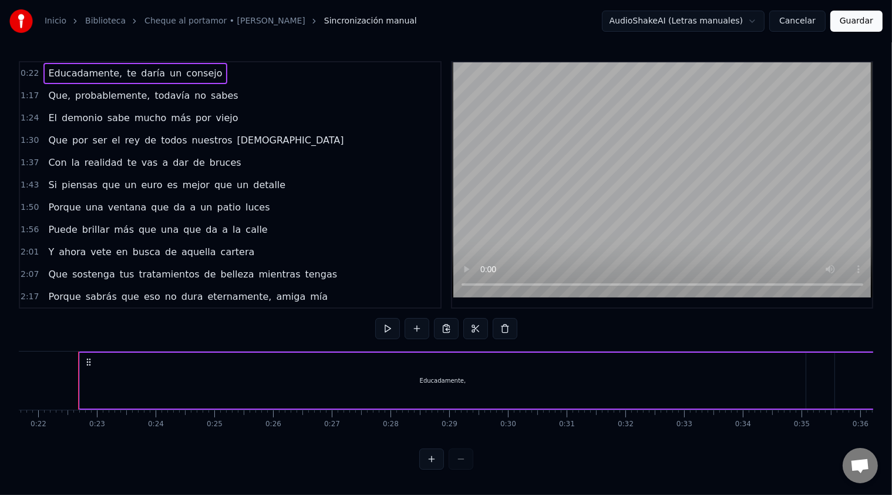
drag, startPoint x: 199, startPoint y: 82, endPoint x: 217, endPoint y: 110, distance: 34.1
click at [217, 110] on div "0:22 Educadamente, te daría un consejo 1:17 Que, probablemente, todavía no sabe…" at bounding box center [230, 184] width 423 height 247
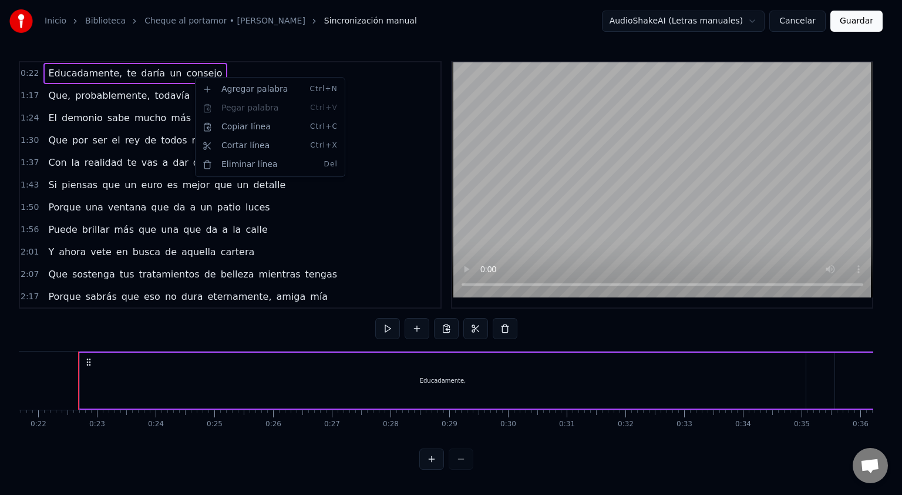
click at [397, 105] on html "Inicio Biblioteca Cheque al portamor • [PERSON_NAME] Sincronización manual Audi…" at bounding box center [451, 244] width 902 height 488
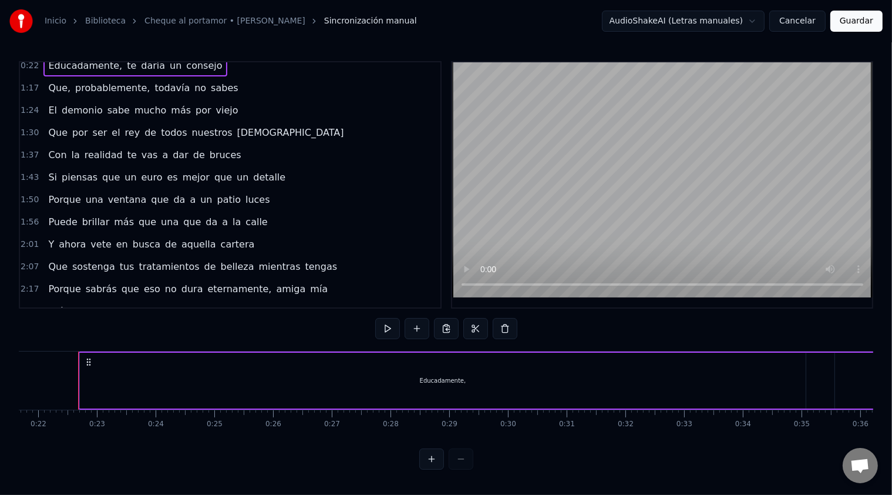
scroll to position [0, 0]
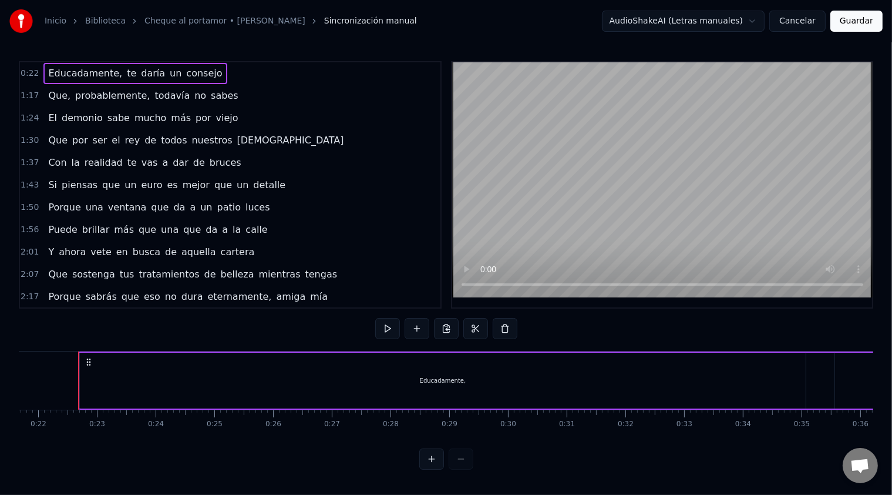
click at [800, 25] on button "Cancelar" at bounding box center [798, 21] width 56 height 21
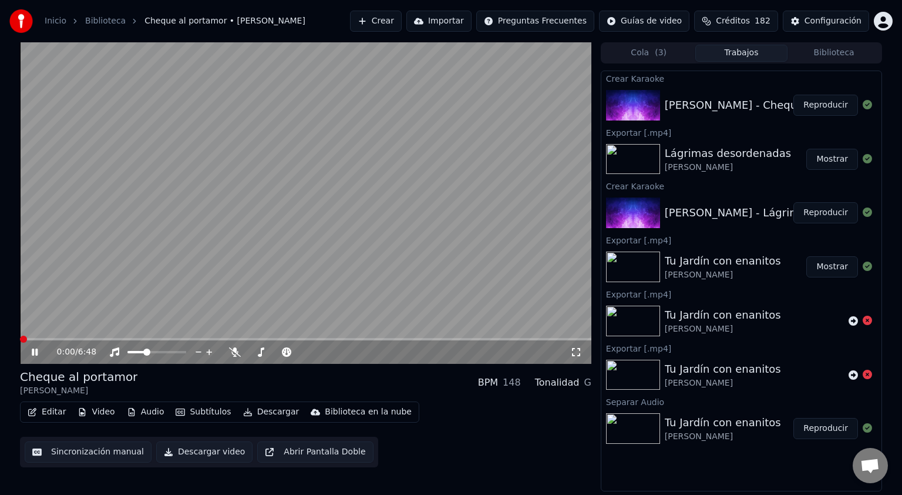
click at [45, 419] on button "Editar" at bounding box center [47, 412] width 48 height 16
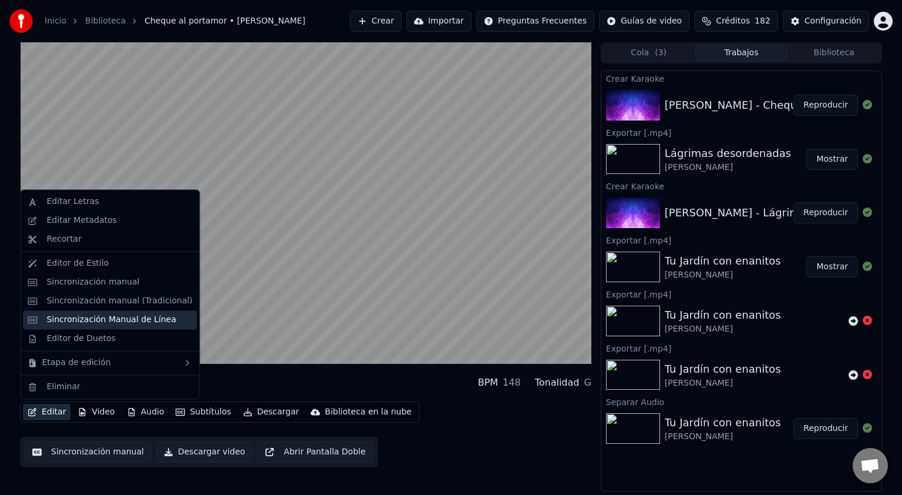
click at [73, 317] on div "Sincronización Manual de Línea" at bounding box center [111, 320] width 130 height 12
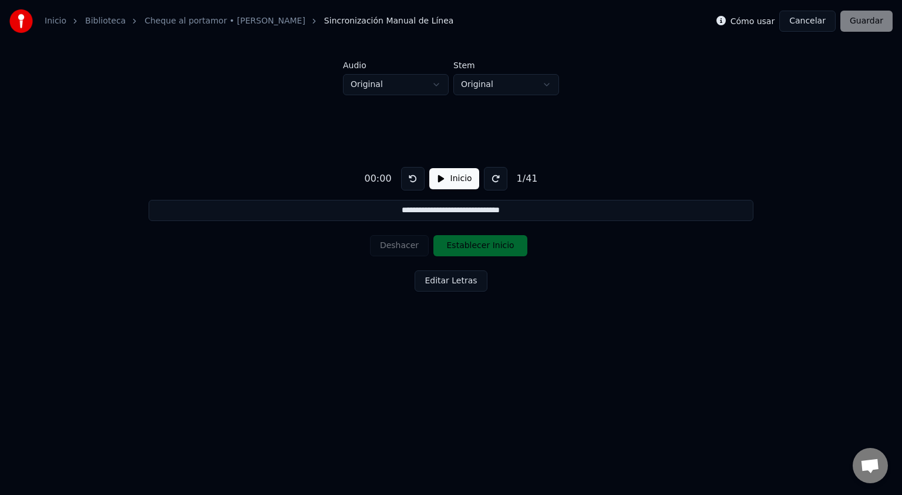
click at [465, 176] on button "Inicio" at bounding box center [454, 178] width 50 height 21
click at [498, 245] on button "Establecer Inicio" at bounding box center [481, 245] width 94 height 21
click at [498, 245] on button "Establecer Fin" at bounding box center [481, 245] width 94 height 21
click at [498, 245] on button "Establecer Inicio" at bounding box center [481, 245] width 94 height 21
click at [498, 245] on button "Establecer Fin" at bounding box center [481, 245] width 94 height 21
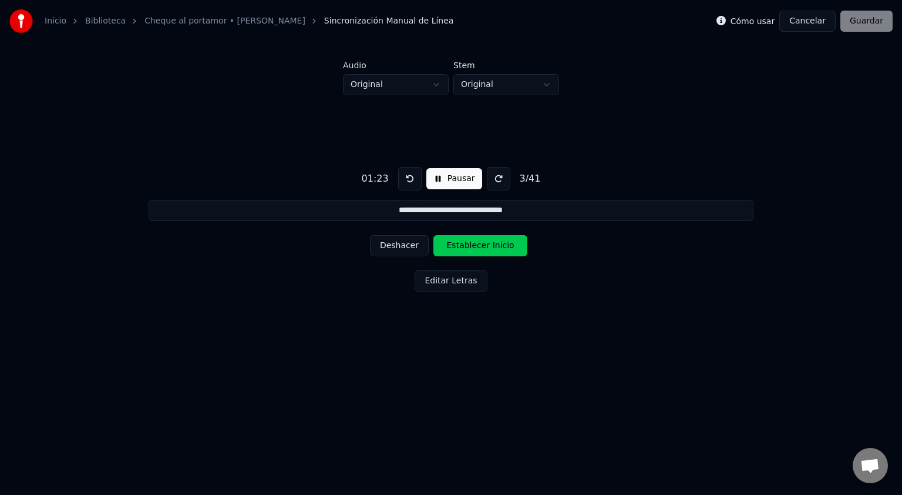
click at [498, 245] on button "Establecer Inicio" at bounding box center [481, 245] width 94 height 21
click at [498, 246] on button "Establecer Fin" at bounding box center [481, 245] width 94 height 21
click at [498, 247] on button "Establecer Inicio" at bounding box center [481, 245] width 94 height 21
click at [498, 247] on button "Establecer Fin" at bounding box center [481, 245] width 94 height 21
click at [498, 247] on button "Establecer Inicio" at bounding box center [481, 245] width 94 height 21
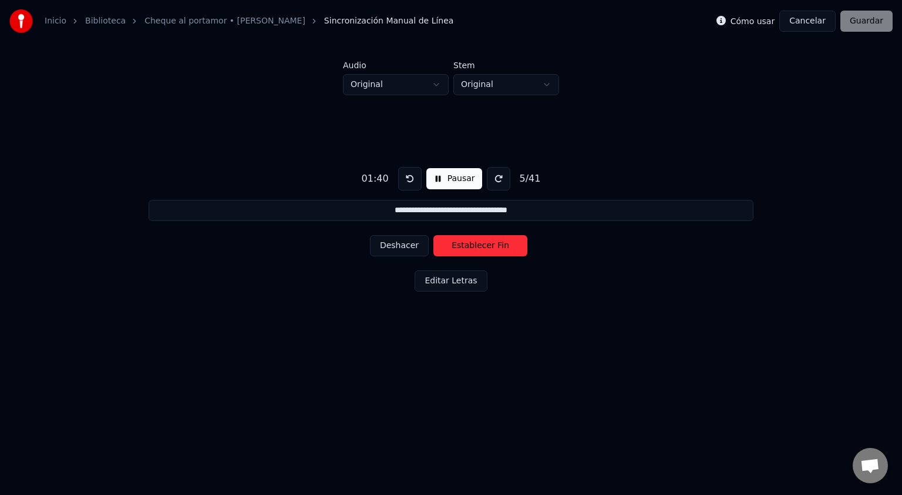
click at [498, 247] on button "Establecer Fin" at bounding box center [481, 245] width 94 height 21
click at [498, 247] on button "Establecer Inicio" at bounding box center [481, 245] width 94 height 21
click at [480, 247] on button "Establecer Fin" at bounding box center [481, 245] width 94 height 21
click at [484, 251] on button "Establecer Inicio" at bounding box center [481, 245] width 94 height 21
click at [488, 248] on button "Establecer Fin" at bounding box center [481, 245] width 94 height 21
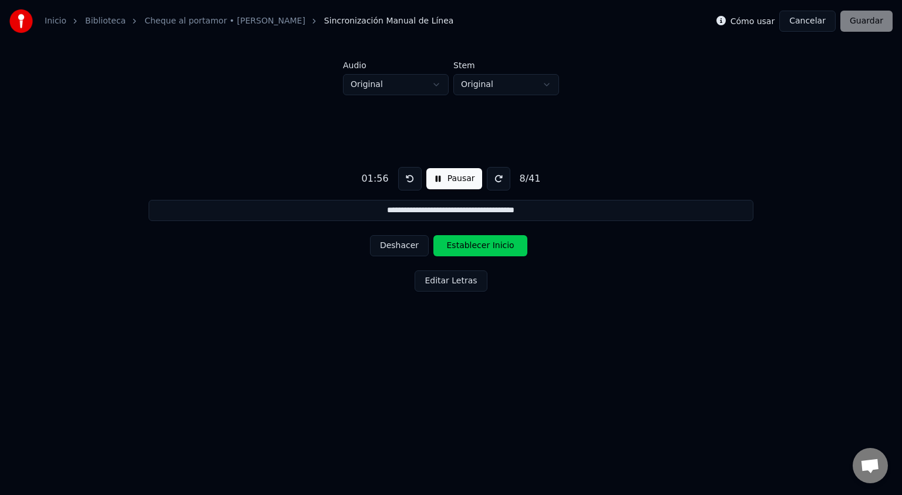
click at [489, 246] on button "Establecer Inicio" at bounding box center [481, 245] width 94 height 21
click at [489, 246] on button "Establecer Fin" at bounding box center [481, 245] width 94 height 21
click at [489, 246] on button "Establecer Inicio" at bounding box center [481, 245] width 94 height 21
click at [489, 246] on button "Establecer Fin" at bounding box center [481, 245] width 94 height 21
click at [489, 246] on button "Establecer Inicio" at bounding box center [481, 245] width 94 height 21
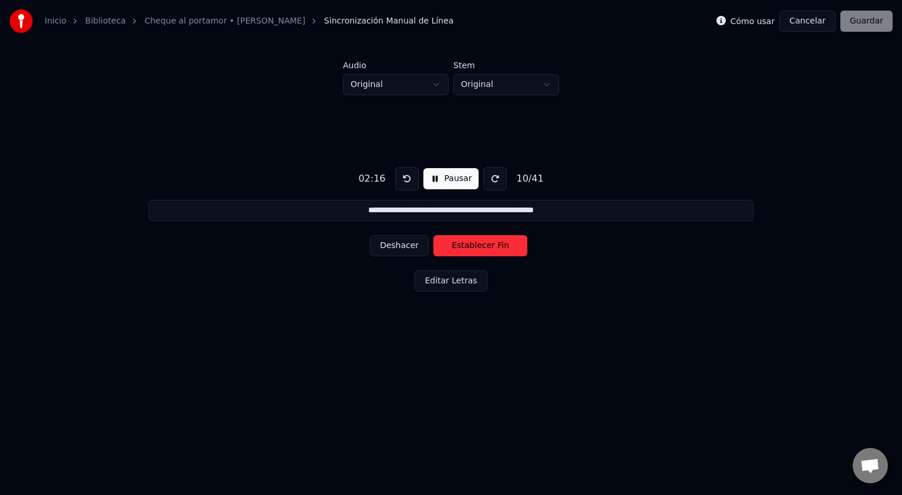
click at [489, 246] on button "Establecer Fin" at bounding box center [481, 245] width 94 height 21
click at [489, 246] on button "Establecer Inicio" at bounding box center [481, 245] width 94 height 21
click at [489, 246] on button "Establecer Fin" at bounding box center [481, 245] width 94 height 21
click at [489, 246] on button "Establecer Inicio" at bounding box center [481, 245] width 94 height 21
click at [489, 246] on button "Establecer Fin" at bounding box center [481, 245] width 94 height 21
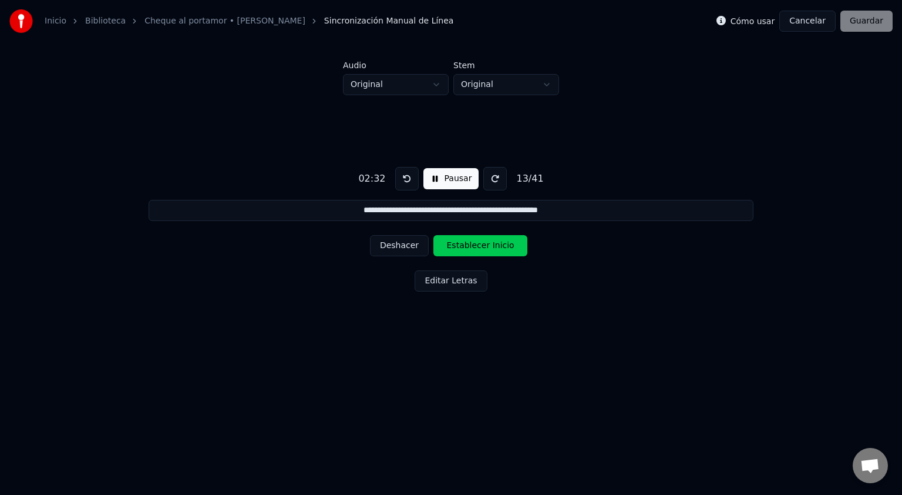
click at [489, 246] on button "Establecer Inicio" at bounding box center [481, 245] width 94 height 21
click at [489, 246] on button "Establecer Fin" at bounding box center [481, 245] width 94 height 21
click at [489, 246] on button "Establecer Inicio" at bounding box center [481, 245] width 94 height 21
click at [489, 246] on button "Establecer Fin" at bounding box center [481, 245] width 94 height 21
click at [489, 246] on button "Establecer Inicio" at bounding box center [481, 245] width 94 height 21
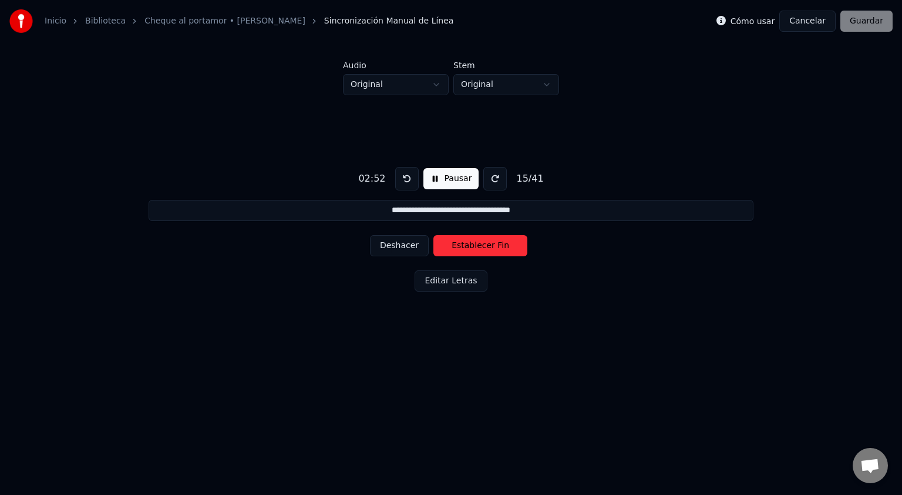
click at [489, 246] on button "Establecer Fin" at bounding box center [481, 245] width 94 height 21
click at [489, 246] on button "Establecer Inicio" at bounding box center [481, 245] width 94 height 21
click at [489, 246] on button "Establecer Fin" at bounding box center [481, 245] width 94 height 21
click at [489, 246] on button "Establecer Inicio" at bounding box center [481, 245] width 94 height 21
click at [489, 246] on button "Establecer Fin" at bounding box center [481, 245] width 94 height 21
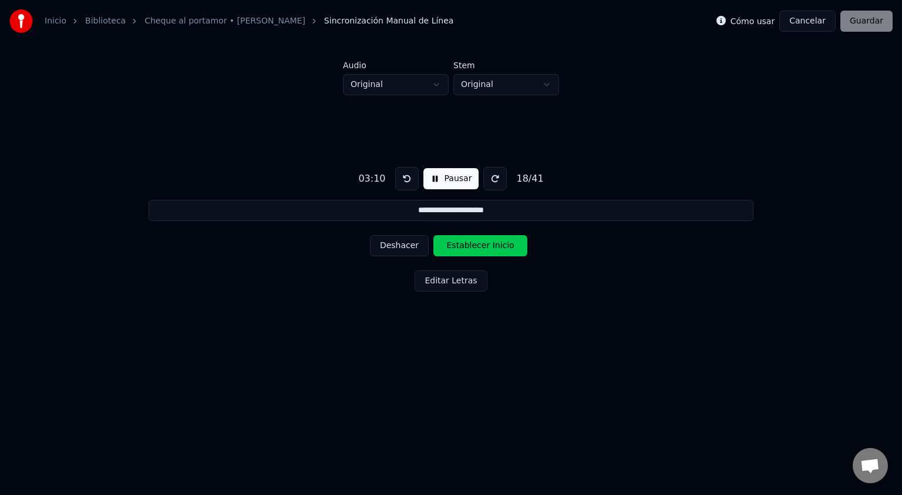
click at [489, 246] on button "Establecer Inicio" at bounding box center [481, 245] width 94 height 21
click at [489, 246] on button "Establecer Fin" at bounding box center [481, 245] width 94 height 21
click at [489, 246] on button "Establecer Inicio" at bounding box center [481, 245] width 94 height 21
click at [489, 246] on button "Establecer Fin" at bounding box center [481, 245] width 94 height 21
click at [489, 246] on button "Establecer Inicio" at bounding box center [481, 245] width 94 height 21
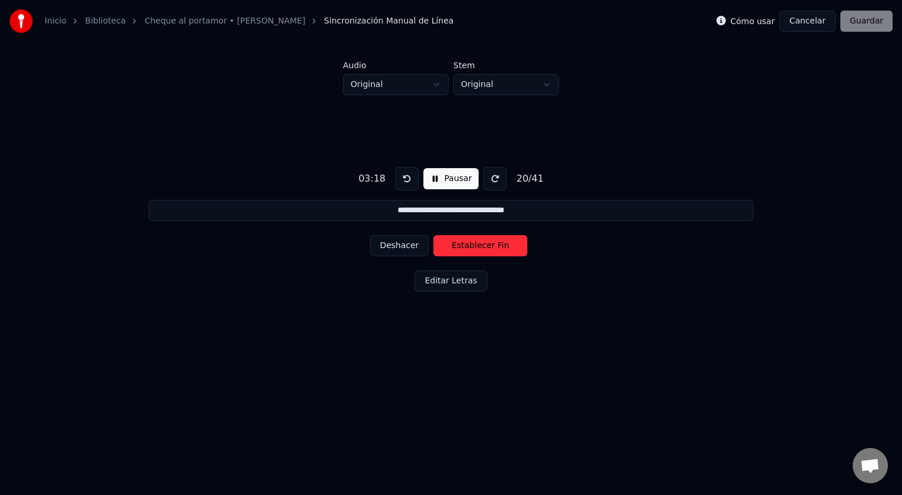
click at [489, 246] on button "Establecer Fin" at bounding box center [481, 245] width 94 height 21
click at [489, 246] on button "Establecer Inicio" at bounding box center [481, 245] width 94 height 21
click at [489, 246] on button "Establecer Fin" at bounding box center [481, 245] width 94 height 21
click at [489, 246] on button "Establecer Inicio" at bounding box center [481, 245] width 94 height 21
click at [489, 246] on button "Establecer Fin" at bounding box center [481, 245] width 94 height 21
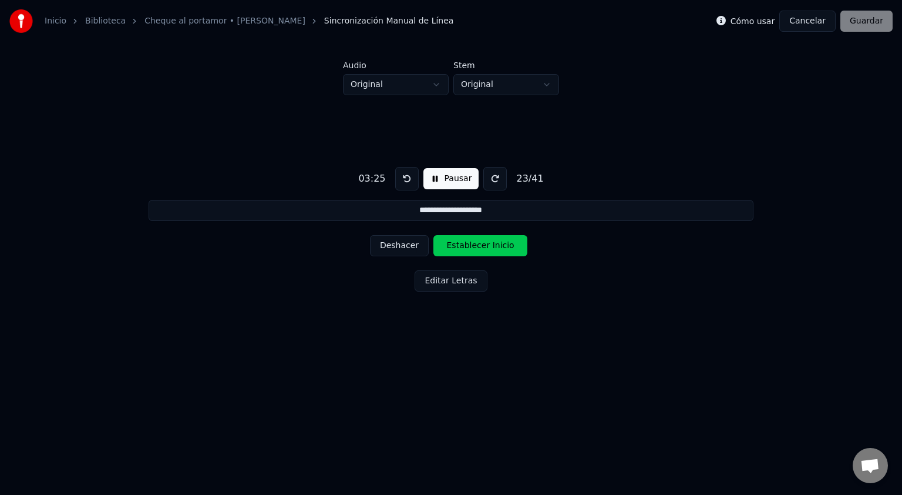
click at [489, 246] on button "Establecer Inicio" at bounding box center [481, 245] width 94 height 21
click at [489, 246] on button "Establecer Fin" at bounding box center [481, 245] width 94 height 21
click at [489, 246] on button "Establecer Inicio" at bounding box center [481, 245] width 94 height 21
click at [489, 246] on button "Establecer Fin" at bounding box center [481, 245] width 94 height 21
click at [489, 246] on button "Establecer Inicio" at bounding box center [481, 245] width 94 height 21
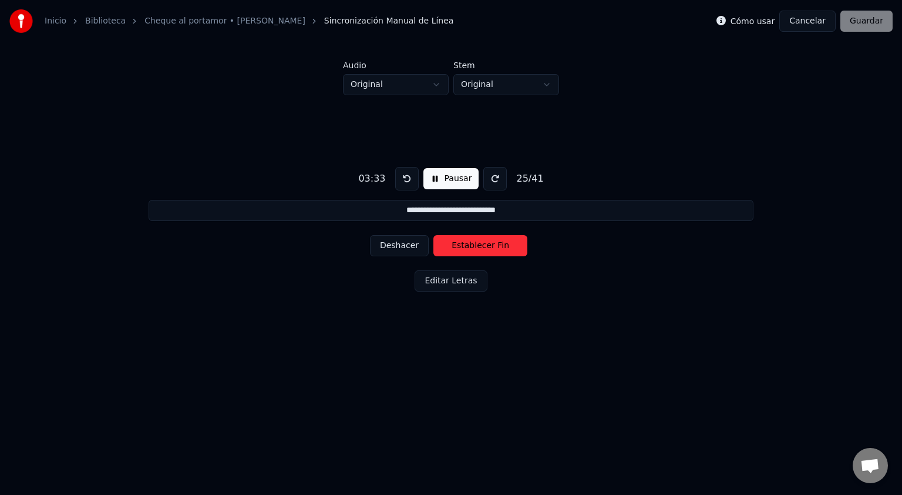
click at [489, 246] on button "Establecer Fin" at bounding box center [481, 245] width 94 height 21
click at [407, 179] on button at bounding box center [406, 178] width 23 height 23
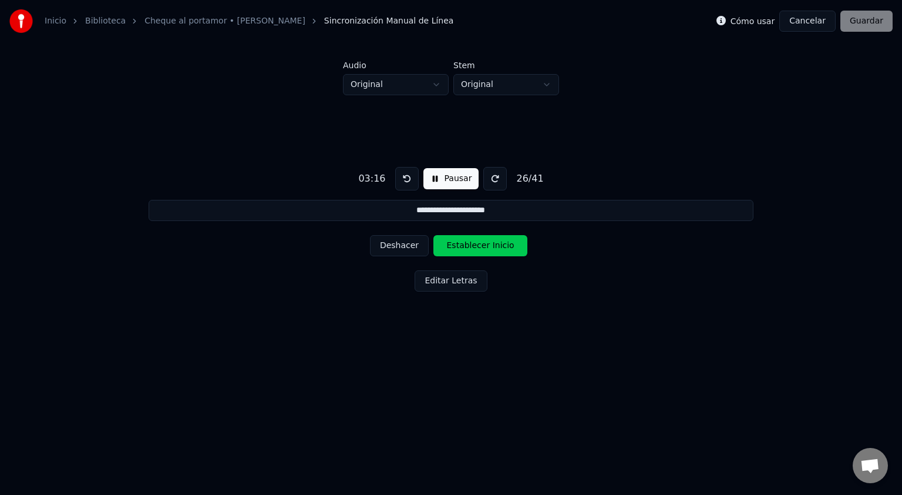
click at [407, 179] on button at bounding box center [406, 178] width 23 height 23
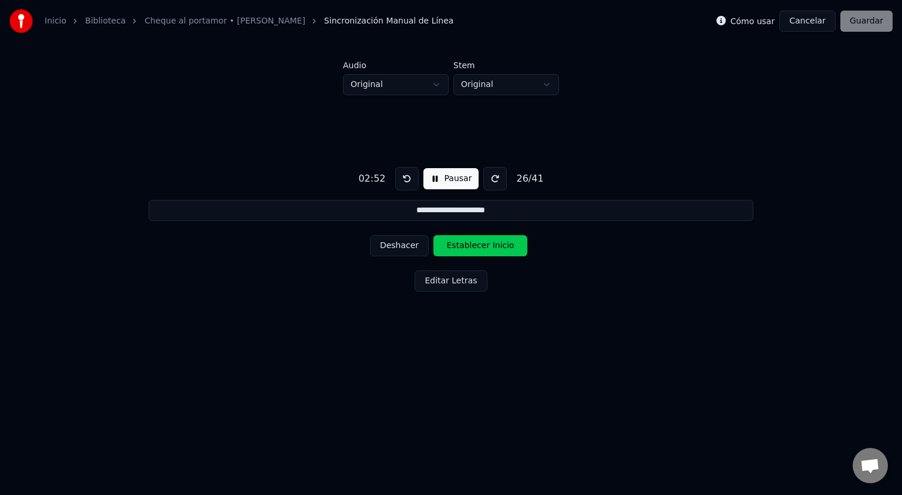
click at [407, 179] on button at bounding box center [406, 178] width 23 height 23
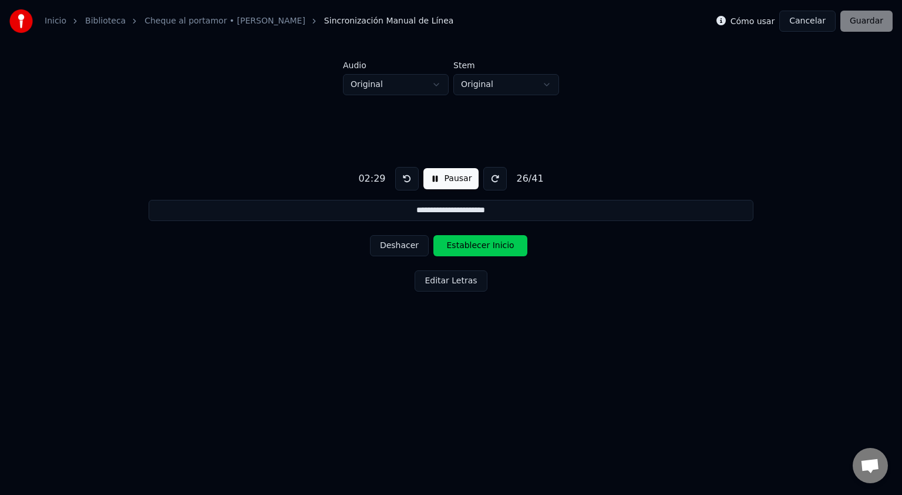
click at [489, 251] on button "Establecer Inicio" at bounding box center [481, 245] width 94 height 21
click at [399, 247] on button "Deshacer" at bounding box center [399, 245] width 59 height 21
click at [399, 244] on button "Deshacer" at bounding box center [399, 245] width 59 height 21
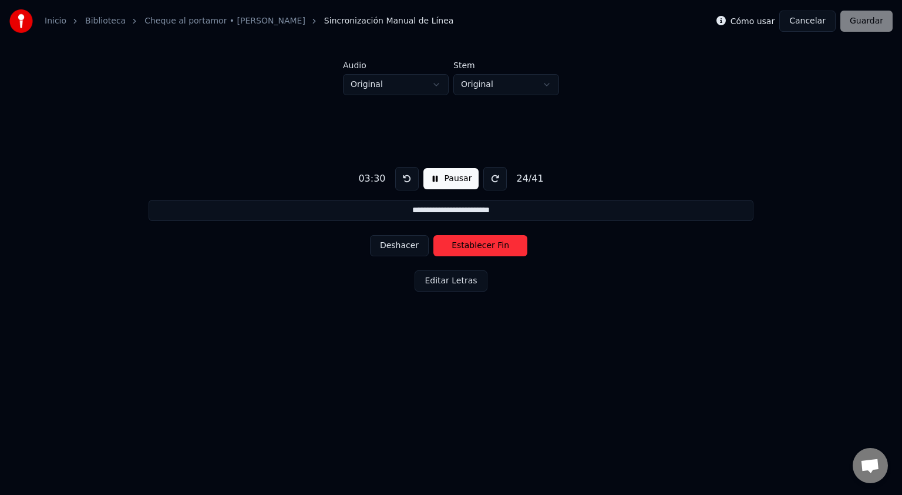
click at [399, 244] on button "Deshacer" at bounding box center [399, 245] width 59 height 21
click at [404, 242] on button "Deshacer" at bounding box center [399, 245] width 59 height 21
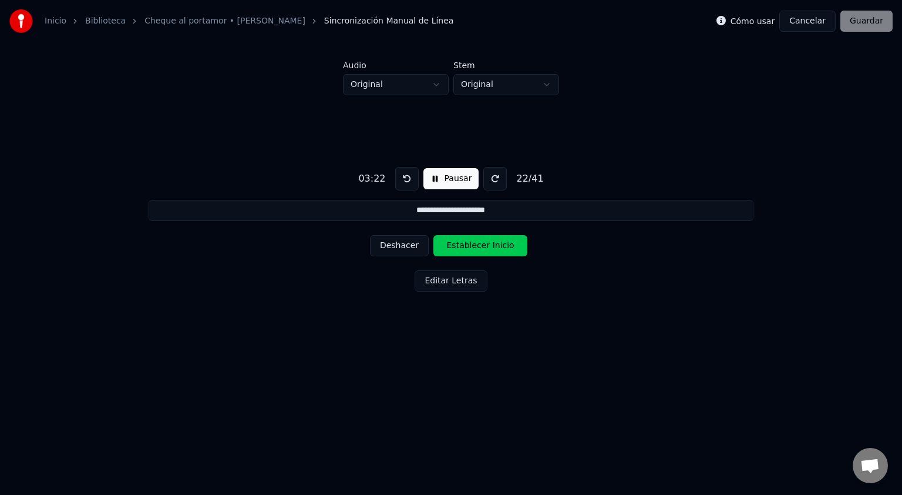
click at [404, 242] on button "Deshacer" at bounding box center [399, 245] width 59 height 21
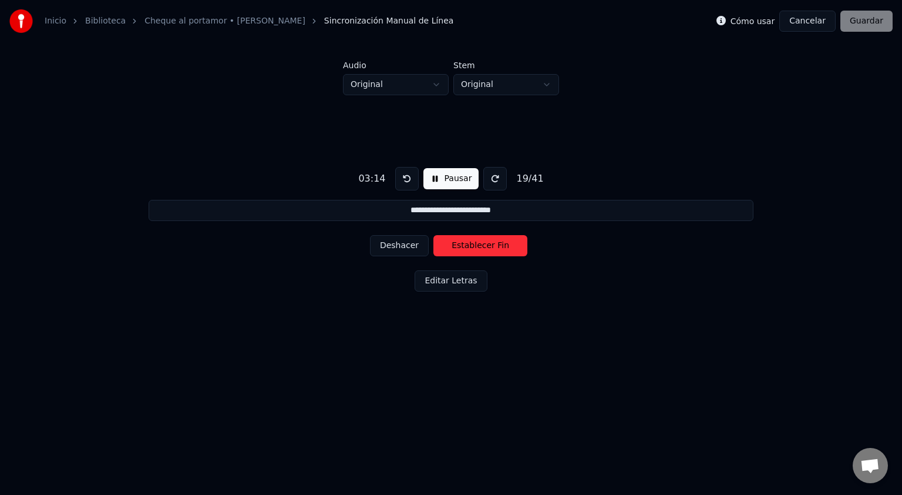
click at [404, 242] on button "Deshacer" at bounding box center [399, 245] width 59 height 21
click at [405, 242] on button "Deshacer" at bounding box center [399, 245] width 59 height 21
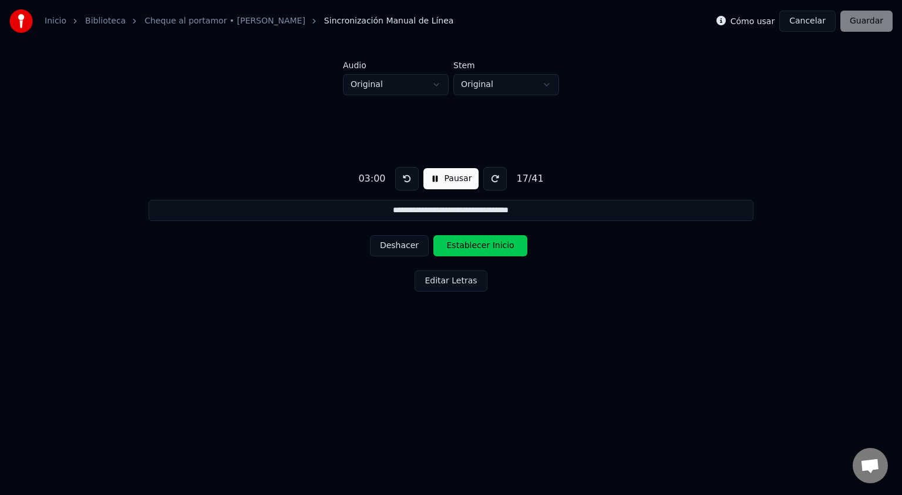
click at [405, 242] on button "Deshacer" at bounding box center [399, 245] width 59 height 21
click at [475, 244] on button "Establecer Fin" at bounding box center [481, 245] width 94 height 21
click at [404, 243] on button "Deshacer" at bounding box center [399, 245] width 59 height 21
click at [458, 247] on button "Establecer Fin" at bounding box center [481, 245] width 94 height 21
click at [414, 244] on button "Deshacer" at bounding box center [399, 245] width 59 height 21
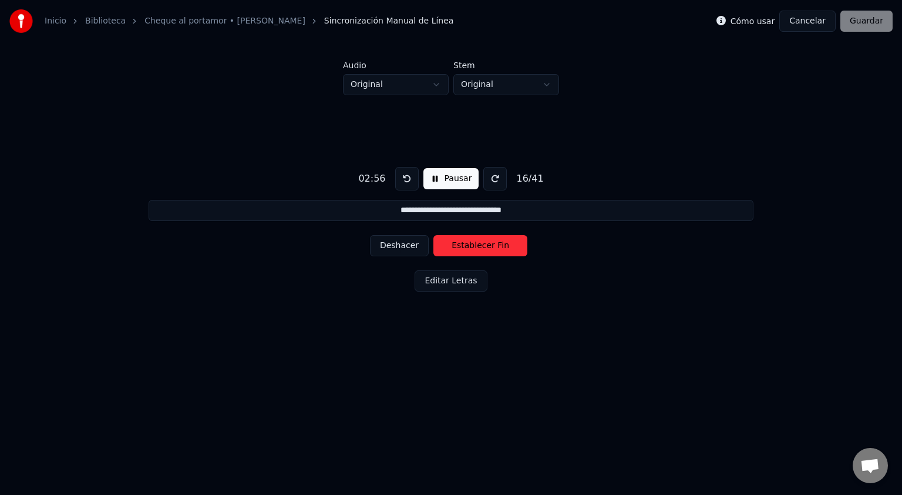
click at [414, 244] on button "Deshacer" at bounding box center [399, 245] width 59 height 21
click at [465, 242] on button "Establecer Fin" at bounding box center [481, 245] width 94 height 21
click at [465, 244] on button "Establecer Inicio" at bounding box center [481, 245] width 94 height 21
click at [468, 246] on button "Establecer Fin" at bounding box center [481, 245] width 94 height 21
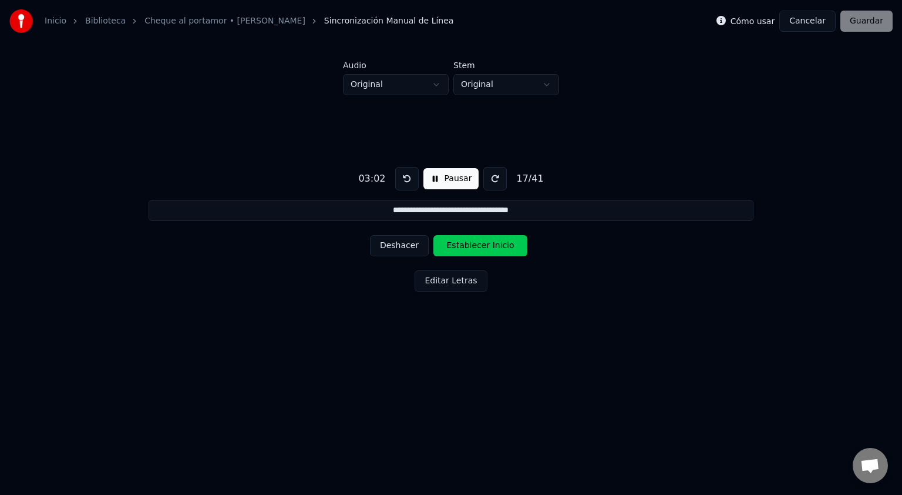
click at [468, 246] on button "Establecer Inicio" at bounding box center [481, 245] width 94 height 21
click at [469, 247] on button "Establecer Fin" at bounding box center [481, 245] width 94 height 21
click at [469, 247] on button "Establecer Inicio" at bounding box center [481, 245] width 94 height 21
click at [469, 247] on button "Establecer Fin" at bounding box center [481, 245] width 94 height 21
click at [469, 247] on button "Establecer Inicio" at bounding box center [481, 245] width 94 height 21
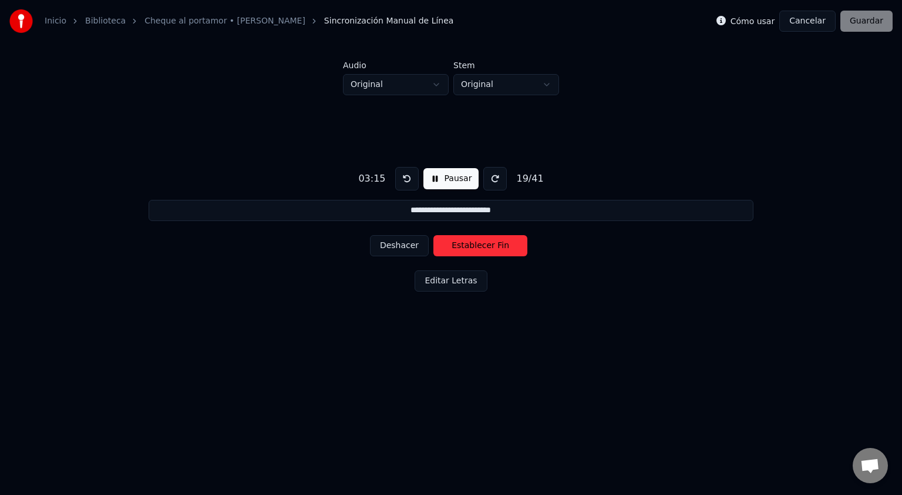
click at [469, 247] on button "Establecer Fin" at bounding box center [481, 245] width 94 height 21
click at [469, 247] on button "Establecer Inicio" at bounding box center [481, 245] width 94 height 21
click at [469, 247] on button "Establecer Fin" at bounding box center [481, 245] width 94 height 21
click at [469, 247] on button "Establecer Inicio" at bounding box center [481, 245] width 94 height 21
click at [405, 240] on button "Deshacer" at bounding box center [399, 245] width 59 height 21
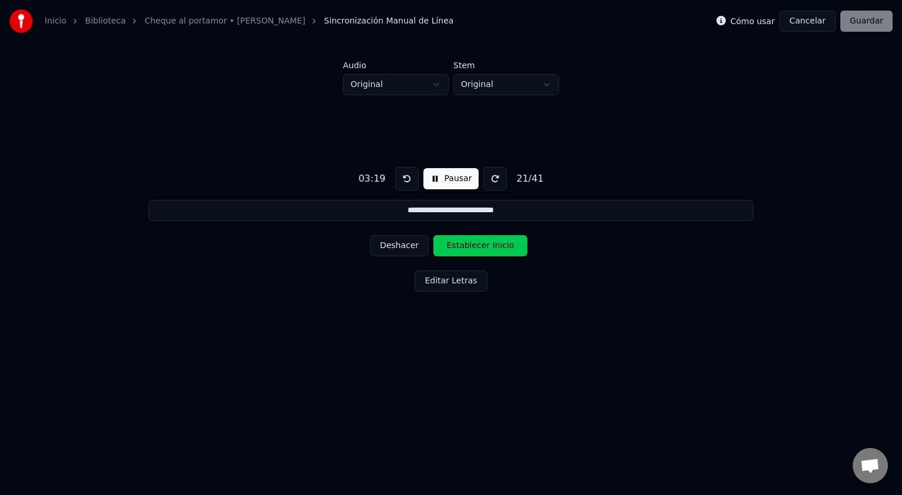
click at [405, 241] on button "Deshacer" at bounding box center [399, 245] width 59 height 21
click at [482, 246] on button "Establecer Fin" at bounding box center [481, 245] width 94 height 21
click at [482, 246] on button "Establecer Inicio" at bounding box center [481, 245] width 94 height 21
click at [482, 246] on button "Establecer Fin" at bounding box center [481, 245] width 94 height 21
click at [482, 246] on button "Establecer Inicio" at bounding box center [481, 245] width 94 height 21
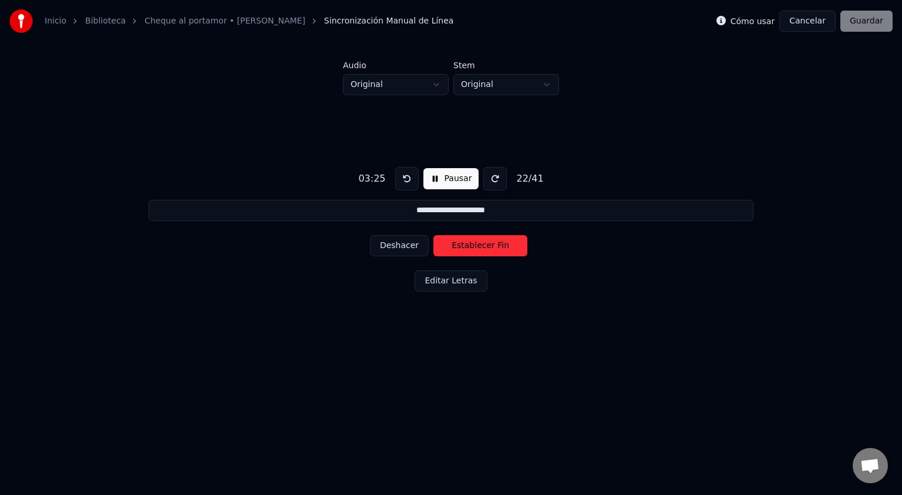
click at [482, 246] on button "Establecer Fin" at bounding box center [481, 245] width 94 height 21
click at [482, 246] on button "Establecer Inicio" at bounding box center [481, 245] width 94 height 21
click at [482, 246] on button "Establecer Fin" at bounding box center [481, 245] width 94 height 21
click at [482, 246] on button "Establecer Inicio" at bounding box center [481, 245] width 94 height 21
click at [482, 246] on button "Establecer Fin" at bounding box center [481, 245] width 94 height 21
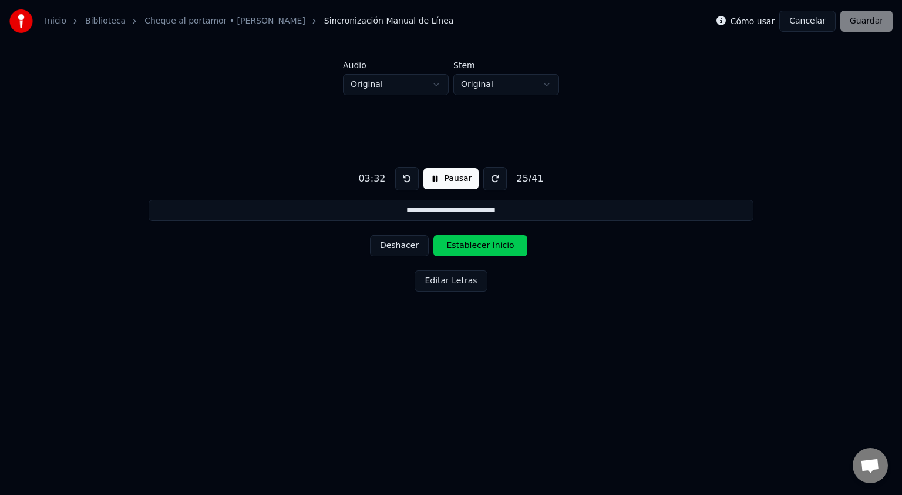
click at [482, 246] on button "Establecer Inicio" at bounding box center [481, 245] width 94 height 21
click at [482, 246] on button "Establecer Fin" at bounding box center [481, 245] width 94 height 21
click at [482, 246] on button "Establecer Inicio" at bounding box center [481, 245] width 94 height 21
click at [482, 246] on button "Establecer Fin" at bounding box center [481, 245] width 94 height 21
click at [482, 246] on button "Establecer Inicio" at bounding box center [481, 245] width 94 height 21
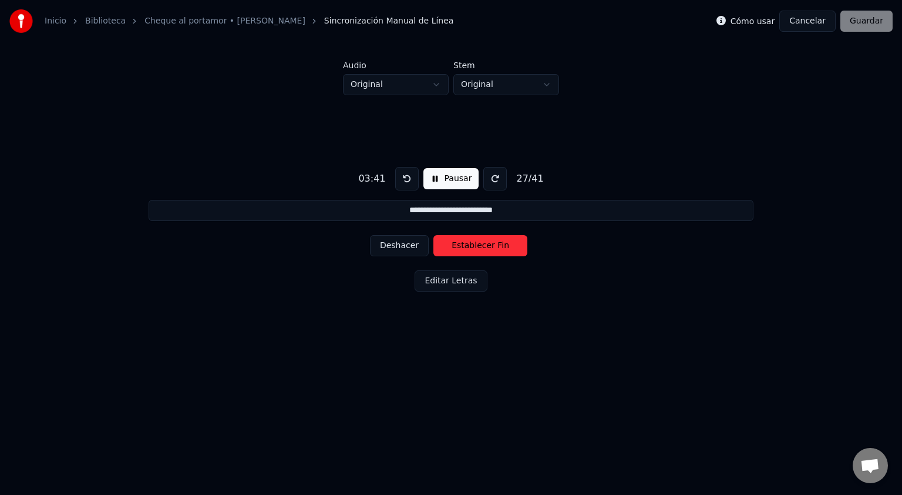
click at [482, 246] on button "Establecer Fin" at bounding box center [481, 245] width 94 height 21
click at [482, 246] on button "Establecer Inicio" at bounding box center [481, 245] width 94 height 21
click at [482, 246] on button "Establecer Fin" at bounding box center [481, 245] width 94 height 21
click at [482, 246] on button "Establecer Inicio" at bounding box center [481, 245] width 94 height 21
click at [482, 246] on button "Establecer Fin" at bounding box center [481, 245] width 94 height 21
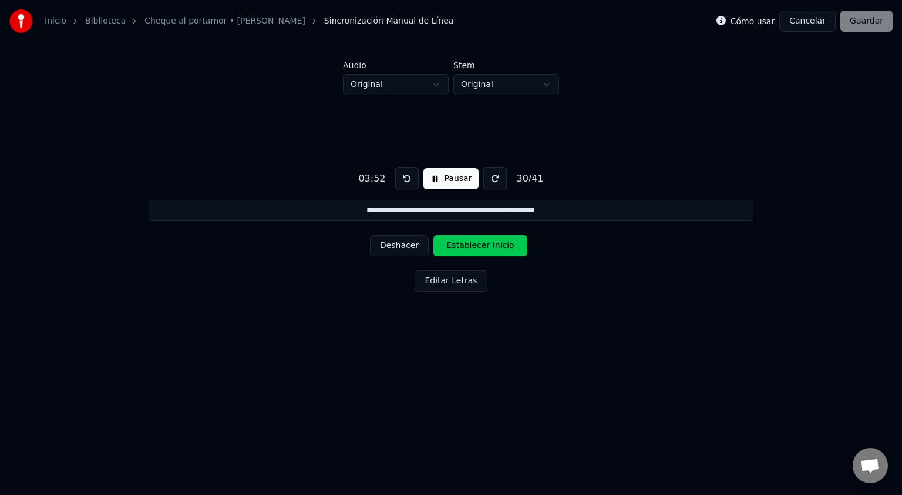
click at [482, 246] on button "Establecer Inicio" at bounding box center [481, 245] width 94 height 21
click at [482, 246] on button "Establecer Fin" at bounding box center [481, 245] width 94 height 21
click at [482, 246] on button "Establecer Inicio" at bounding box center [481, 245] width 94 height 21
click at [482, 246] on button "Establecer Fin" at bounding box center [481, 245] width 94 height 21
click at [482, 246] on button "Establecer Inicio" at bounding box center [481, 245] width 94 height 21
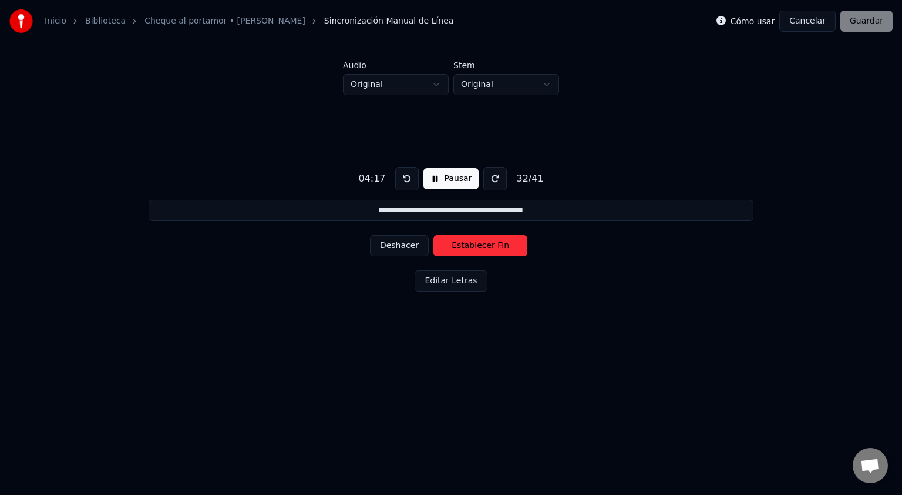
click at [482, 246] on button "Establecer Fin" at bounding box center [481, 245] width 94 height 21
click at [482, 246] on button "Establecer Inicio" at bounding box center [481, 245] width 94 height 21
click at [482, 246] on button "Establecer Fin" at bounding box center [481, 245] width 94 height 21
click at [482, 246] on button "Establecer Inicio" at bounding box center [481, 245] width 94 height 21
click at [482, 246] on button "Establecer Fin" at bounding box center [481, 245] width 94 height 21
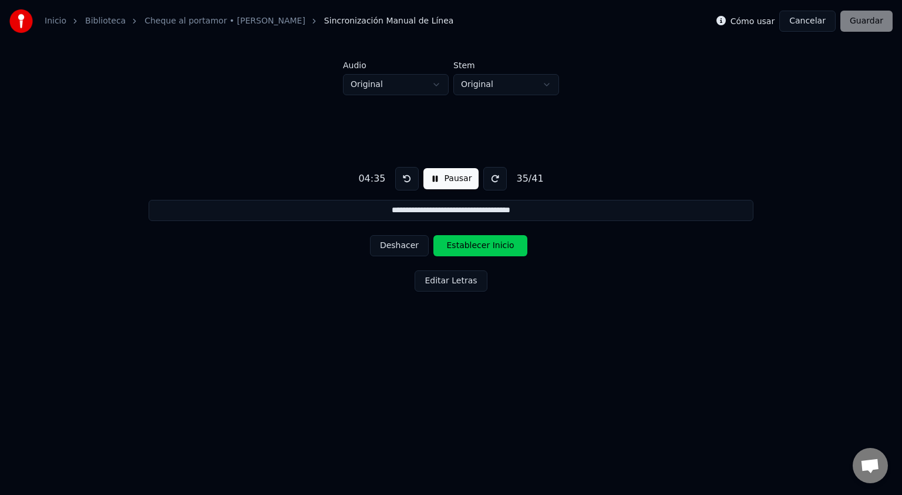
click at [482, 246] on button "Establecer Inicio" at bounding box center [481, 245] width 94 height 21
click at [482, 246] on button "Establecer Fin" at bounding box center [481, 245] width 94 height 21
click at [482, 246] on button "Establecer Inicio" at bounding box center [481, 245] width 94 height 21
click at [482, 246] on button "Establecer Fin" at bounding box center [481, 245] width 94 height 21
click at [469, 243] on button "Establecer Inicio" at bounding box center [481, 245] width 94 height 21
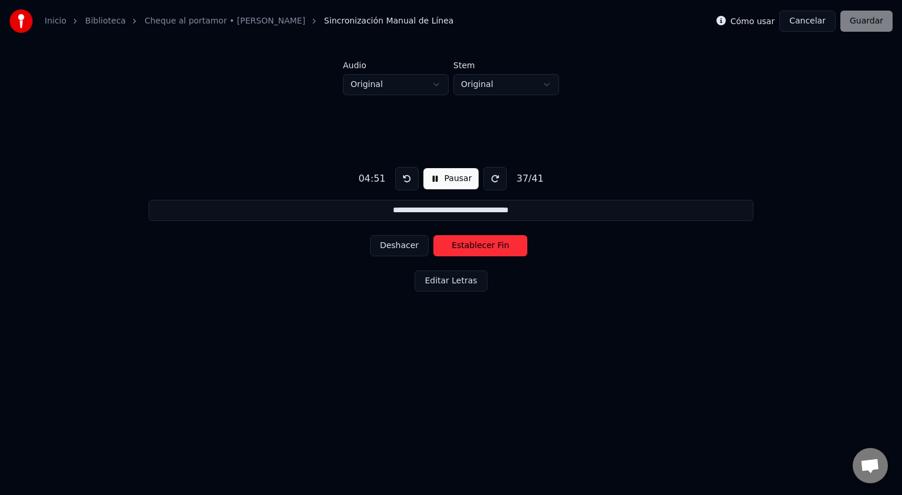
click at [471, 243] on button "Establecer Fin" at bounding box center [481, 245] width 94 height 21
click at [475, 247] on button "Establecer Inicio" at bounding box center [481, 245] width 94 height 21
click at [475, 247] on button "Establecer Fin" at bounding box center [481, 245] width 94 height 21
click at [475, 247] on button "Establecer Inicio" at bounding box center [481, 245] width 94 height 21
click at [475, 247] on button "Establecer Fin" at bounding box center [481, 245] width 94 height 21
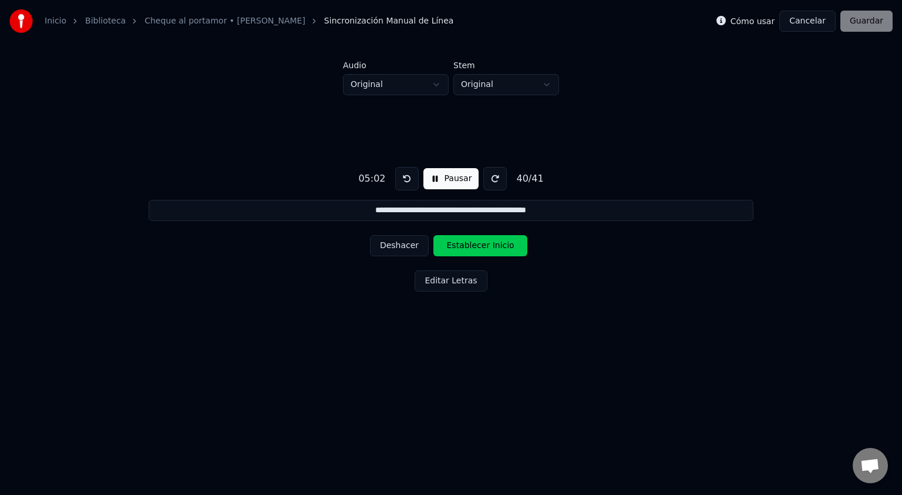
click at [475, 247] on button "Establecer Inicio" at bounding box center [481, 245] width 94 height 21
click at [475, 247] on button "Establecer Fin" at bounding box center [481, 245] width 94 height 21
type input "**********"
click at [475, 247] on button "Establecer Inicio" at bounding box center [481, 245] width 94 height 21
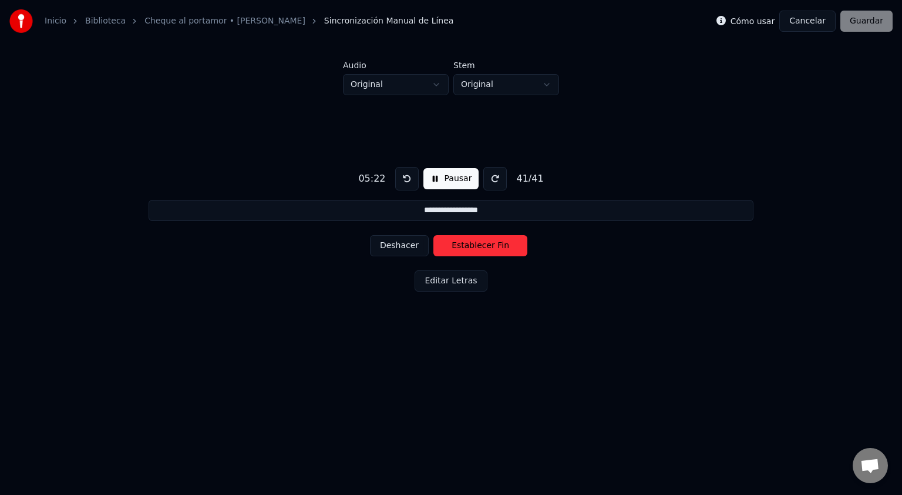
click at [475, 247] on button "Establecer Fin" at bounding box center [481, 245] width 94 height 21
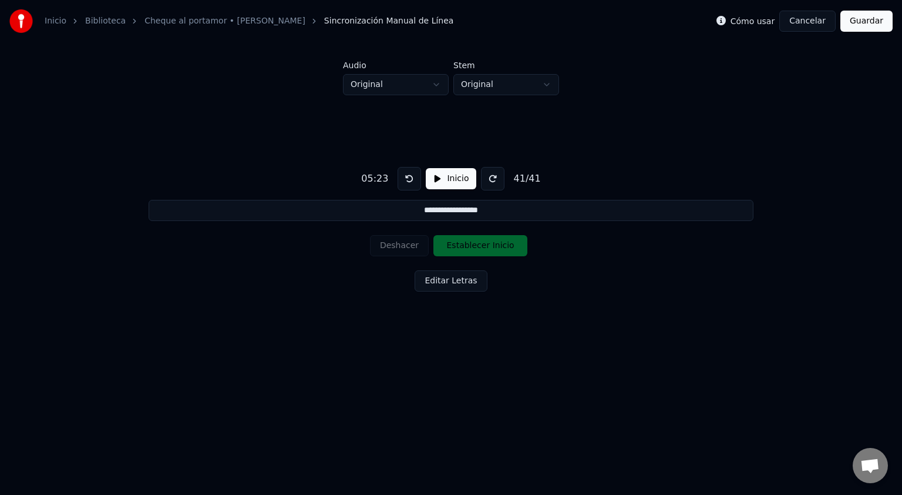
click at [862, 25] on button "Guardar" at bounding box center [867, 21] width 52 height 21
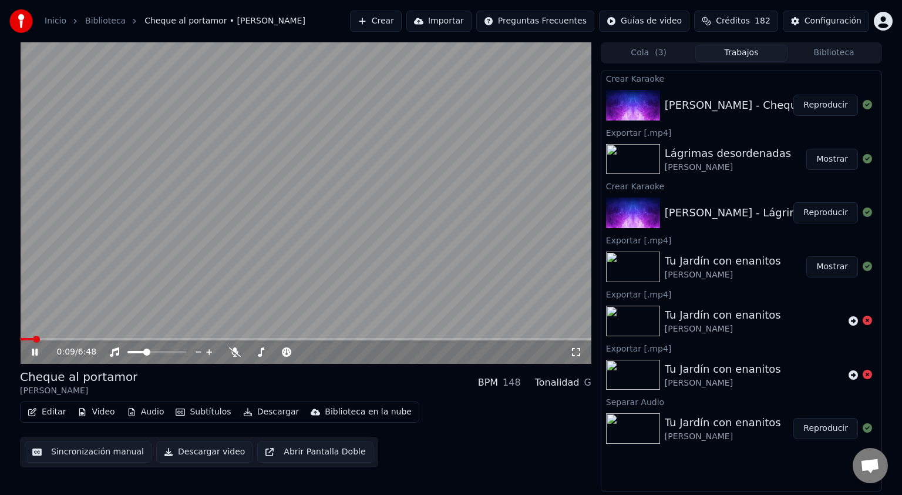
click at [576, 353] on icon at bounding box center [576, 351] width 12 height 9
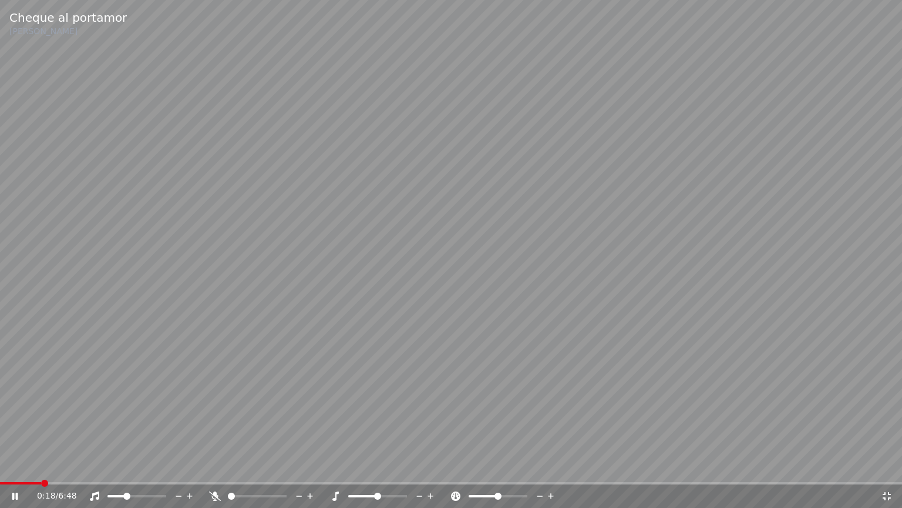
click at [216, 494] on icon at bounding box center [215, 495] width 12 height 9
click at [216, 494] on icon at bounding box center [215, 495] width 6 height 9
click at [407, 494] on span at bounding box center [403, 495] width 7 height 7
click at [332, 494] on icon at bounding box center [336, 495] width 12 height 9
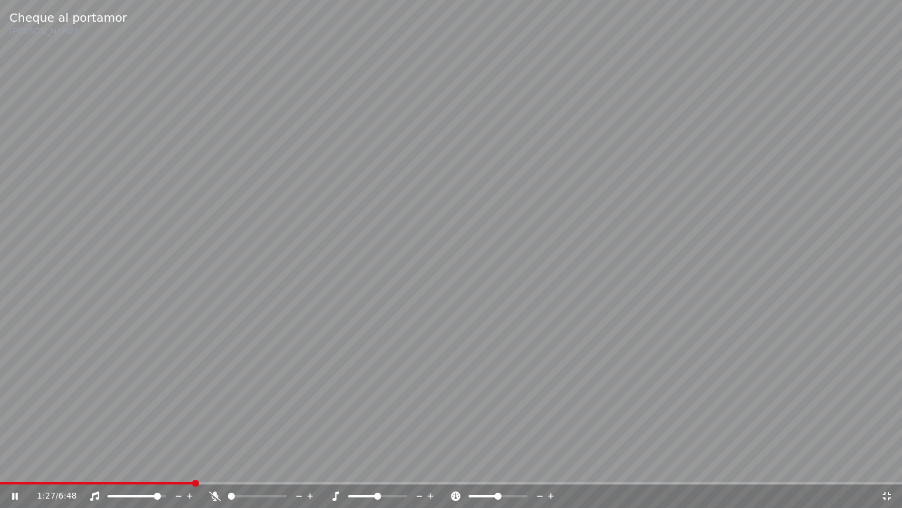
click at [160, 494] on span at bounding box center [157, 495] width 7 height 7
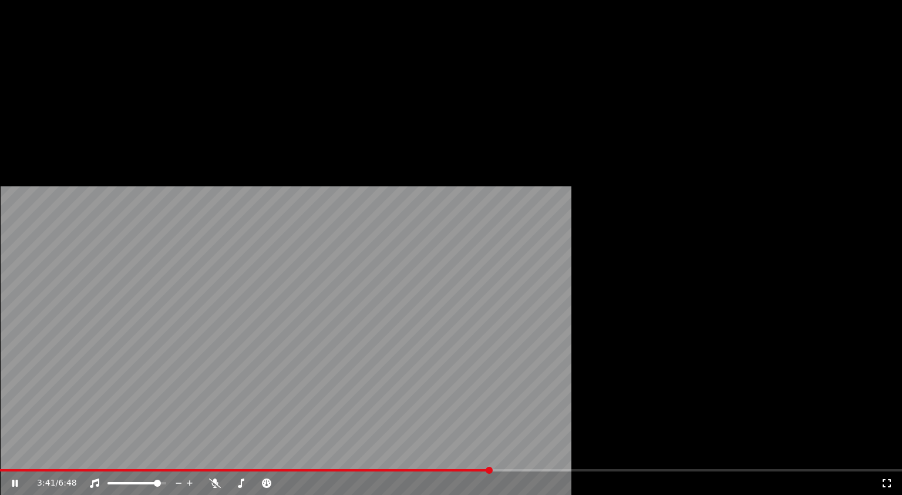
click at [38, 99] on button "Editar" at bounding box center [47, 90] width 48 height 16
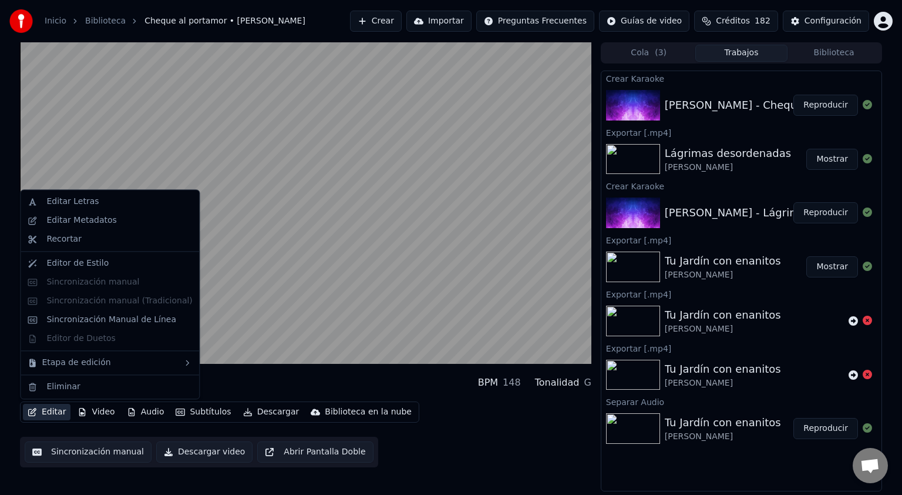
click at [70, 283] on div "Editar Letras Editar Metadatos Recortar Editor de Estilo Sincronización manual …" at bounding box center [110, 294] width 180 height 210
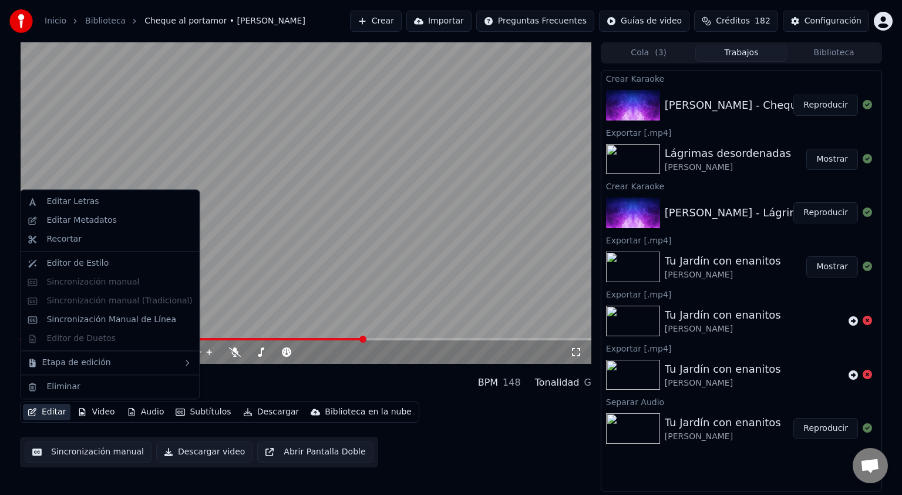
click at [331, 151] on video at bounding box center [306, 202] width 572 height 321
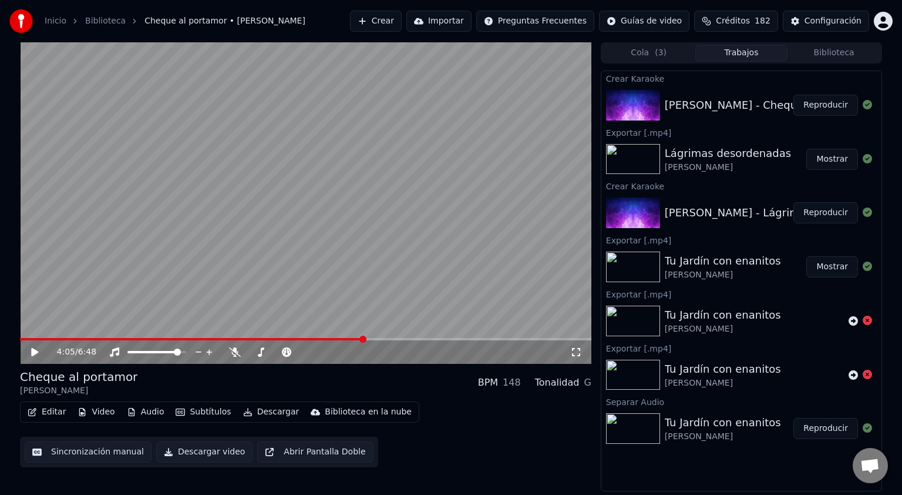
click at [331, 151] on video at bounding box center [306, 202] width 572 height 321
click at [189, 453] on button "Descargar video" at bounding box center [204, 451] width 96 height 21
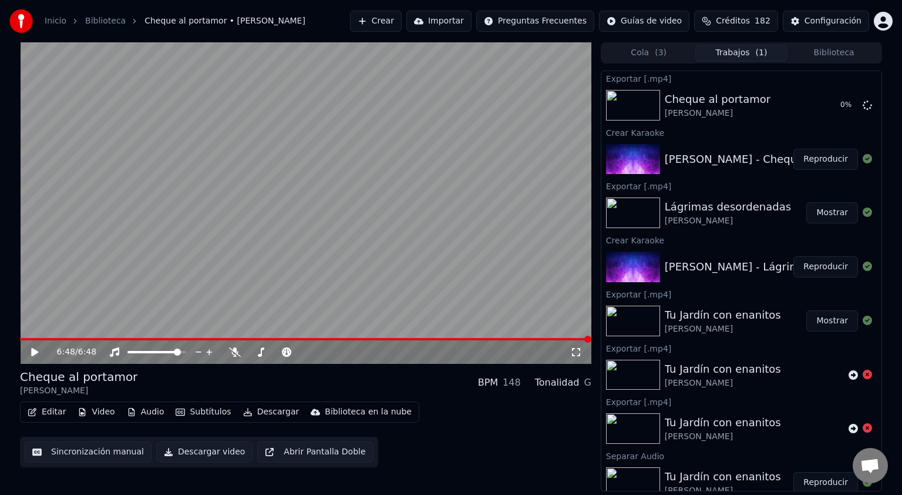
click at [402, 19] on button "Crear" at bounding box center [376, 21] width 52 height 21
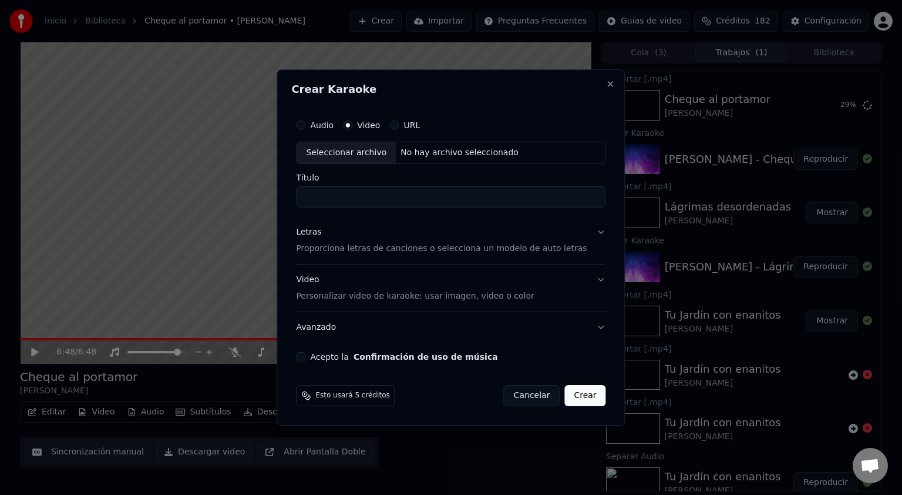
click at [363, 153] on div "Seleccionar archivo" at bounding box center [346, 152] width 99 height 21
type input "**********"
click at [341, 251] on p "Proporciona letras de canciones o selecciona un modelo de auto letras" at bounding box center [441, 249] width 291 height 12
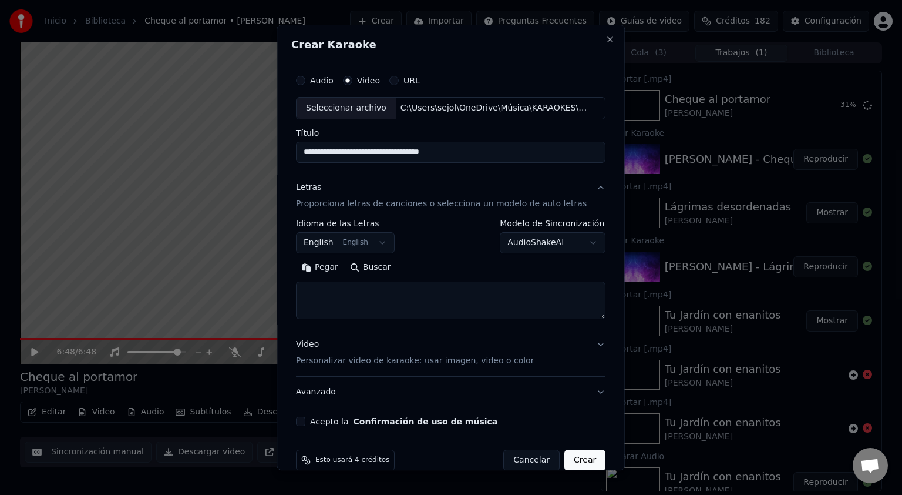
click at [341, 242] on button "English English" at bounding box center [345, 242] width 99 height 21
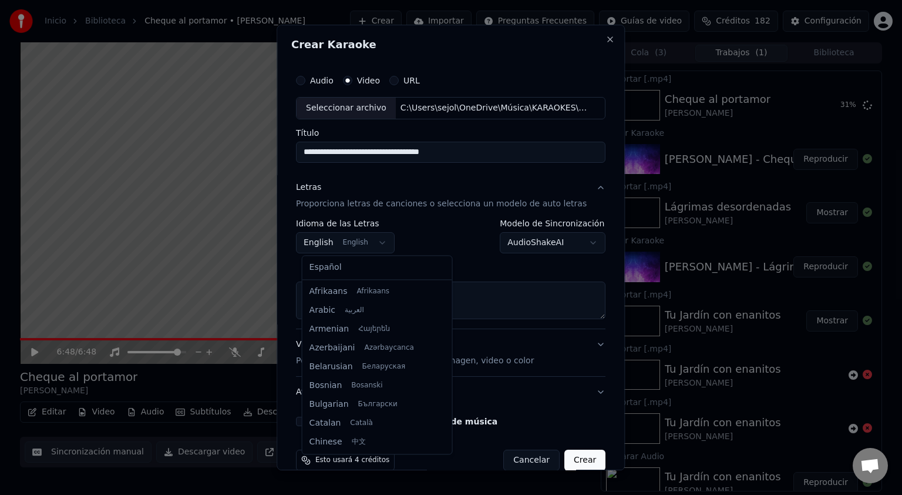
scroll to position [94, 0]
select select "**"
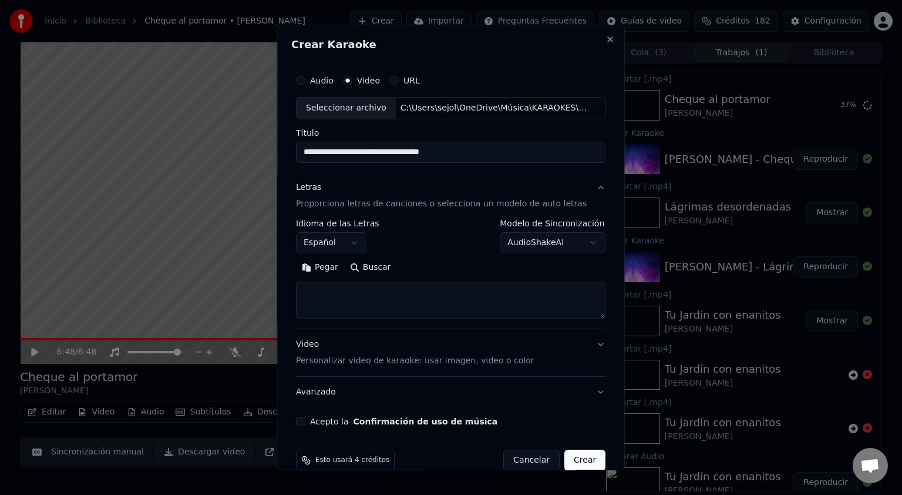
click at [310, 289] on textarea at bounding box center [451, 300] width 310 height 38
paste textarea "**********"
type textarea "**********"
click at [344, 357] on p "Personalizar video de karaoke: usar imagen, video o color" at bounding box center [415, 361] width 238 height 12
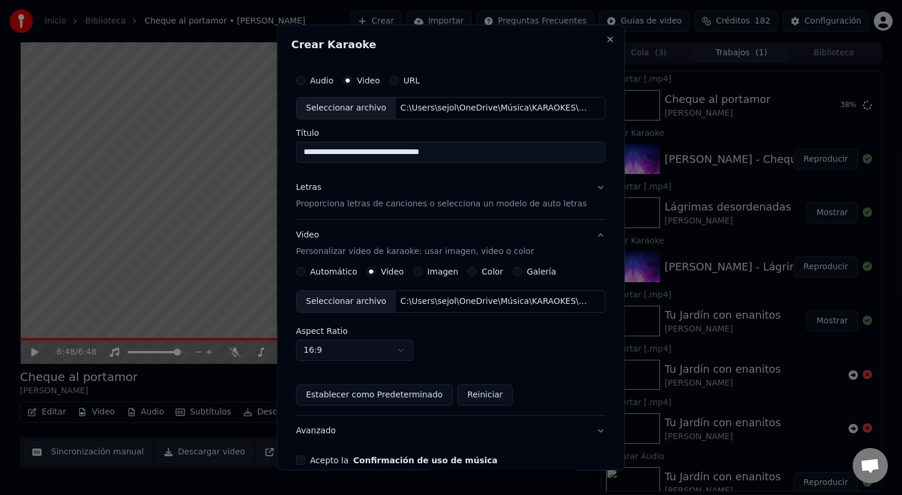
click at [338, 299] on div "Seleccionar archivo" at bounding box center [346, 301] width 99 height 21
click at [342, 350] on body "**********" at bounding box center [451, 247] width 902 height 495
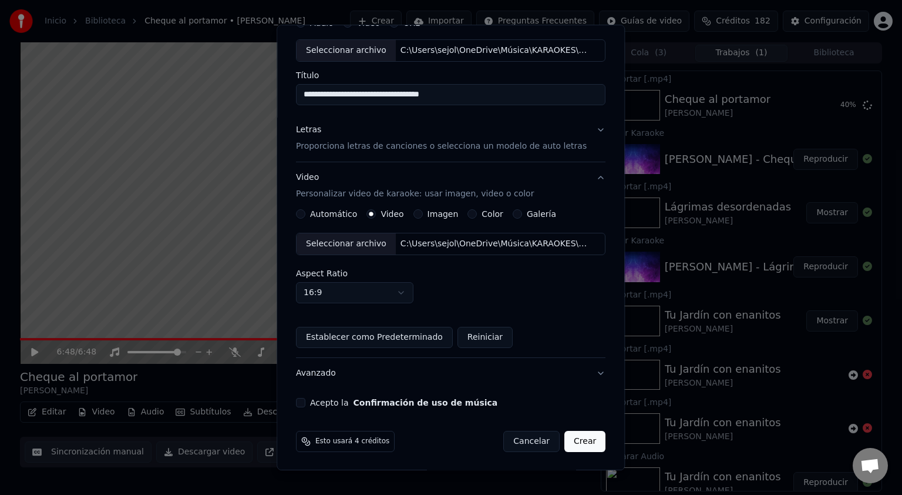
click at [352, 374] on button "Avanzado" at bounding box center [451, 373] width 310 height 31
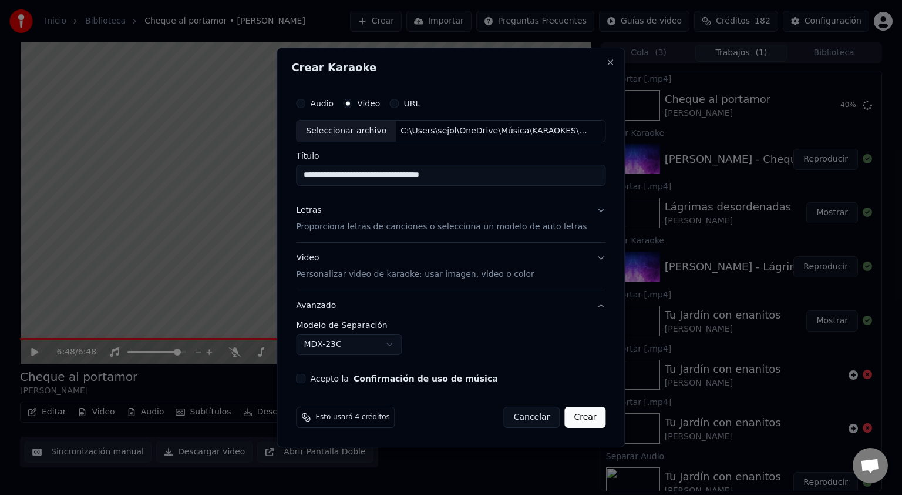
click at [360, 344] on body "**********" at bounding box center [451, 247] width 902 height 495
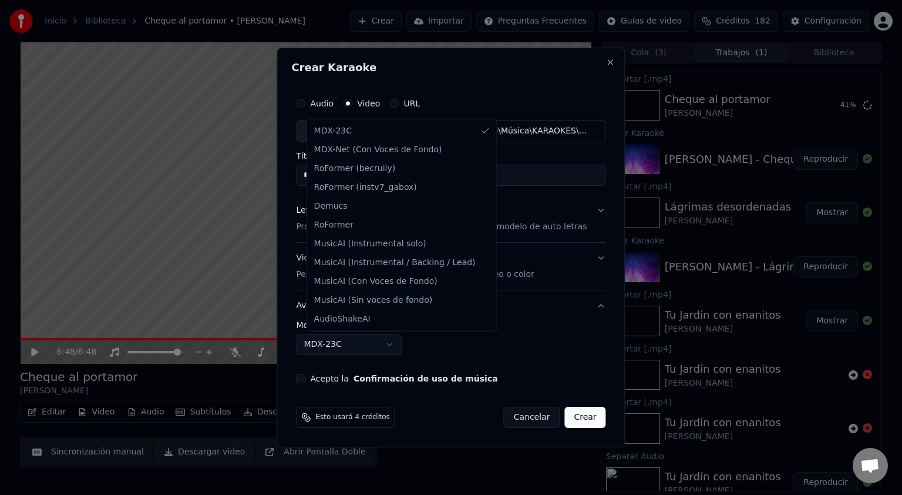
select select "**********"
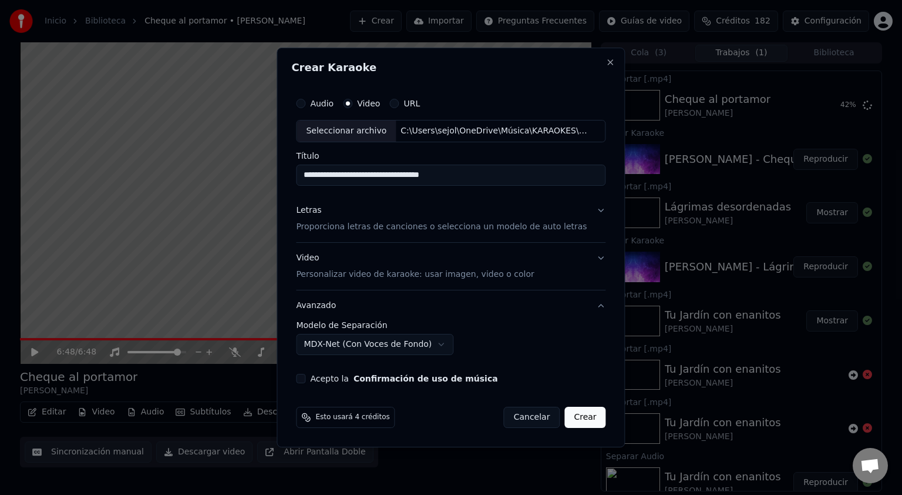
click at [317, 379] on div "Acepto la Confirmación de uso de música" at bounding box center [451, 378] width 310 height 9
click at [305, 374] on button "Acepto la Confirmación de uso de música" at bounding box center [300, 378] width 9 height 9
click at [443, 345] on body "**********" at bounding box center [451, 247] width 902 height 495
click at [348, 273] on p "Personalizar video de karaoke: usar imagen, video o color" at bounding box center [415, 274] width 238 height 12
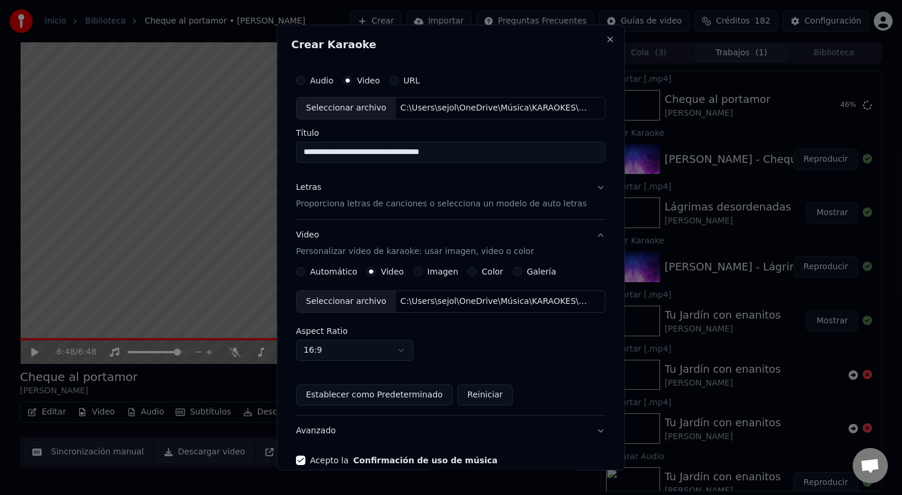
click at [360, 302] on div "Seleccionar archivo" at bounding box center [346, 301] width 99 height 21
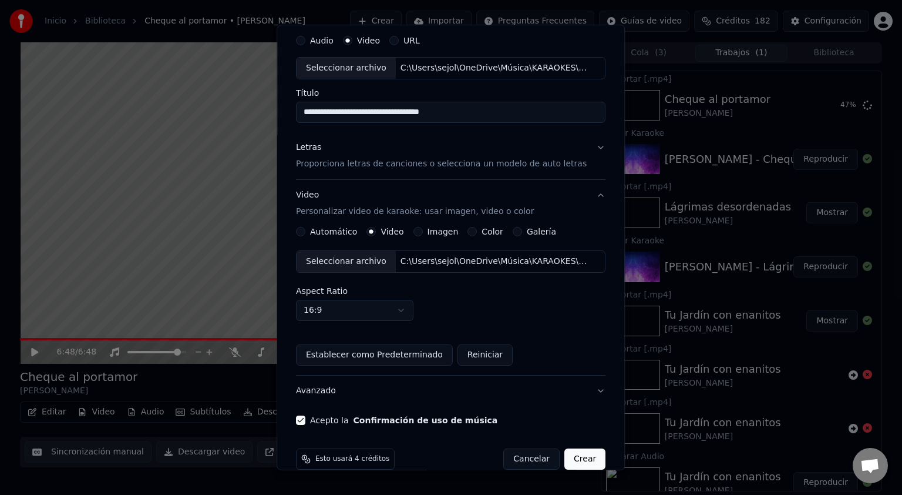
scroll to position [58, 0]
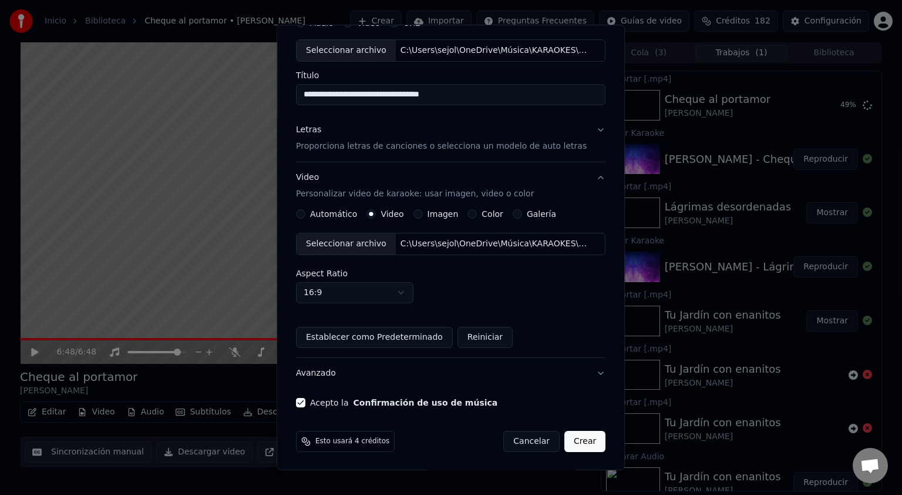
click at [315, 367] on button "Avanzado" at bounding box center [451, 373] width 310 height 31
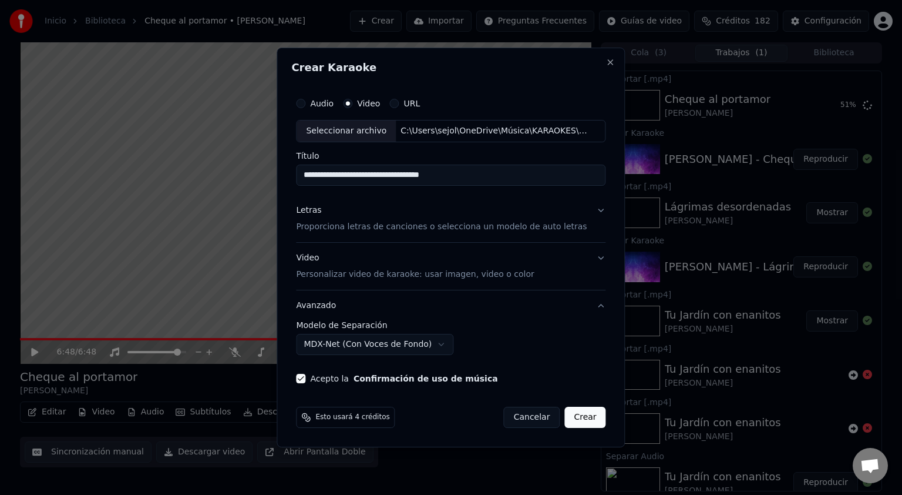
click at [404, 270] on p "Personalizar video de karaoke: usar imagen, video o color" at bounding box center [415, 274] width 238 height 12
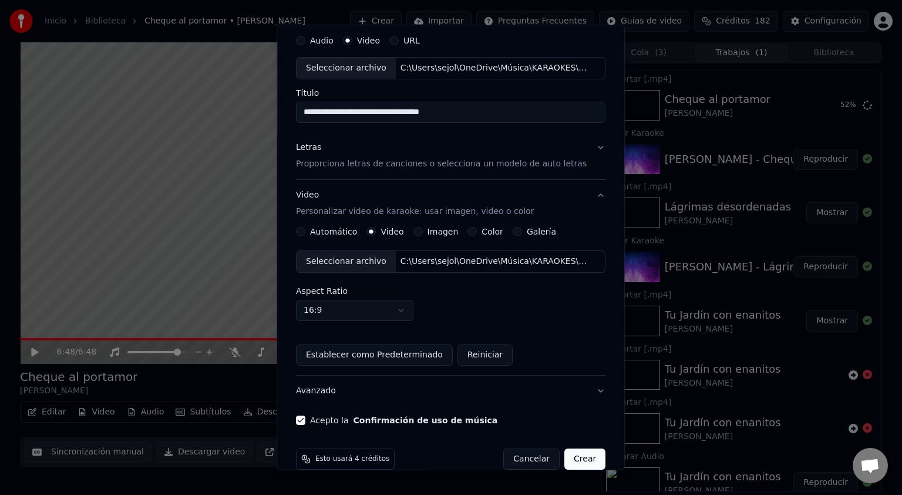
scroll to position [58, 0]
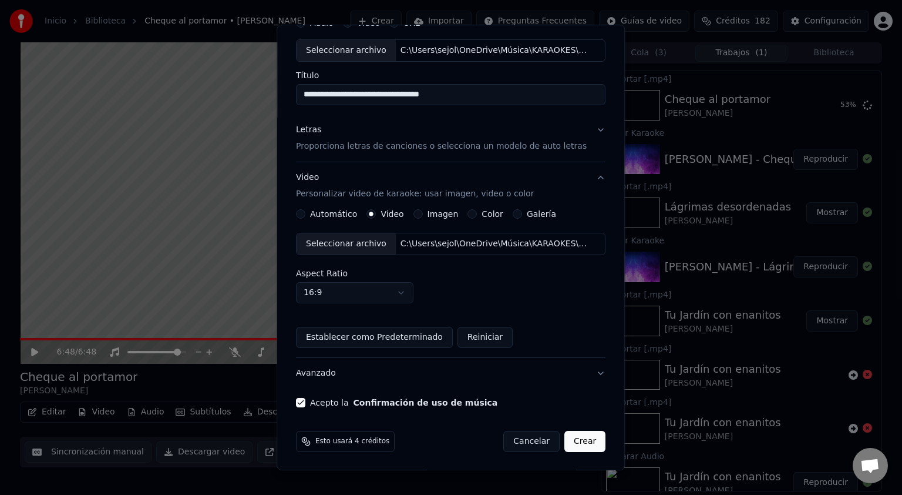
click at [578, 442] on button "Crear" at bounding box center [585, 441] width 41 height 21
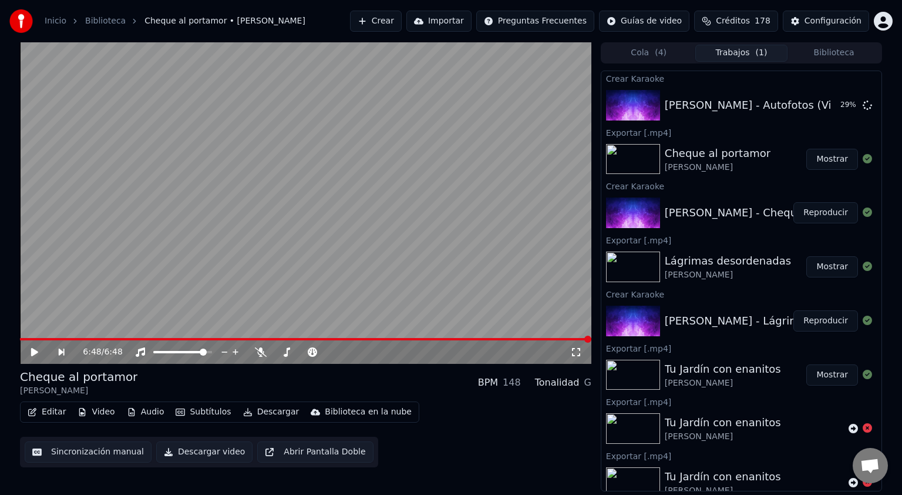
click at [830, 163] on button "Mostrar" at bounding box center [833, 159] width 52 height 21
click at [402, 21] on button "Crear" at bounding box center [376, 21] width 52 height 21
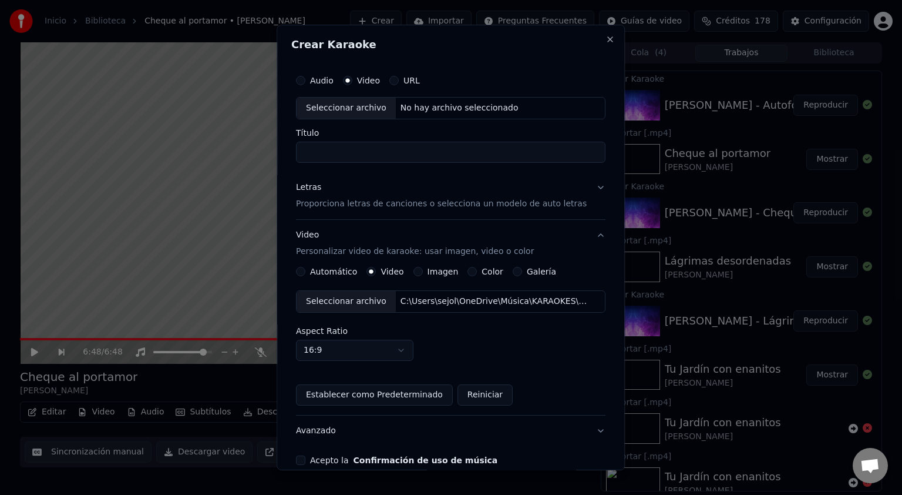
click at [343, 112] on div "Seleccionar archivo" at bounding box center [346, 108] width 99 height 21
type input "**********"
click at [606, 40] on button "Close" at bounding box center [610, 39] width 9 height 9
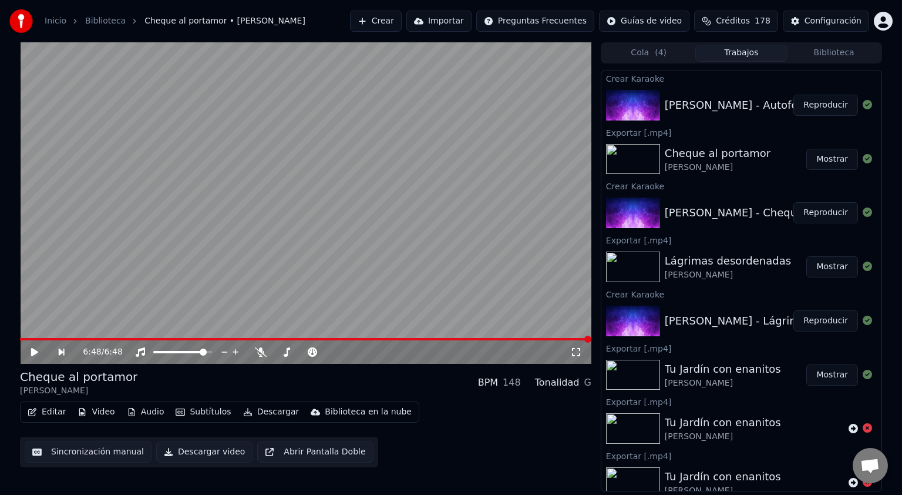
click at [815, 112] on button "Reproducir" at bounding box center [826, 105] width 65 height 21
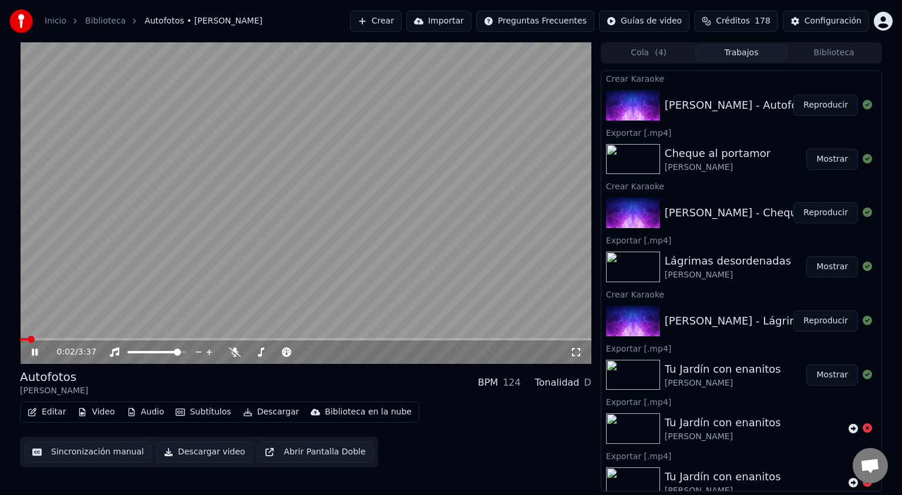
click at [578, 351] on icon at bounding box center [576, 351] width 12 height 9
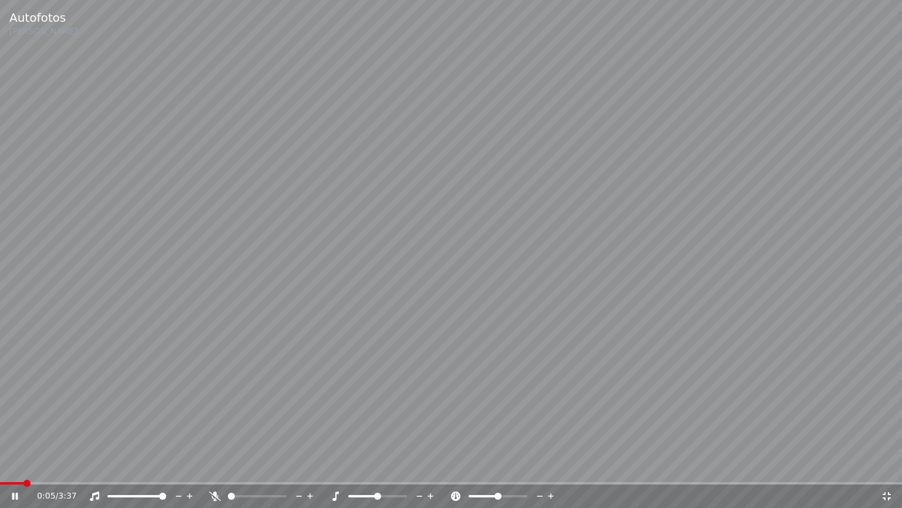
click at [166, 494] on span at bounding box center [162, 495] width 7 height 7
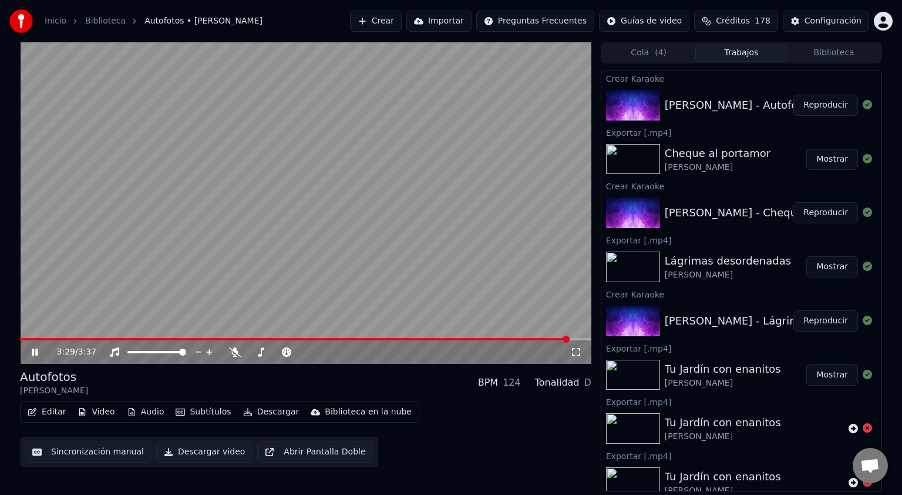
click at [203, 451] on button "Descargar video" at bounding box center [204, 451] width 96 height 21
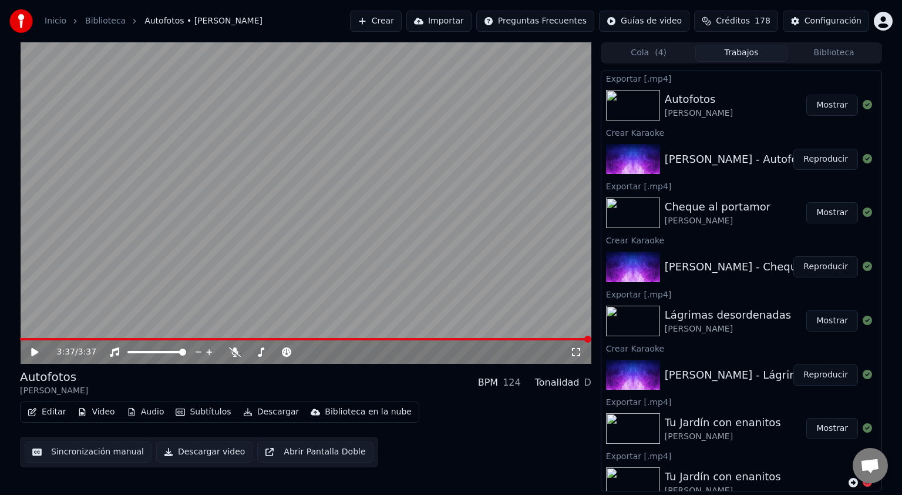
click at [821, 109] on button "Mostrar" at bounding box center [833, 105] width 52 height 21
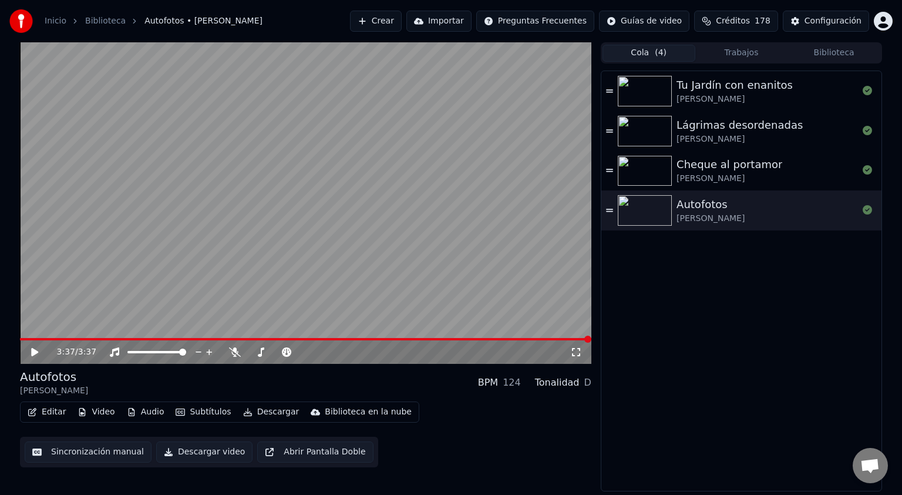
click at [652, 53] on button "Cola ( 4 )" at bounding box center [649, 53] width 93 height 17
click at [753, 61] on button "Trabajos" at bounding box center [742, 53] width 93 height 17
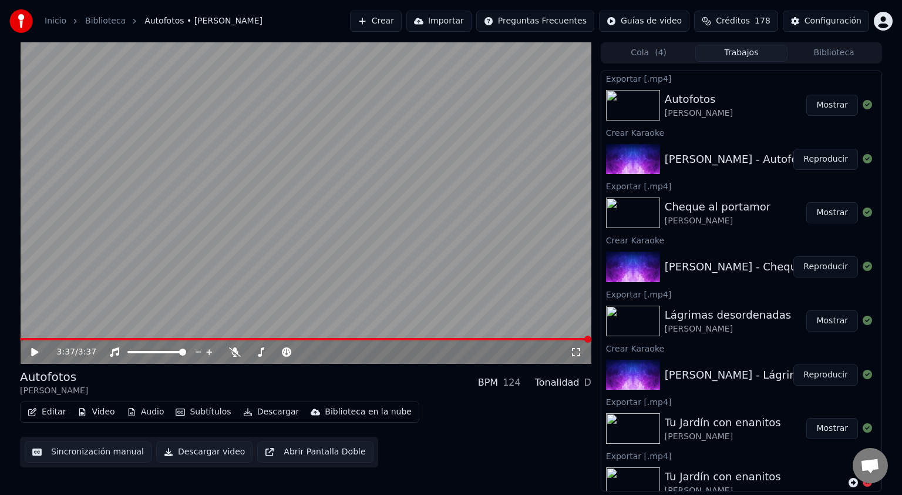
click at [402, 25] on button "Crear" at bounding box center [376, 21] width 52 height 21
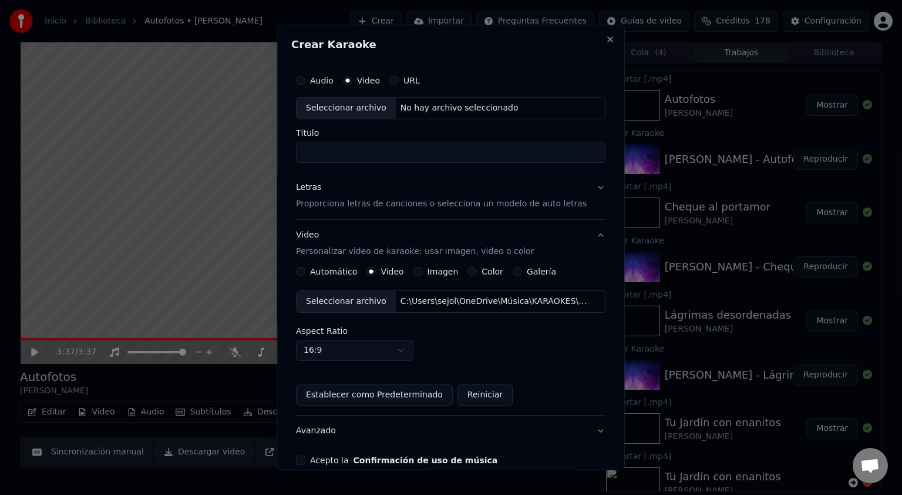
click at [339, 110] on div "Seleccionar archivo" at bounding box center [346, 108] width 99 height 21
type input "**********"
click at [347, 301] on div "Seleccionar archivo" at bounding box center [346, 301] width 99 height 21
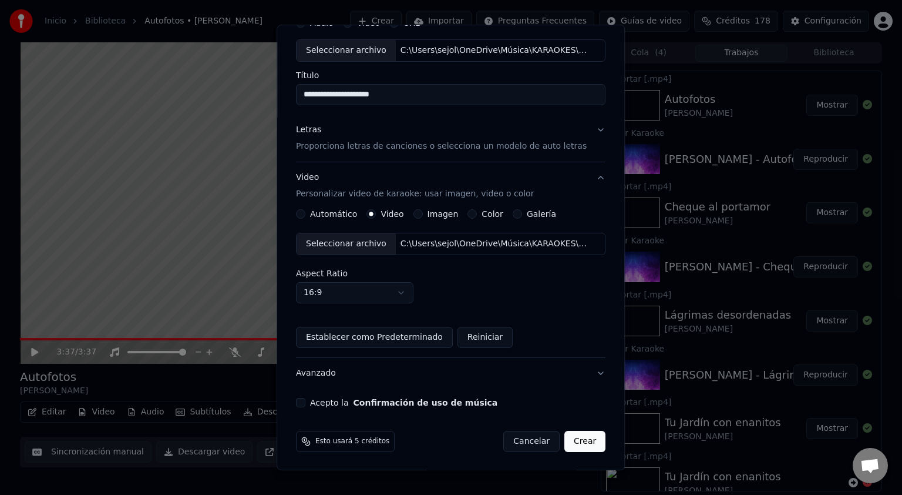
click at [368, 289] on body "Inicio Biblioteca Autofotos • [PERSON_NAME] Crear Importar Preguntas Frecuentes…" at bounding box center [451, 247] width 902 height 495
click at [404, 375] on button "Avanzado" at bounding box center [451, 373] width 310 height 31
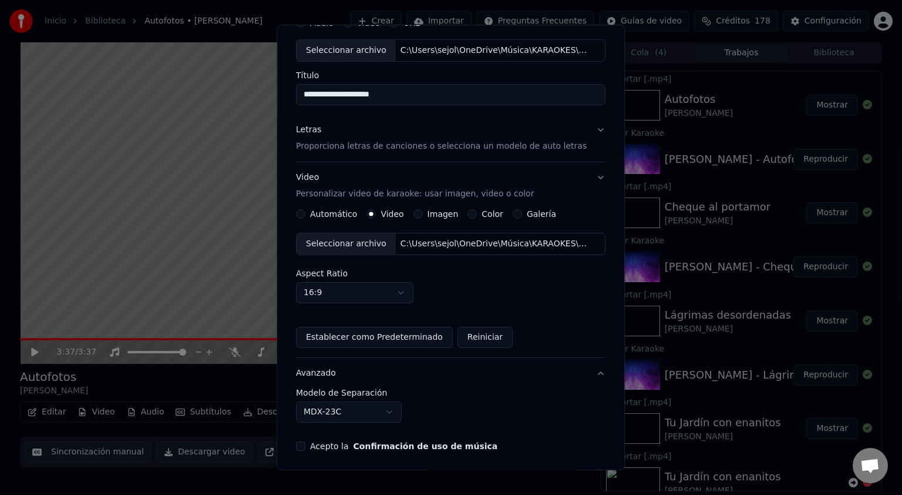
scroll to position [0, 0]
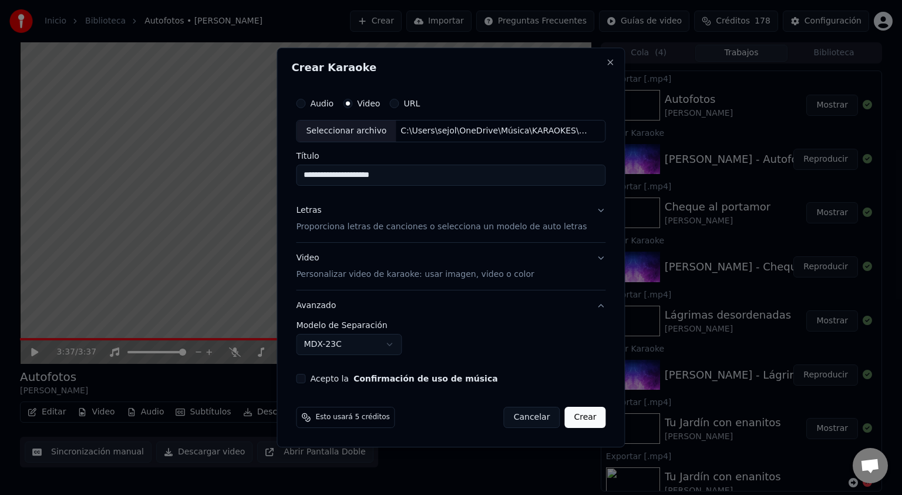
click at [320, 346] on body "Inicio Biblioteca Autofotos • [PERSON_NAME] Crear Importar Preguntas Frecuentes…" at bounding box center [451, 247] width 902 height 495
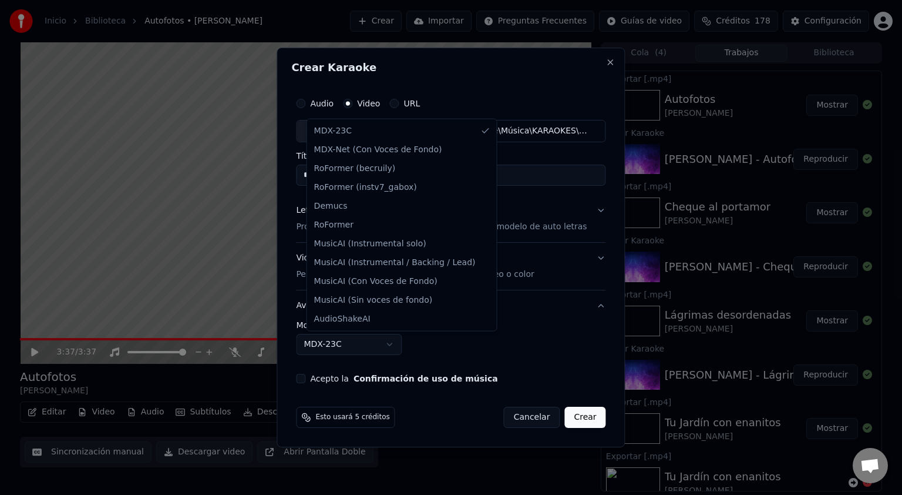
select select "**********"
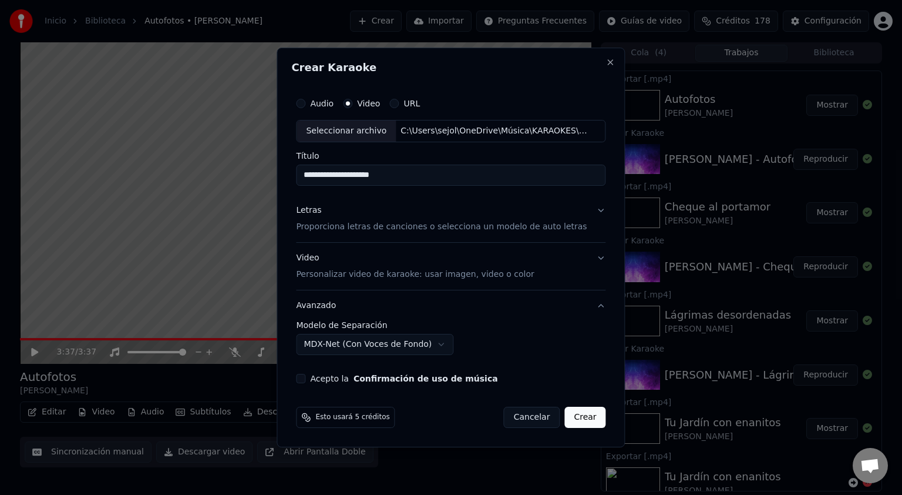
click at [305, 375] on button "Acepto la Confirmación de uso de música" at bounding box center [300, 378] width 9 height 9
click at [357, 271] on p "Personalizar video de karaoke: usar imagen, video o color" at bounding box center [415, 274] width 238 height 12
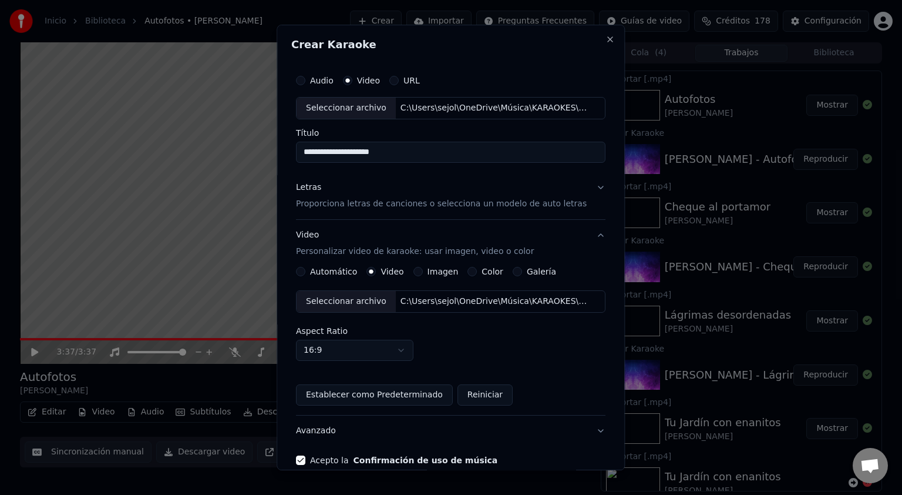
click at [341, 352] on body "Inicio Biblioteca Autofotos • [PERSON_NAME] Crear Importar Preguntas Frecuentes…" at bounding box center [451, 247] width 902 height 495
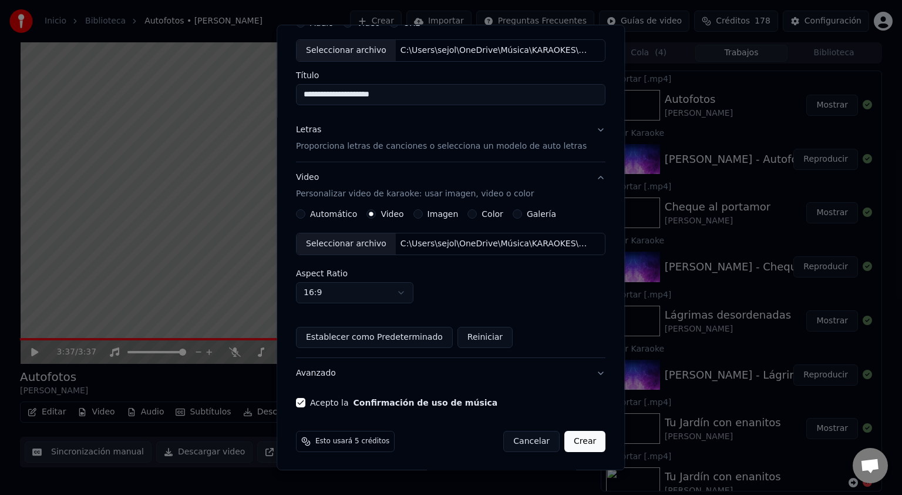
click at [311, 371] on button "Avanzado" at bounding box center [451, 373] width 310 height 31
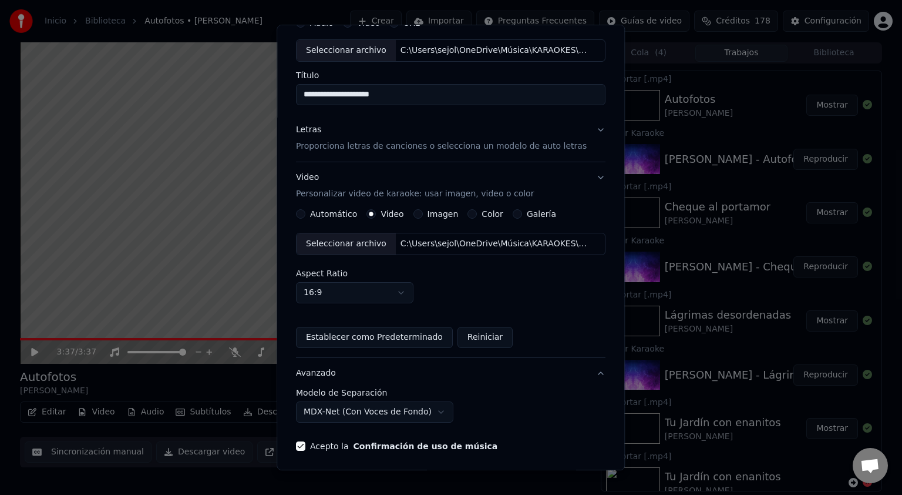
scroll to position [0, 0]
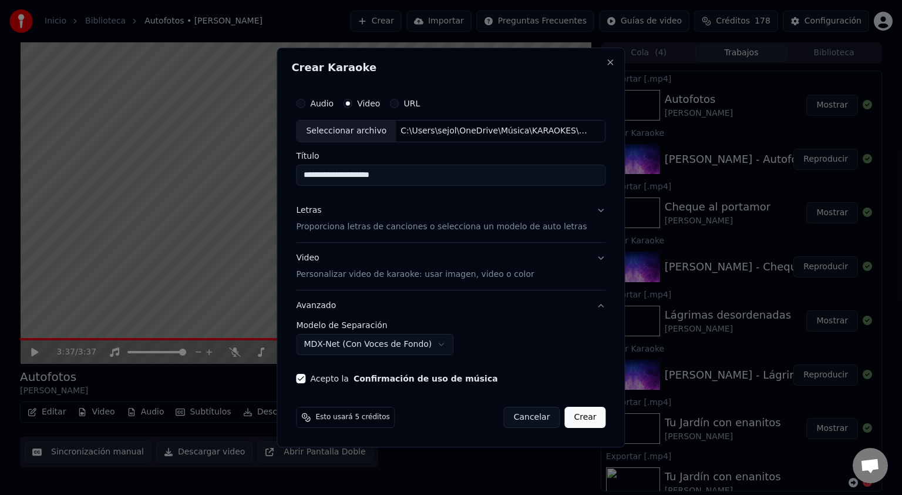
click at [415, 226] on p "Proporciona letras de canciones o selecciona un modelo de auto letras" at bounding box center [441, 227] width 291 height 12
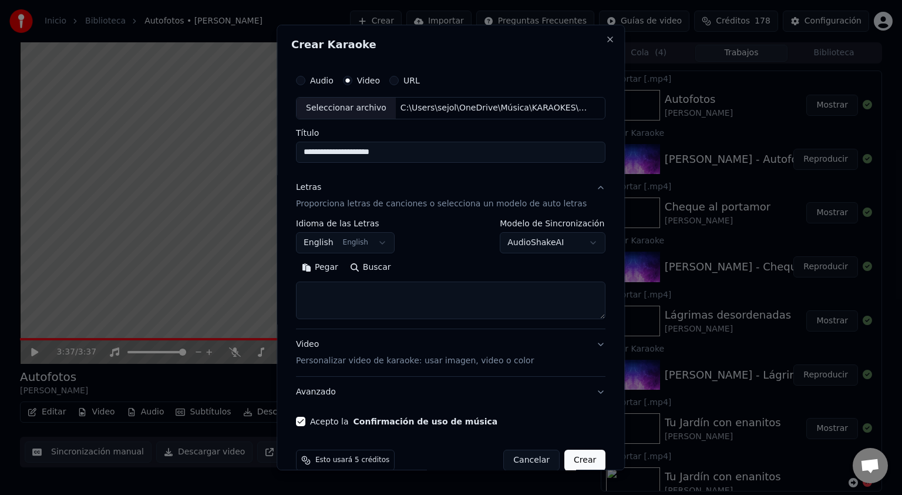
click at [333, 244] on body "Inicio Biblioteca Autofotos • [PERSON_NAME] Crear Importar Preguntas Frecuentes…" at bounding box center [451, 247] width 902 height 495
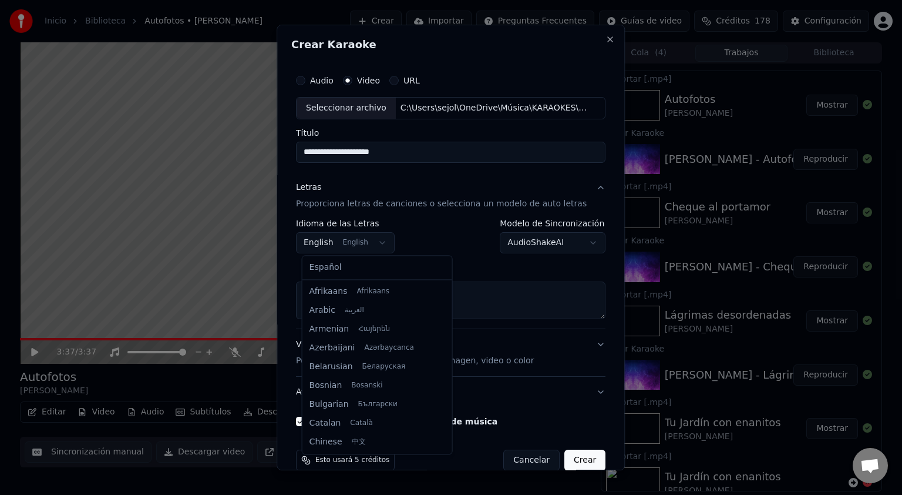
scroll to position [94, 0]
select select "**"
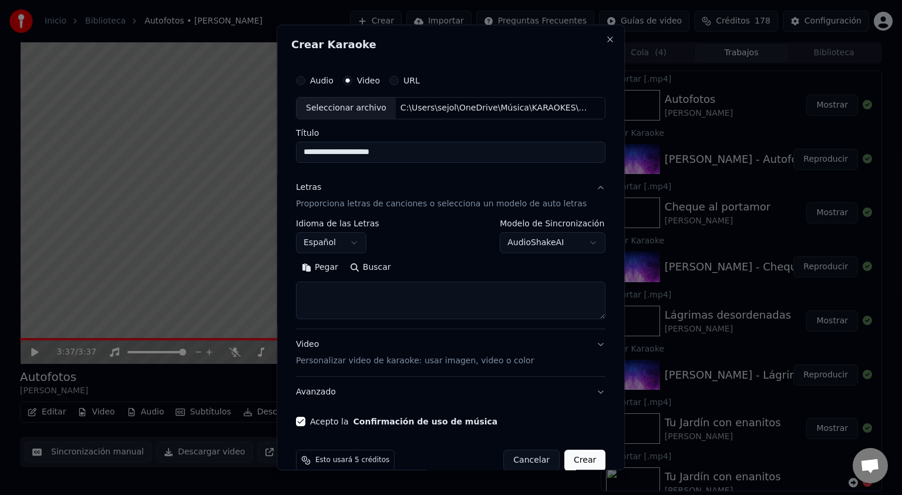
click at [342, 281] on textarea at bounding box center [451, 300] width 310 height 38
paste textarea "**********"
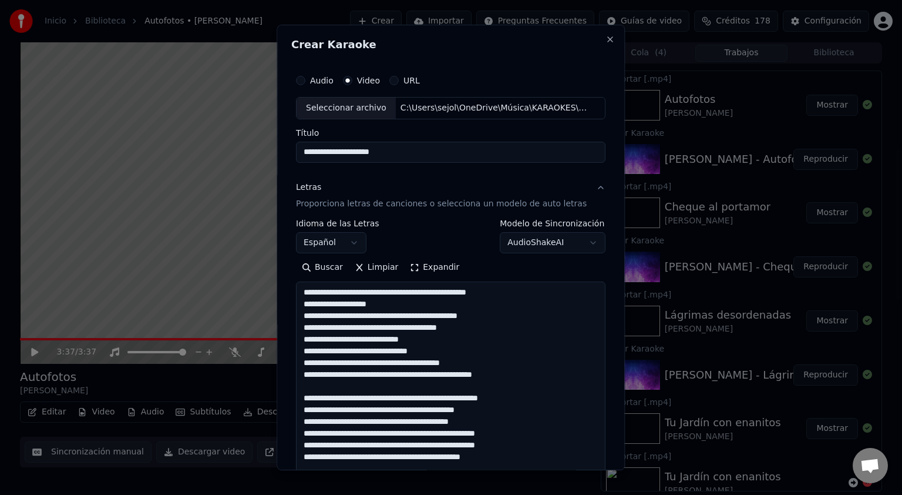
scroll to position [496, 0]
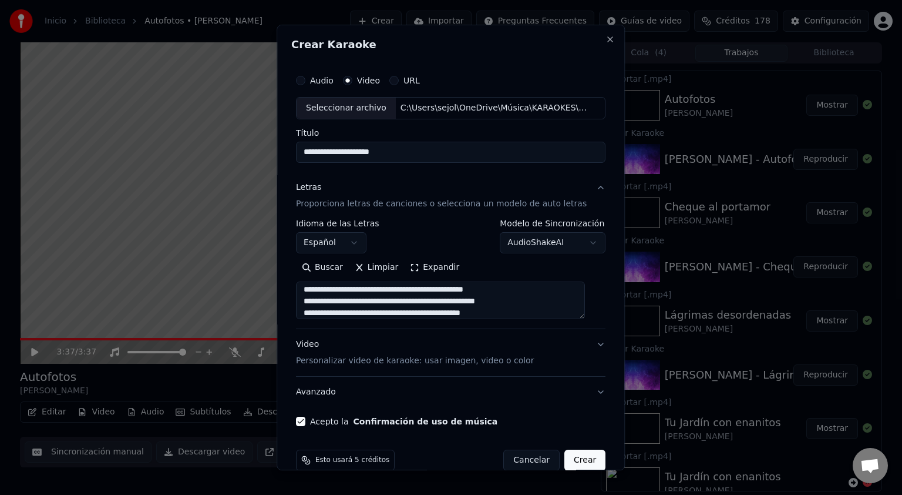
type textarea "**********"
click at [574, 460] on button "Crear" at bounding box center [585, 459] width 41 height 21
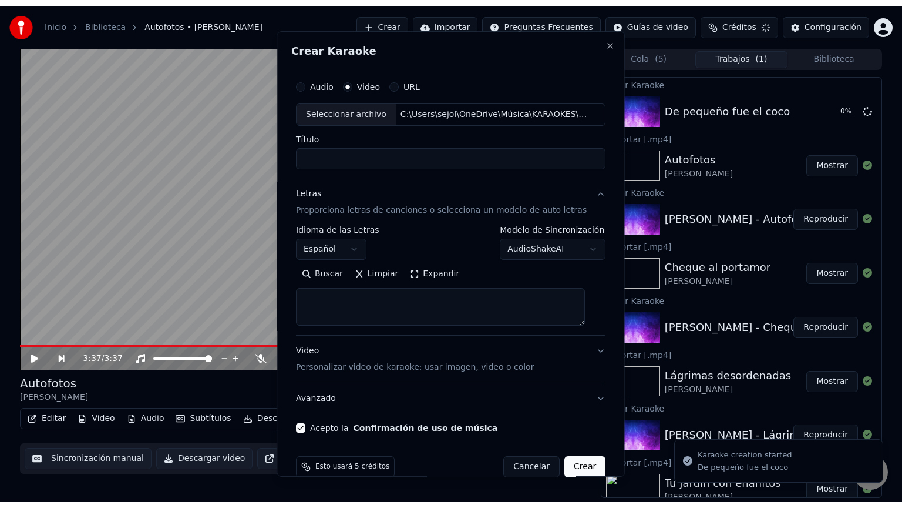
scroll to position [0, 0]
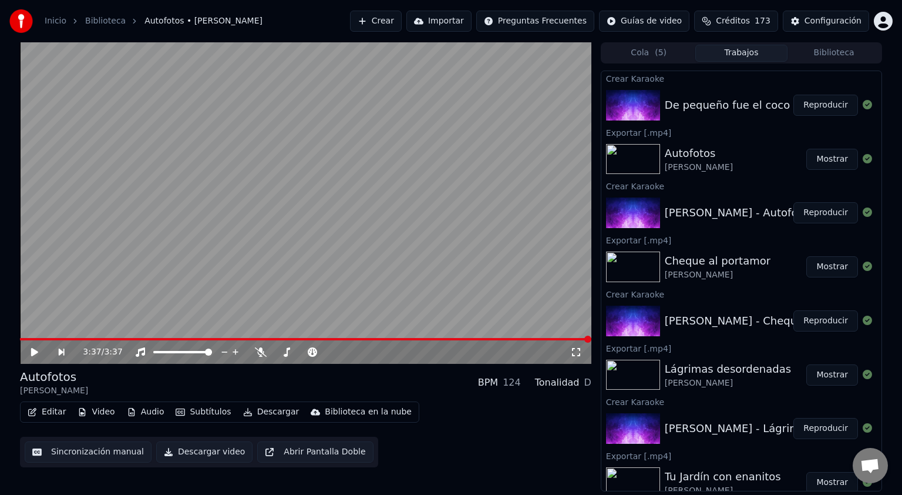
click at [37, 355] on icon at bounding box center [42, 351] width 27 height 9
click at [580, 351] on icon at bounding box center [576, 351] width 12 height 9
click at [341, 227] on video at bounding box center [306, 202] width 572 height 321
click at [811, 106] on button "Reproducir" at bounding box center [826, 105] width 65 height 21
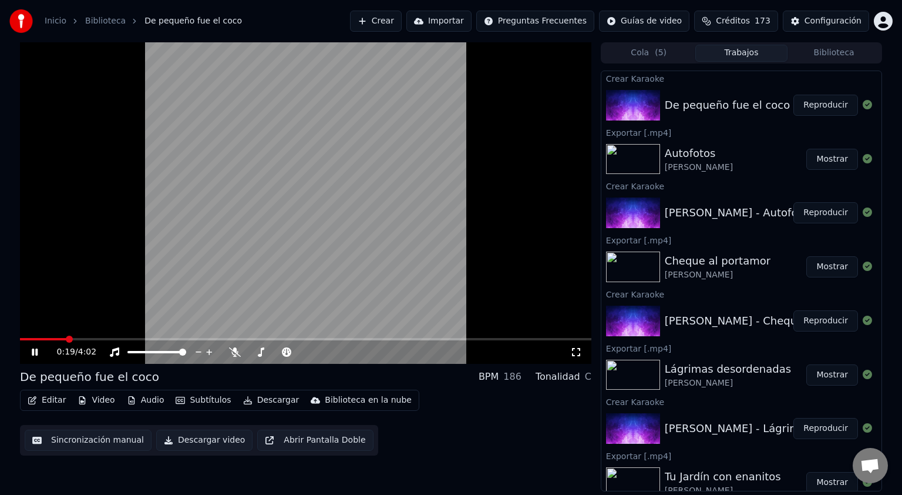
drag, startPoint x: 572, startPoint y: 355, endPoint x: 576, endPoint y: 365, distance: 11.3
click at [573, 355] on icon at bounding box center [576, 352] width 8 height 8
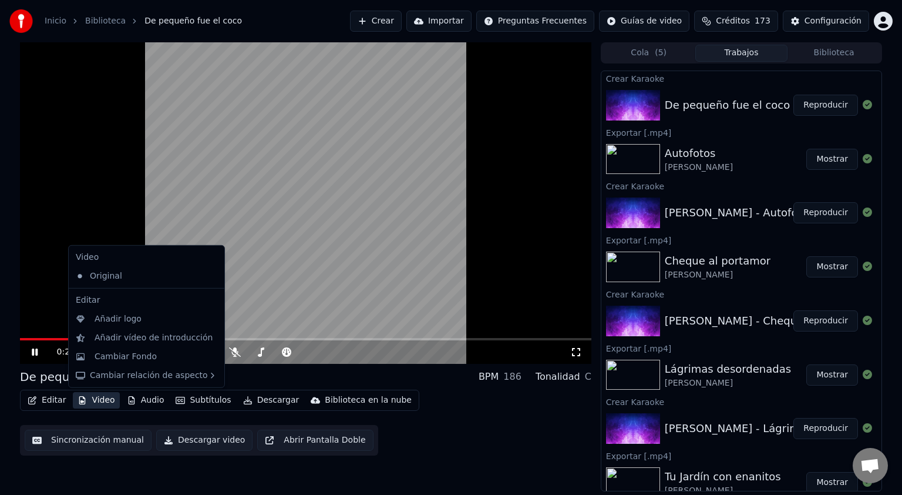
click at [88, 401] on button "Video" at bounding box center [96, 400] width 46 height 16
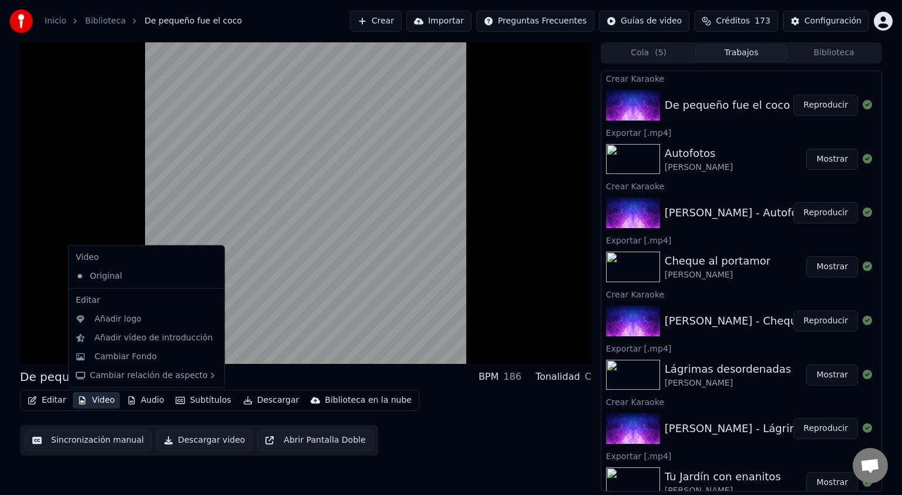
click at [94, 404] on button "Video" at bounding box center [96, 400] width 46 height 16
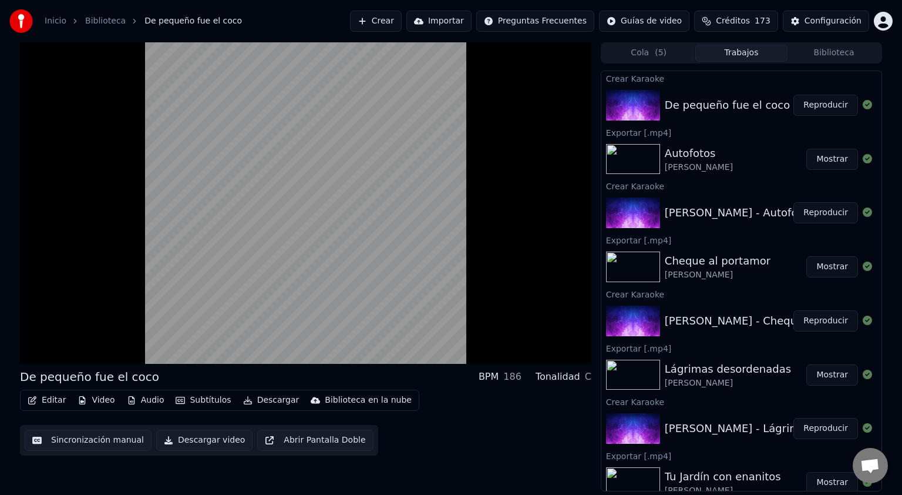
click at [94, 404] on button "Video" at bounding box center [96, 400] width 46 height 16
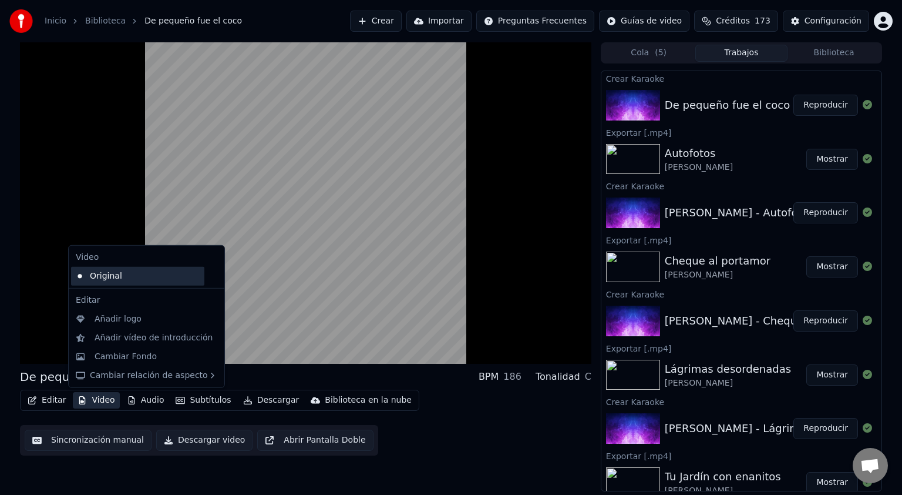
click at [109, 274] on div "Original" at bounding box center [137, 276] width 133 height 19
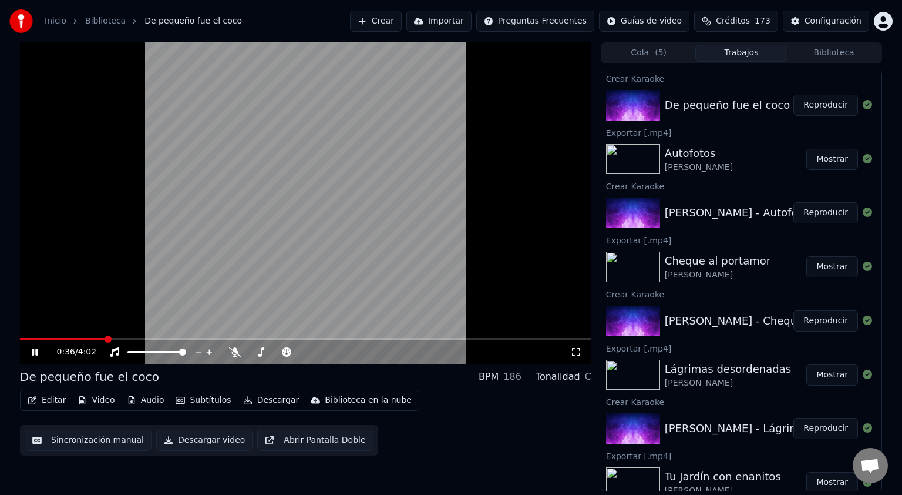
click at [94, 399] on button "Video" at bounding box center [96, 400] width 46 height 16
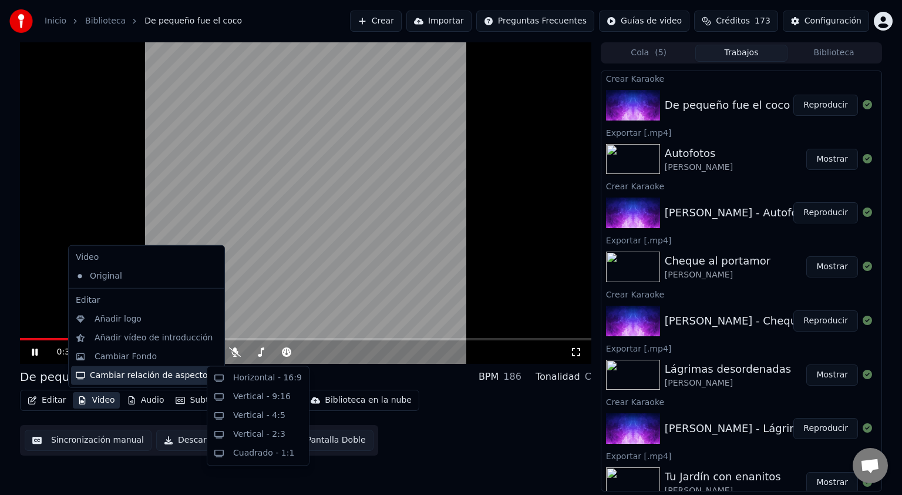
click at [102, 373] on div "Cambiar relación de aspecto" at bounding box center [146, 375] width 151 height 19
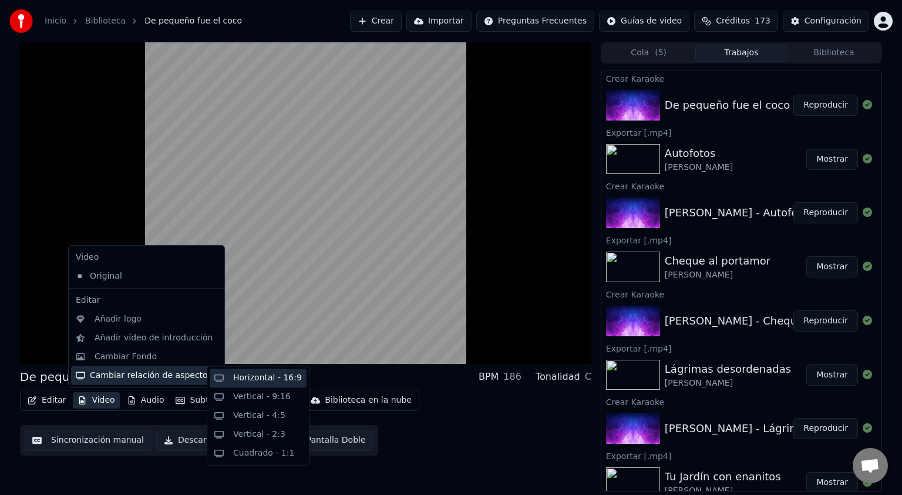
click at [252, 378] on div "Horizontal - 16:9" at bounding box center [267, 378] width 69 height 12
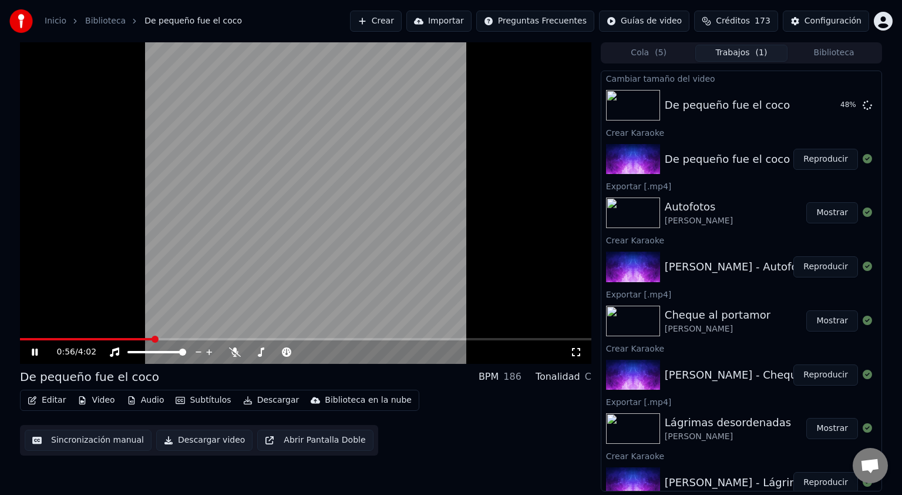
click at [576, 351] on icon at bounding box center [576, 351] width 12 height 9
click at [820, 110] on button "Reproducir" at bounding box center [826, 105] width 65 height 21
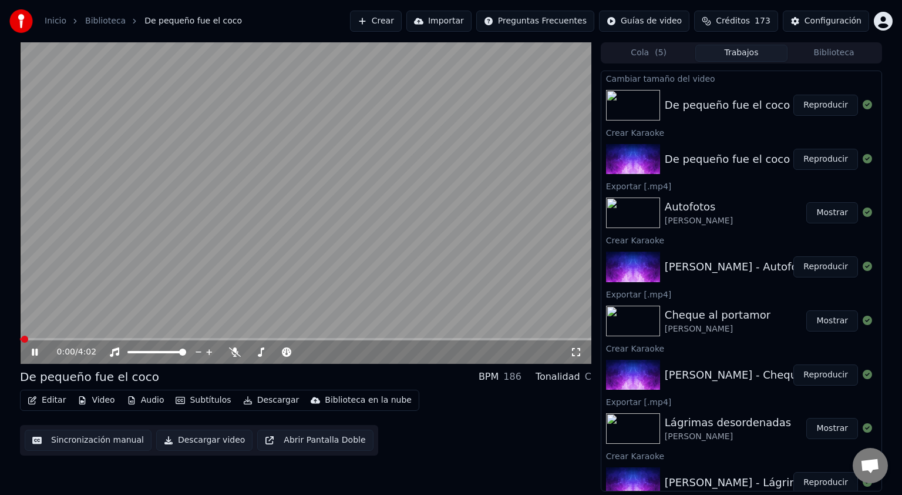
click at [572, 351] on icon at bounding box center [576, 351] width 12 height 9
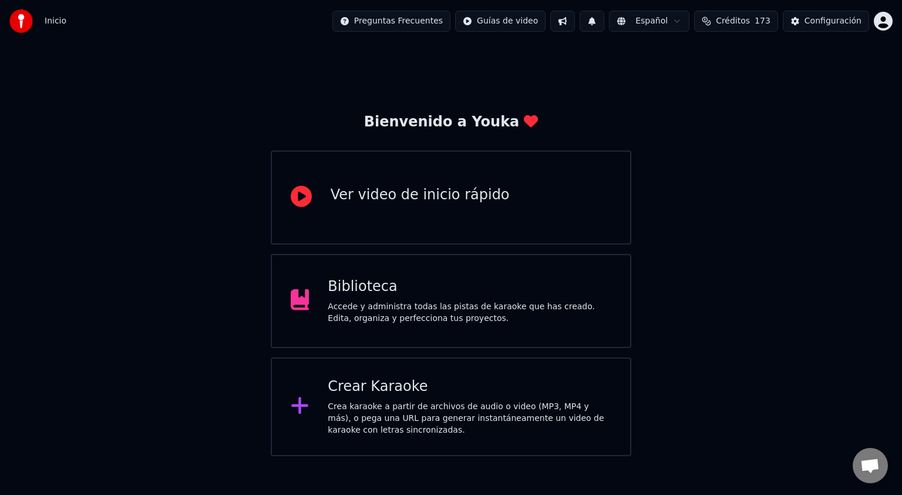
click at [360, 392] on div "Crear Karaoke" at bounding box center [470, 386] width 284 height 19
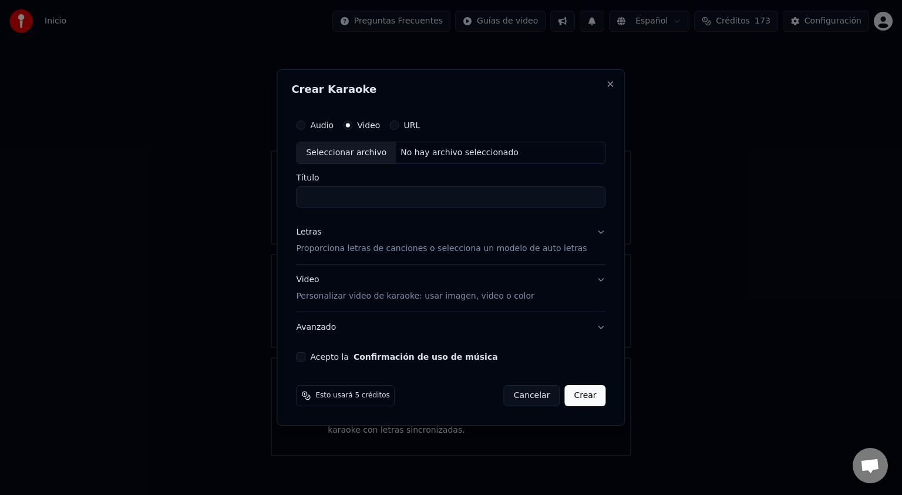
click at [338, 148] on div "Seleccionar archivo" at bounding box center [346, 152] width 99 height 21
type input "**********"
click at [346, 247] on p "Proporciona letras de canciones o selecciona un modelo de auto letras" at bounding box center [441, 249] width 291 height 12
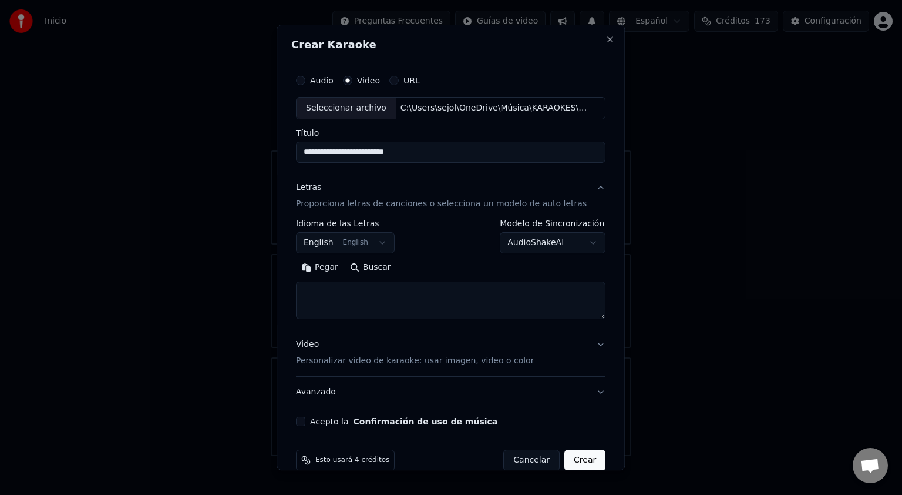
click at [329, 290] on textarea at bounding box center [451, 300] width 310 height 38
paste textarea "**********"
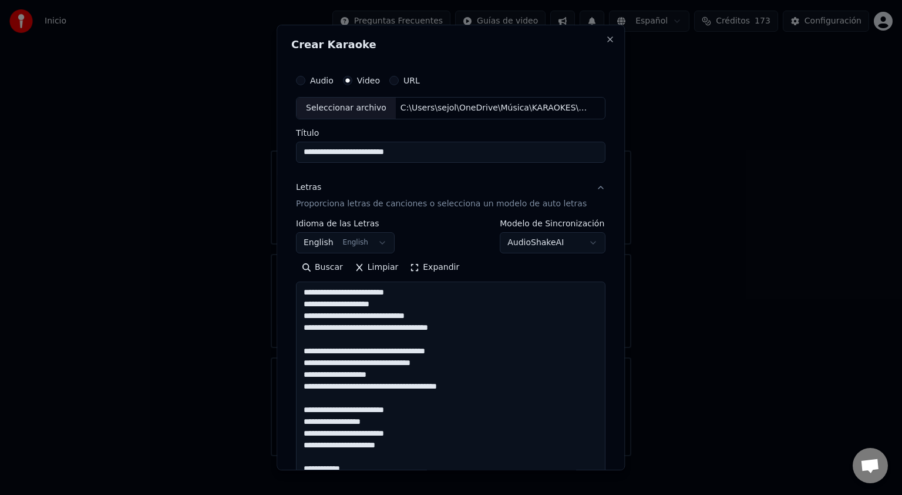
scroll to position [977, 0]
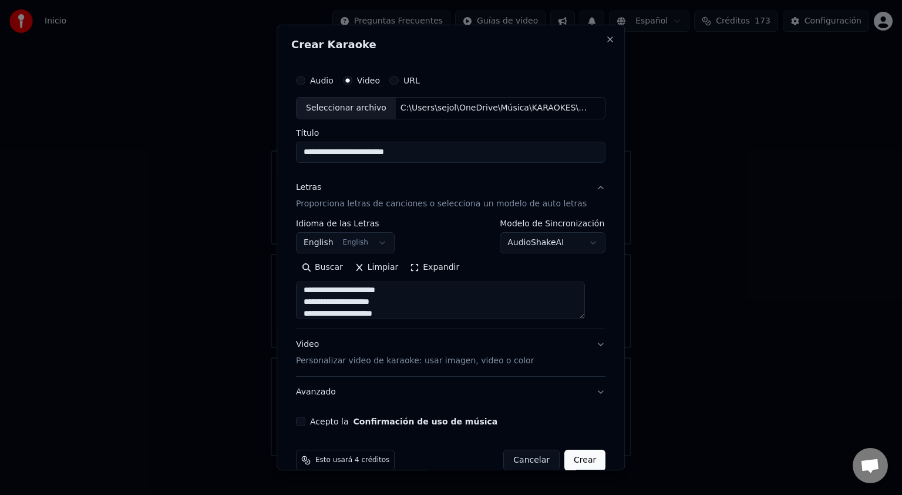
type textarea "**********"
click at [334, 243] on button "English English" at bounding box center [345, 242] width 99 height 21
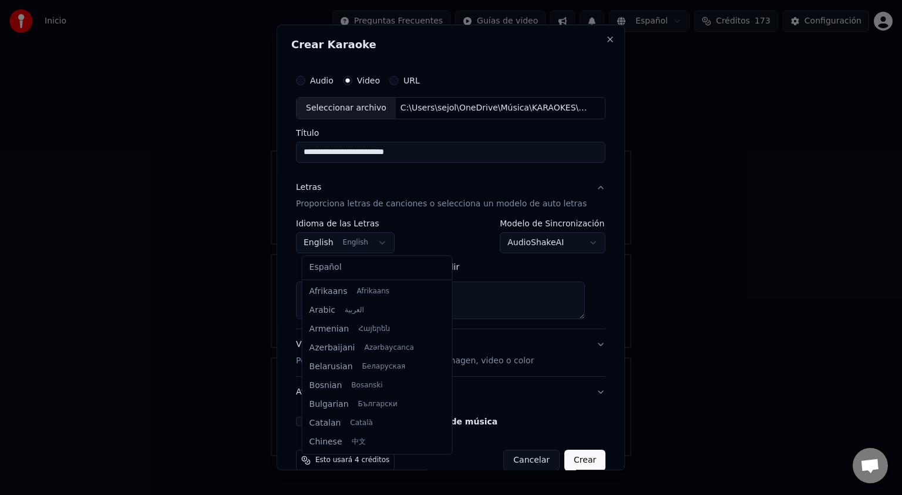
scroll to position [94, 0]
select select "**"
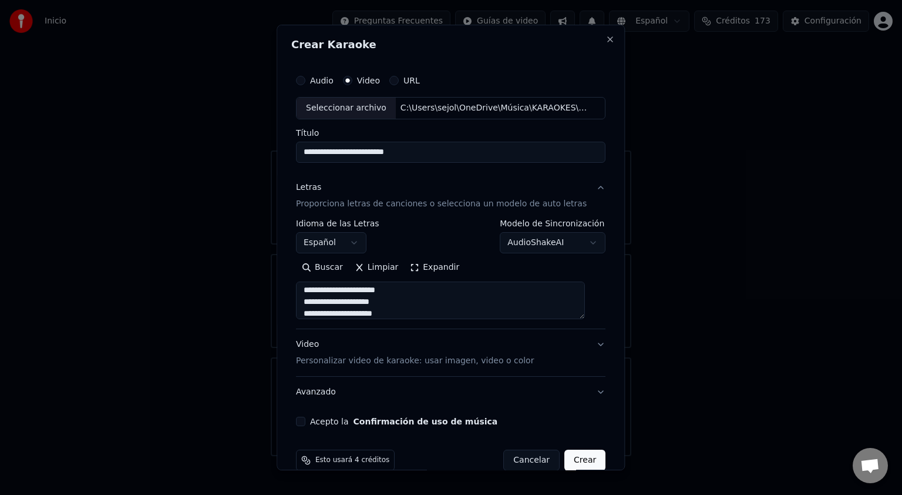
click at [337, 110] on div "Seleccionar archivo" at bounding box center [346, 108] width 99 height 21
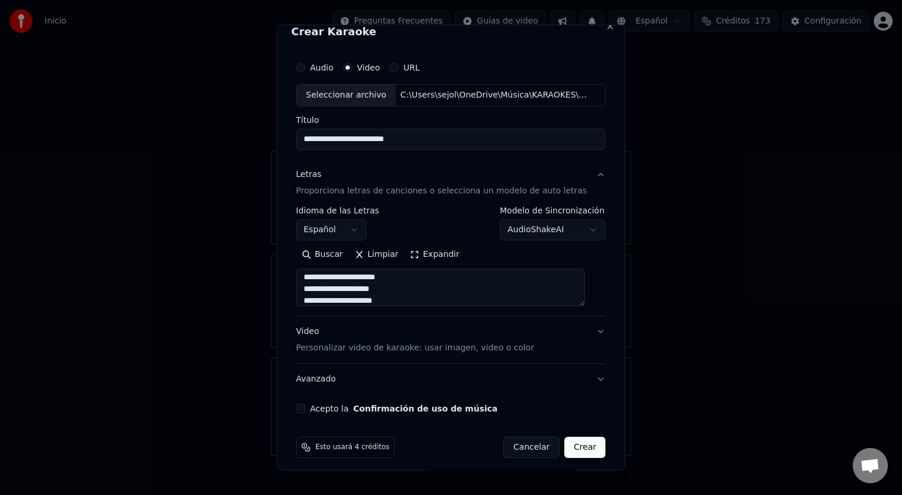
scroll to position [19, 0]
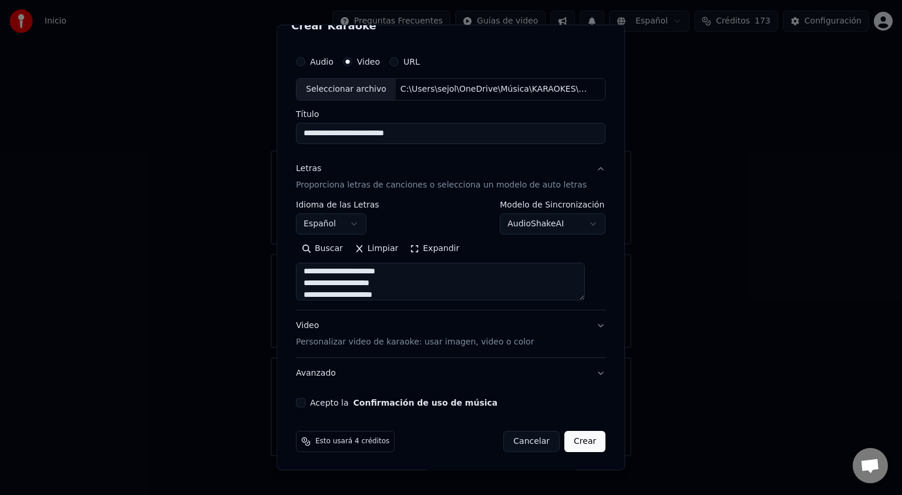
click at [345, 341] on p "Personalizar video de karaoke: usar imagen, video o color" at bounding box center [415, 342] width 238 height 12
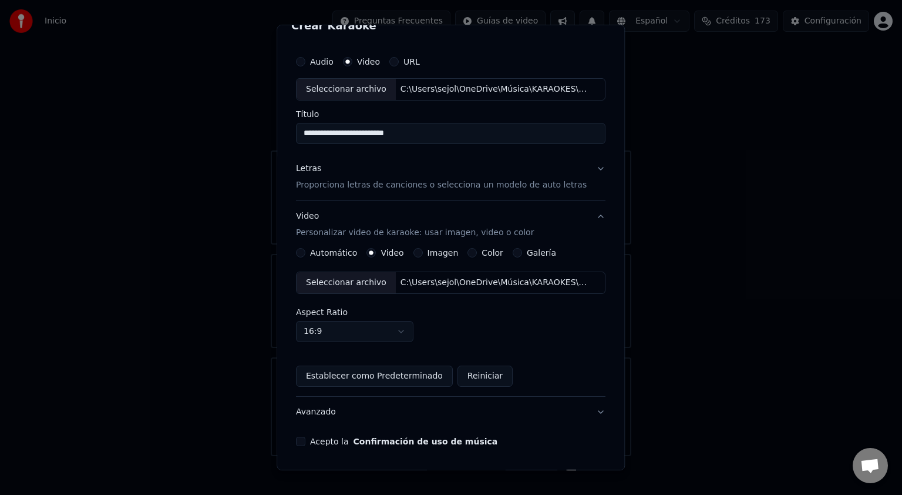
click at [338, 281] on div "Seleccionar archivo" at bounding box center [346, 282] width 99 height 21
click at [381, 338] on body "**********" at bounding box center [451, 228] width 902 height 456
click at [374, 374] on button "Establecer como Predeterminado" at bounding box center [374, 375] width 157 height 21
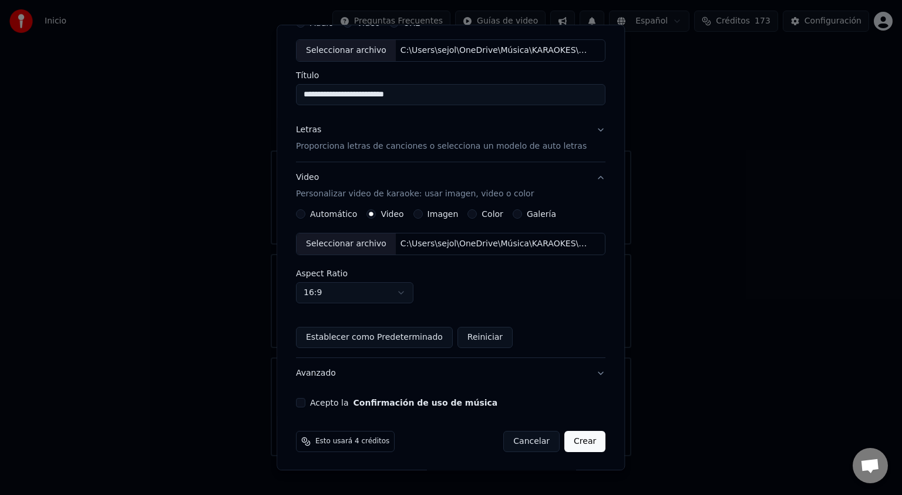
click at [381, 373] on button "Avanzado" at bounding box center [451, 373] width 310 height 31
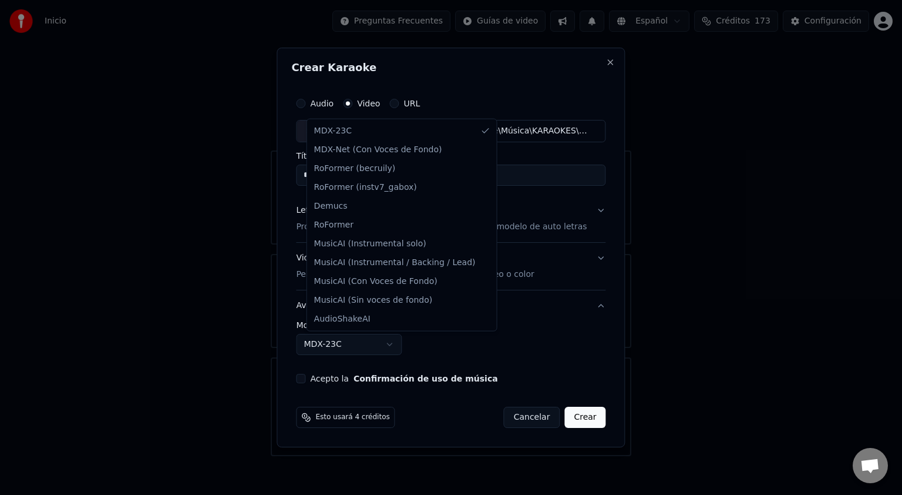
click at [382, 350] on body "**********" at bounding box center [451, 228] width 902 height 456
select select "**********"
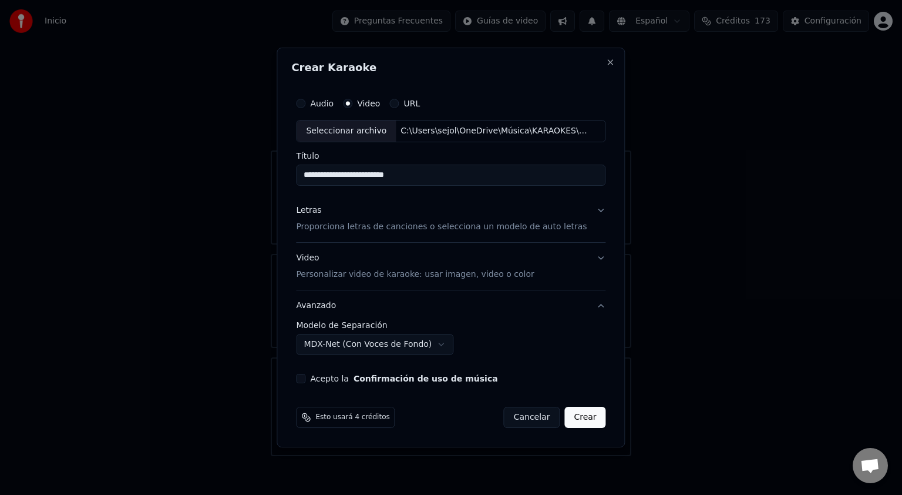
click at [305, 378] on button "Acepto la Confirmación de uso de música" at bounding box center [300, 378] width 9 height 9
click at [576, 416] on button "Crear" at bounding box center [585, 417] width 41 height 21
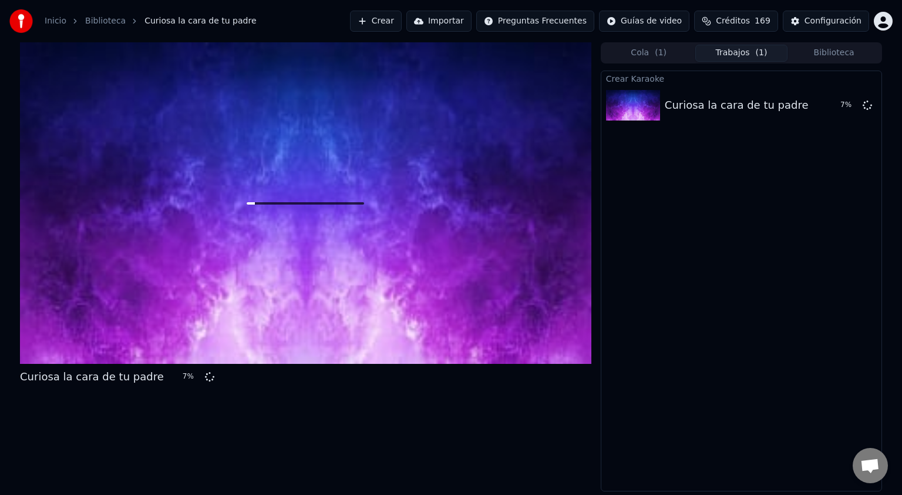
click at [736, 49] on button "Trabajos ( 1 )" at bounding box center [742, 53] width 93 height 17
click at [819, 53] on button "Biblioteca" at bounding box center [834, 53] width 93 height 17
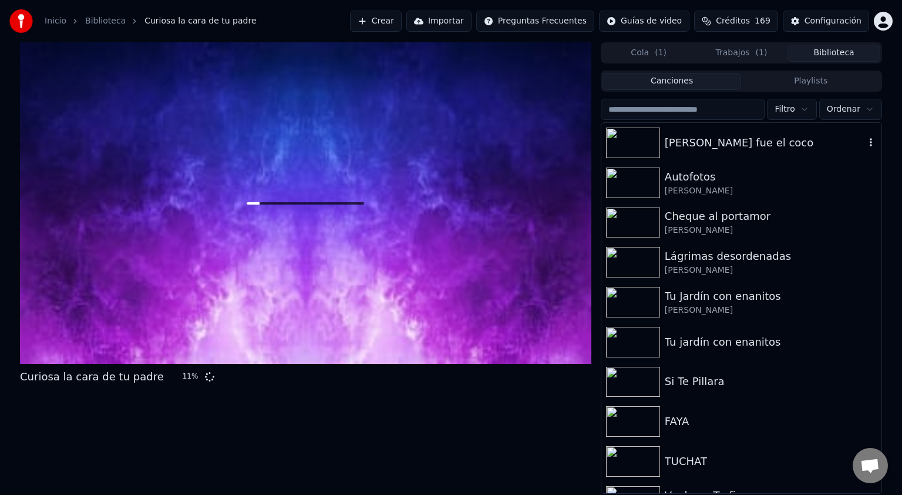
click at [750, 142] on div "De pequeño fue el coco" at bounding box center [765, 143] width 200 height 16
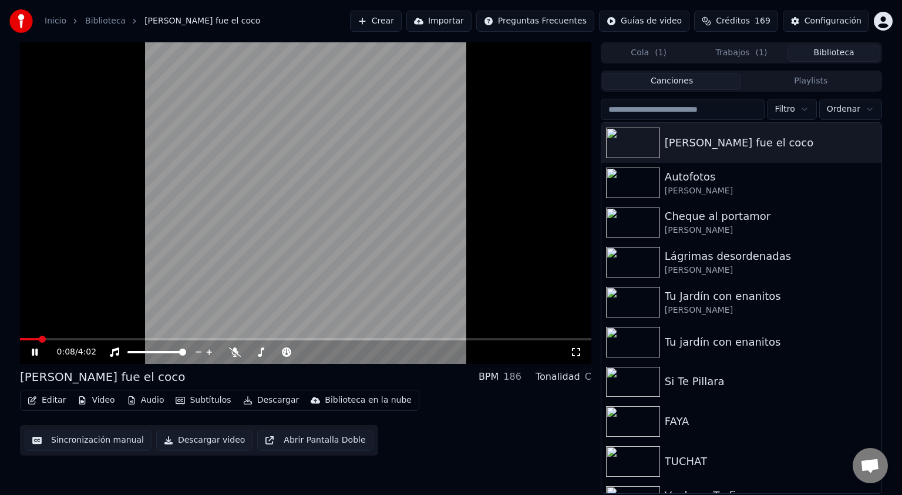
click at [431, 340] on span at bounding box center [306, 339] width 572 height 2
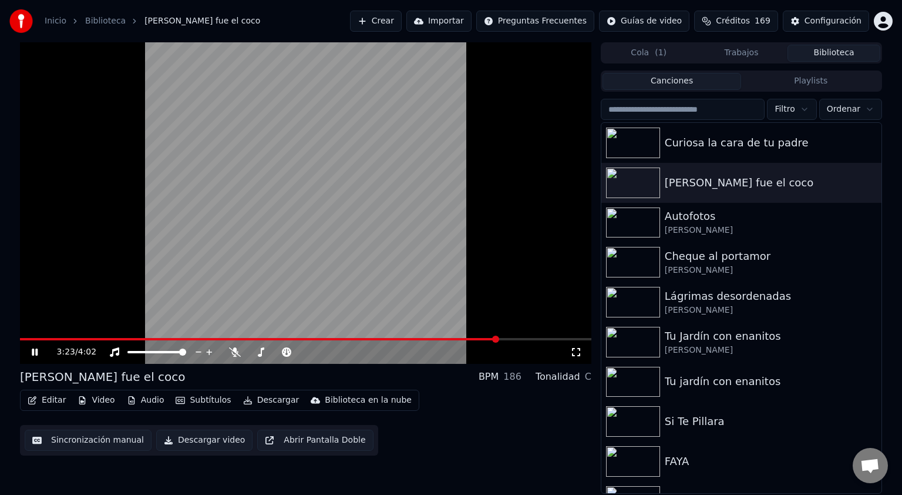
click at [579, 352] on icon at bounding box center [576, 351] width 12 height 9
click at [93, 402] on button "Video" at bounding box center [96, 400] width 46 height 16
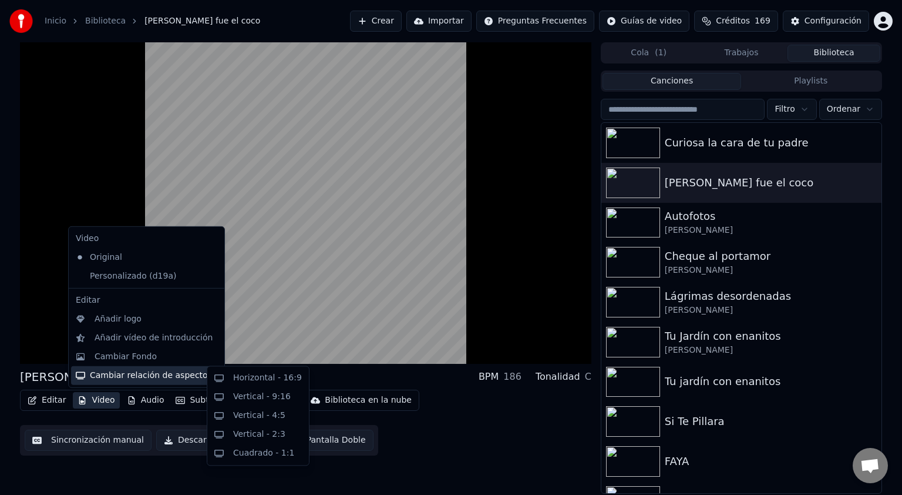
click at [110, 371] on div "Cambiar relación de aspecto" at bounding box center [146, 375] width 151 height 19
click at [262, 377] on div "Horizontal - 16:9" at bounding box center [267, 378] width 69 height 12
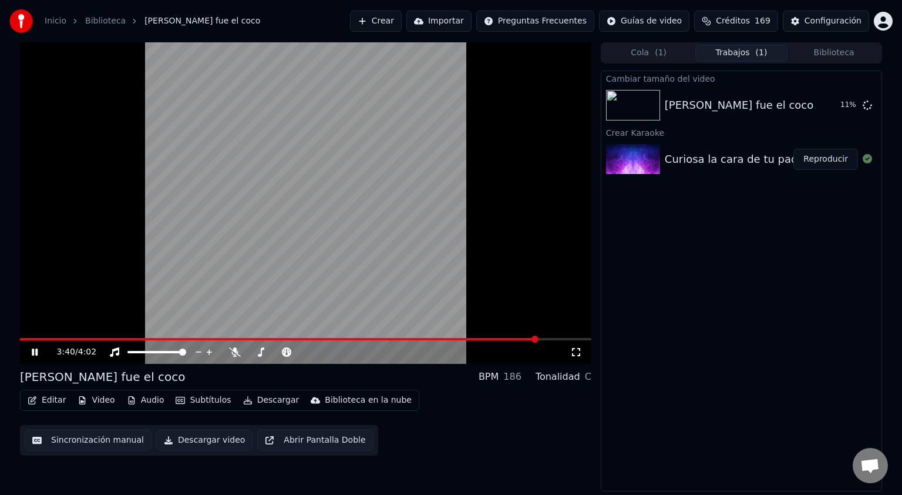
click at [837, 163] on button "Reproducir" at bounding box center [826, 159] width 65 height 21
click at [577, 352] on icon at bounding box center [576, 351] width 12 height 9
click at [96, 401] on button "Video" at bounding box center [96, 400] width 46 height 16
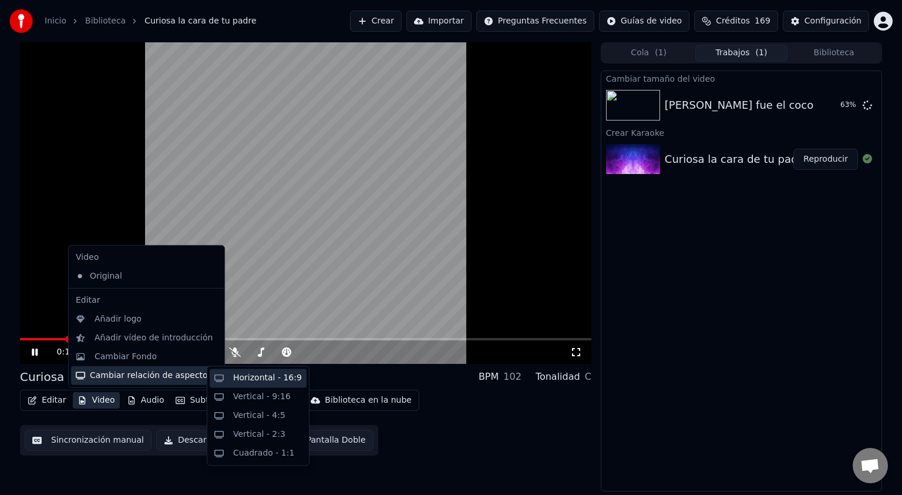
click at [246, 381] on div "Horizontal - 16:9" at bounding box center [267, 378] width 69 height 12
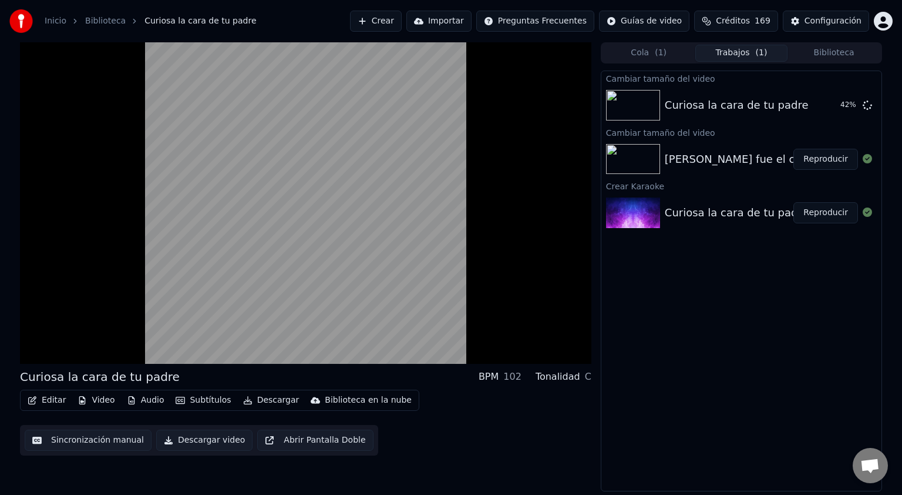
click at [832, 159] on button "Reproducir" at bounding box center [826, 159] width 65 height 21
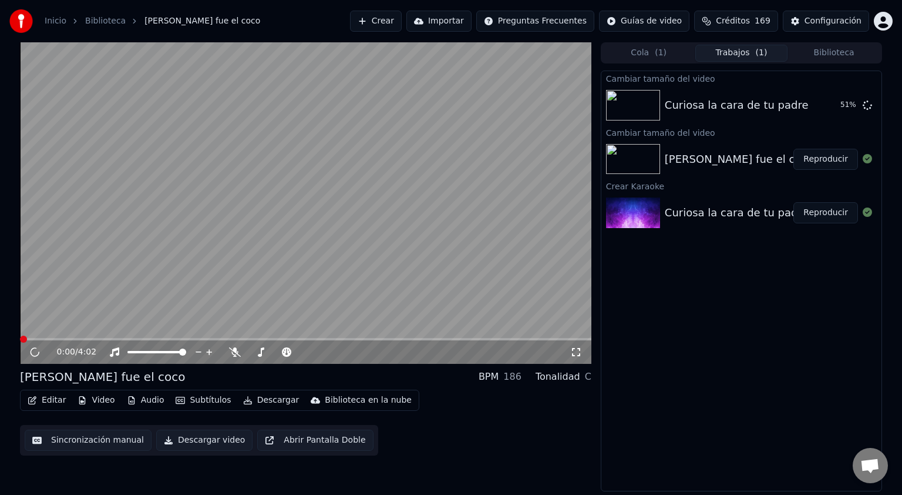
click at [579, 352] on icon at bounding box center [576, 351] width 12 height 9
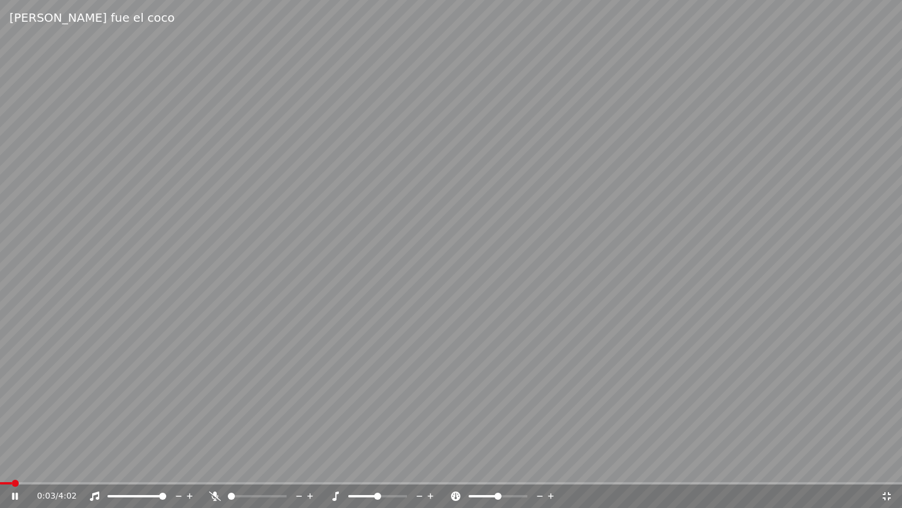
click at [213, 493] on icon at bounding box center [215, 495] width 12 height 9
click at [217, 494] on icon at bounding box center [215, 495] width 6 height 9
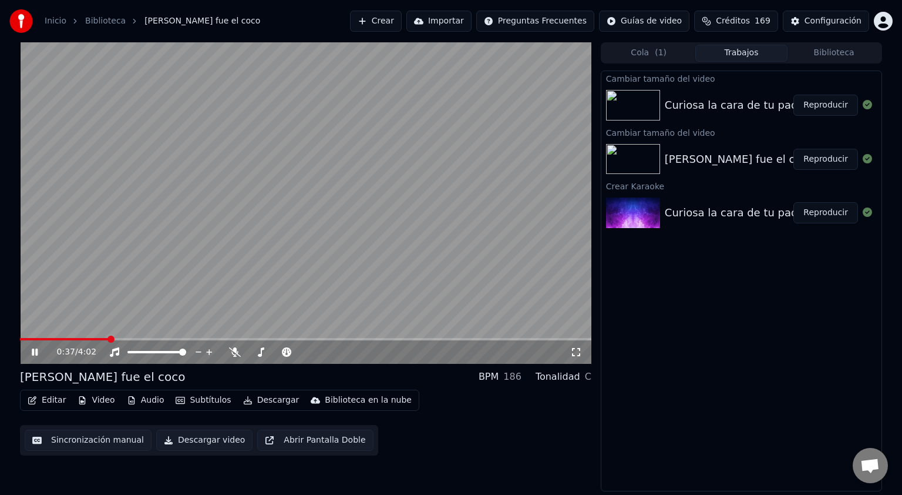
click at [192, 438] on button "Descargar video" at bounding box center [204, 439] width 96 height 21
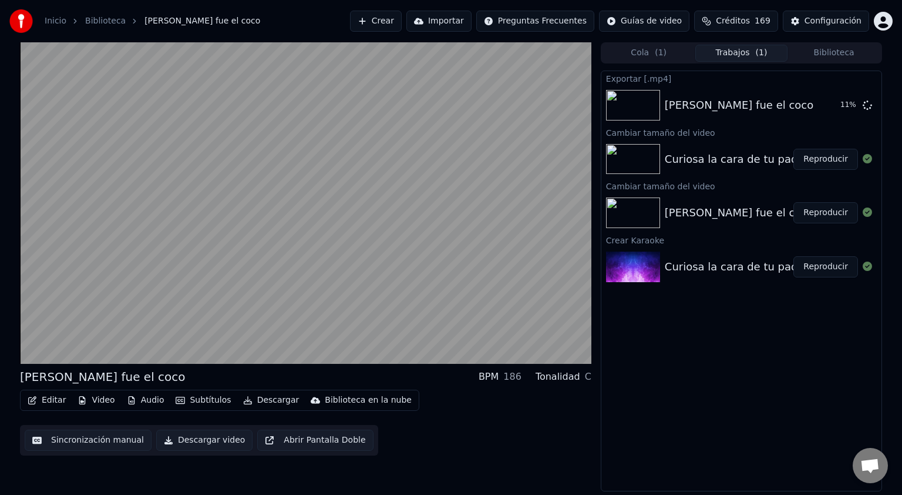
click at [836, 160] on button "Reproducir" at bounding box center [826, 159] width 65 height 21
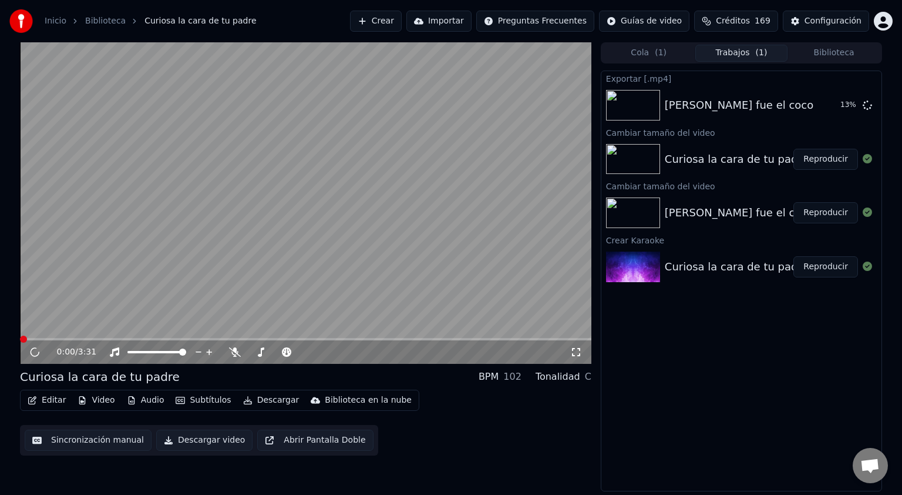
click at [575, 350] on icon at bounding box center [576, 351] width 12 height 9
click at [193, 442] on button "Descargar video" at bounding box center [204, 439] width 96 height 21
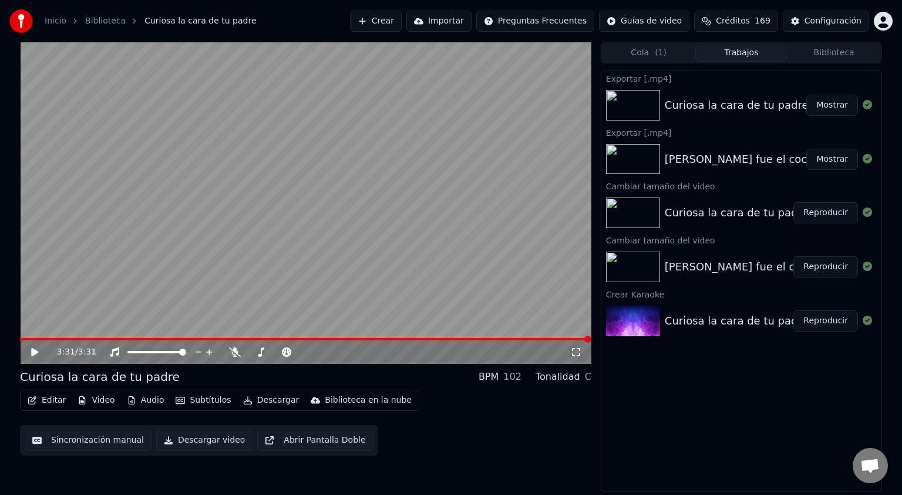
click at [840, 110] on button "Mostrar" at bounding box center [833, 105] width 52 height 21
